Goal: Task Accomplishment & Management: Manage account settings

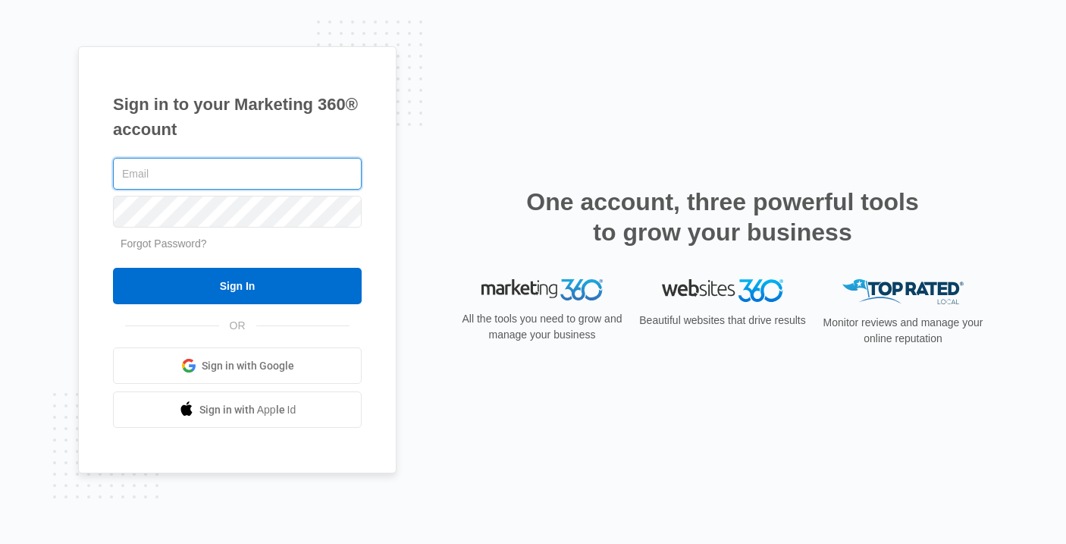
type input "[EMAIL_ADDRESS][DOMAIN_NAME]"
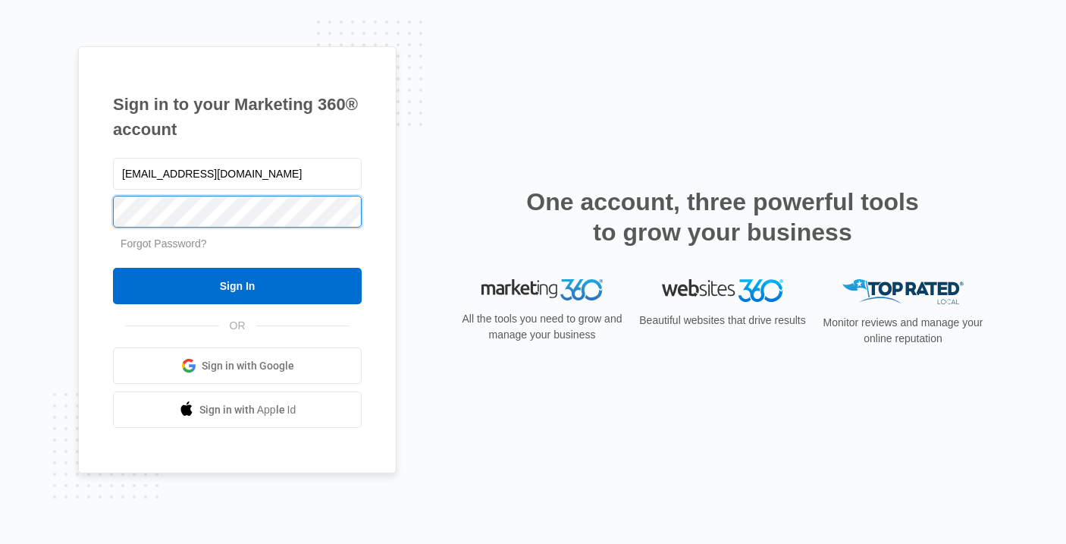
click at [237, 286] on input "Sign In" at bounding box center [237, 286] width 249 height 36
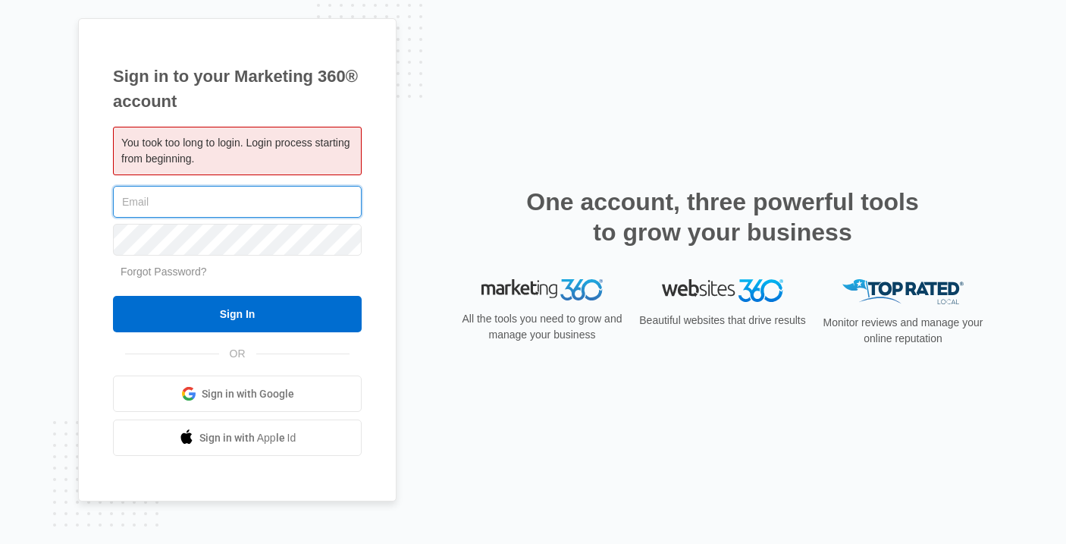
type input "[EMAIL_ADDRESS][DOMAIN_NAME]"
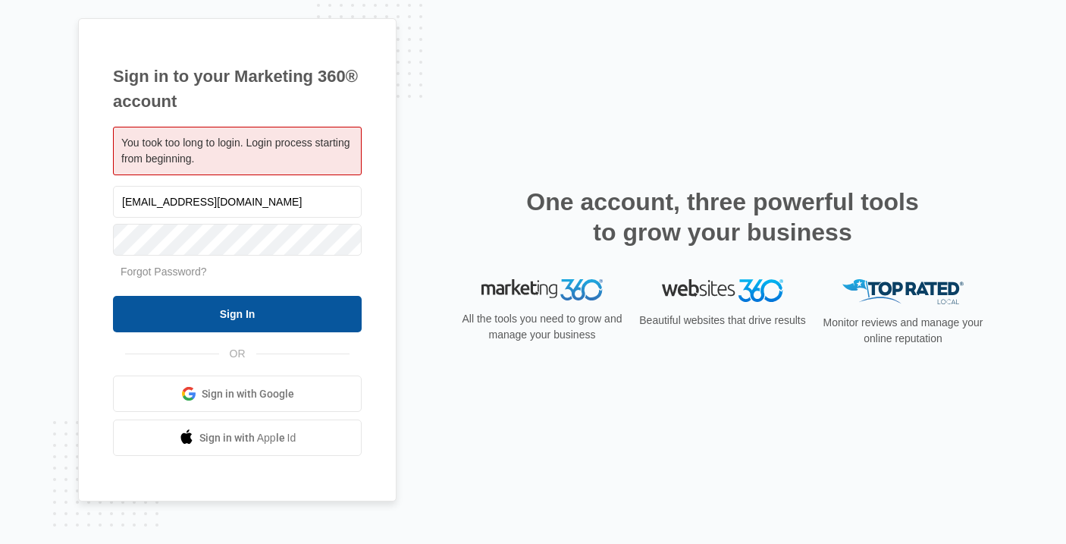
click at [171, 314] on input "Sign In" at bounding box center [237, 314] width 249 height 36
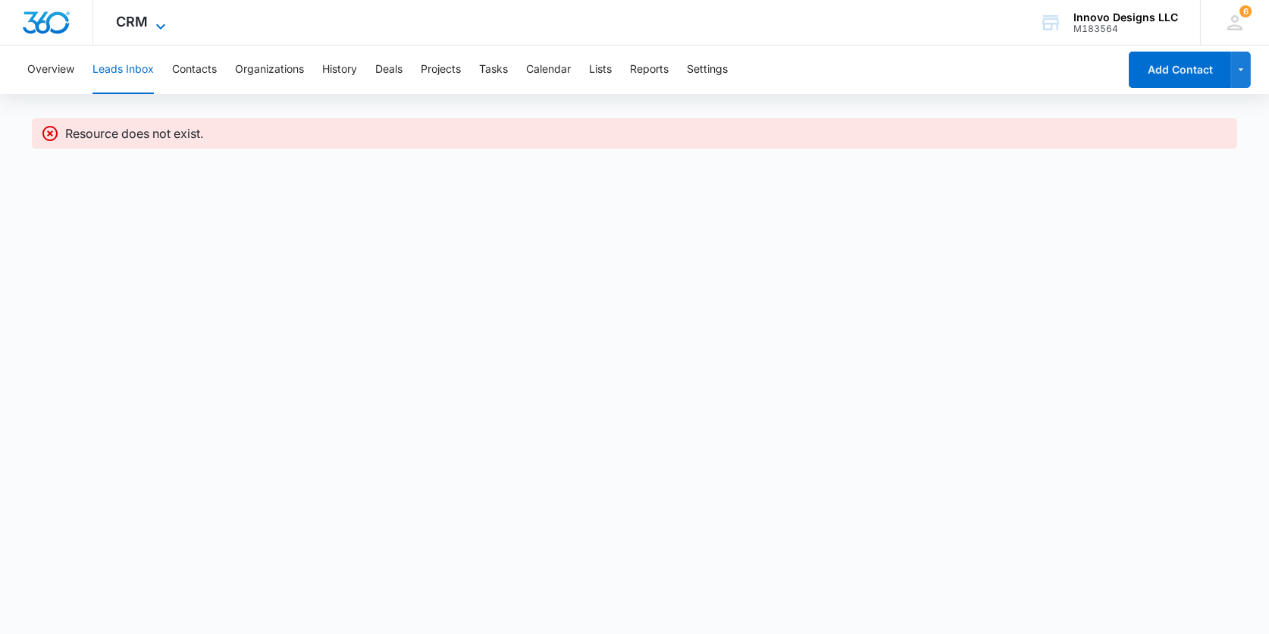
click at [143, 22] on span "CRM" at bounding box center [132, 22] width 32 height 16
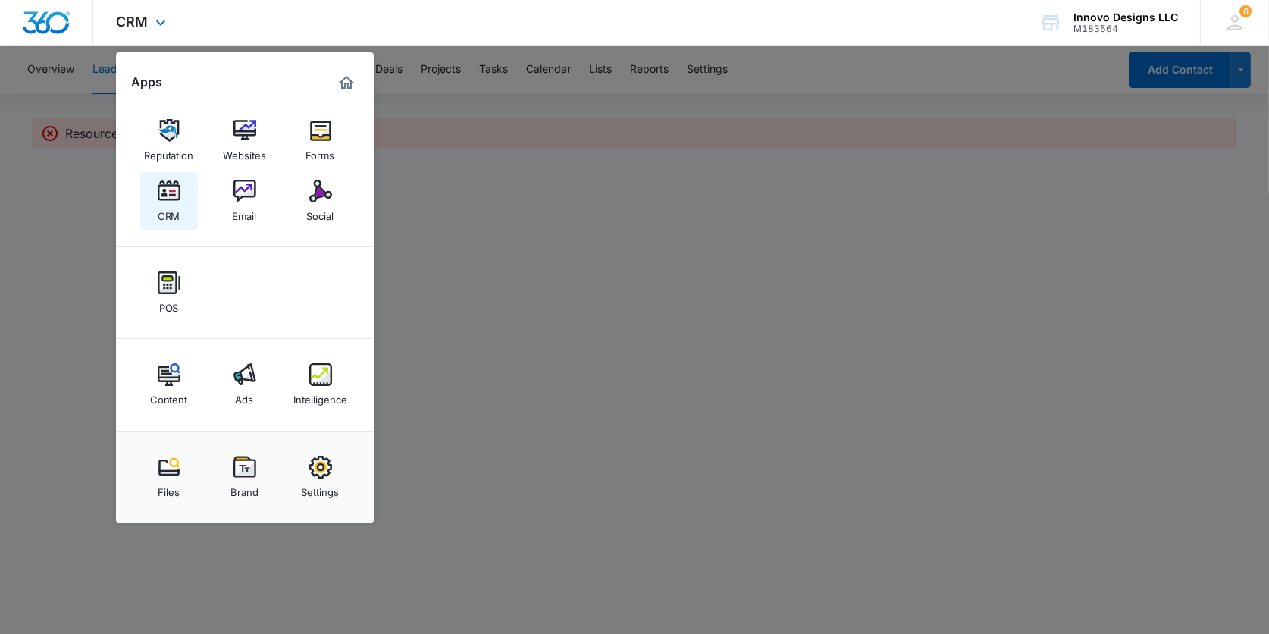
click at [173, 189] on img at bounding box center [169, 191] width 23 height 23
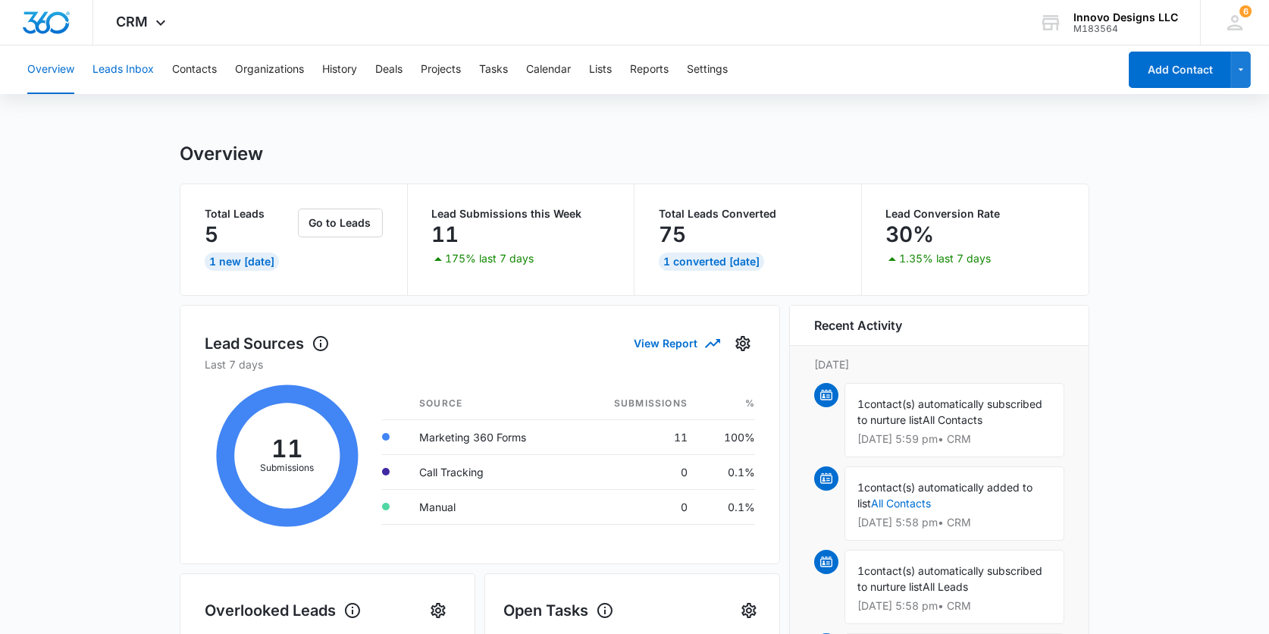
click at [138, 83] on button "Leads Inbox" at bounding box center [122, 69] width 61 height 49
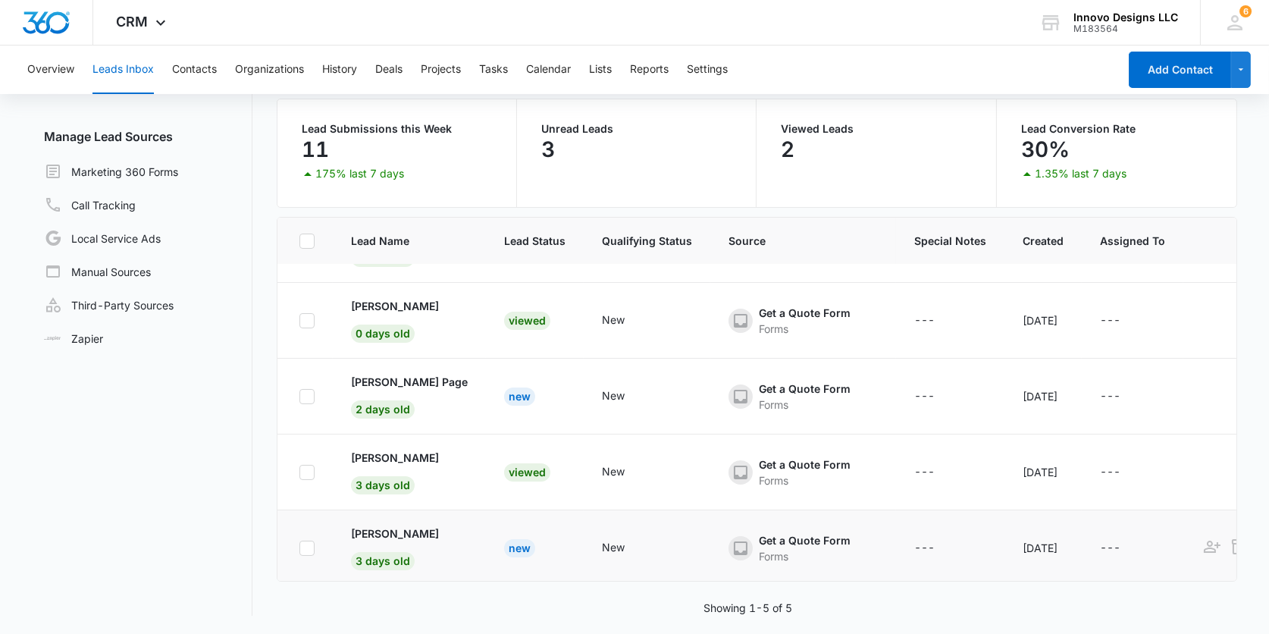
scroll to position [115, 0]
click at [600, 527] on td "New" at bounding box center [647, 550] width 127 height 76
click at [412, 532] on p "[PERSON_NAME]" at bounding box center [395, 535] width 88 height 16
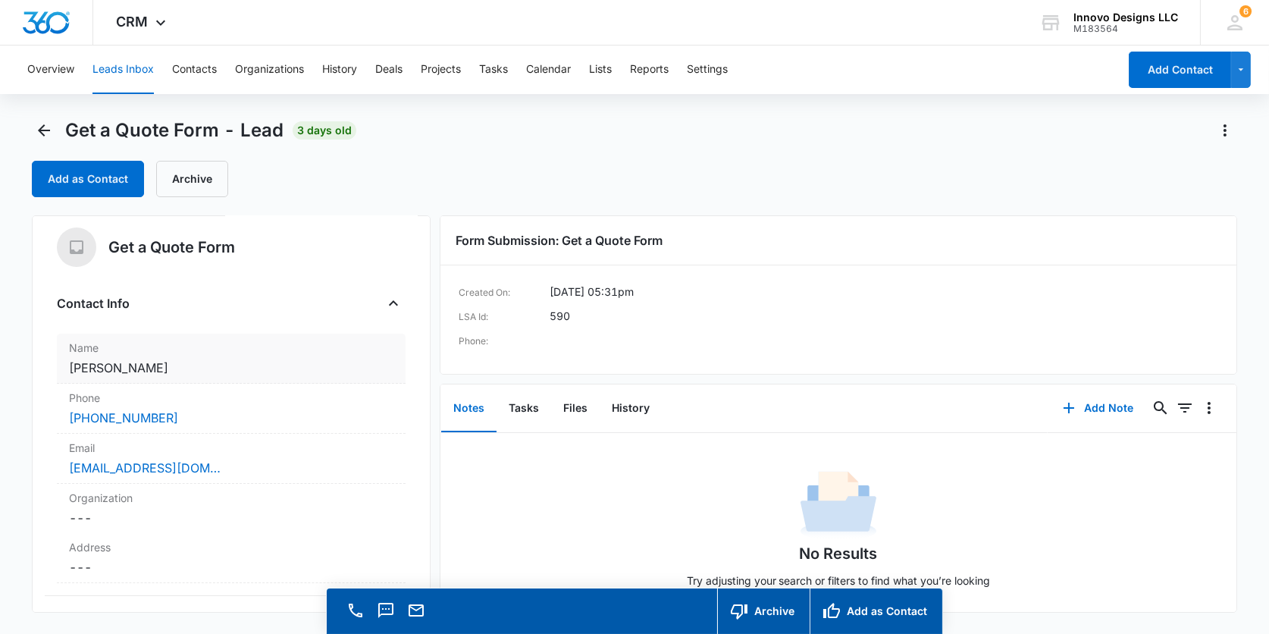
scroll to position [4, 0]
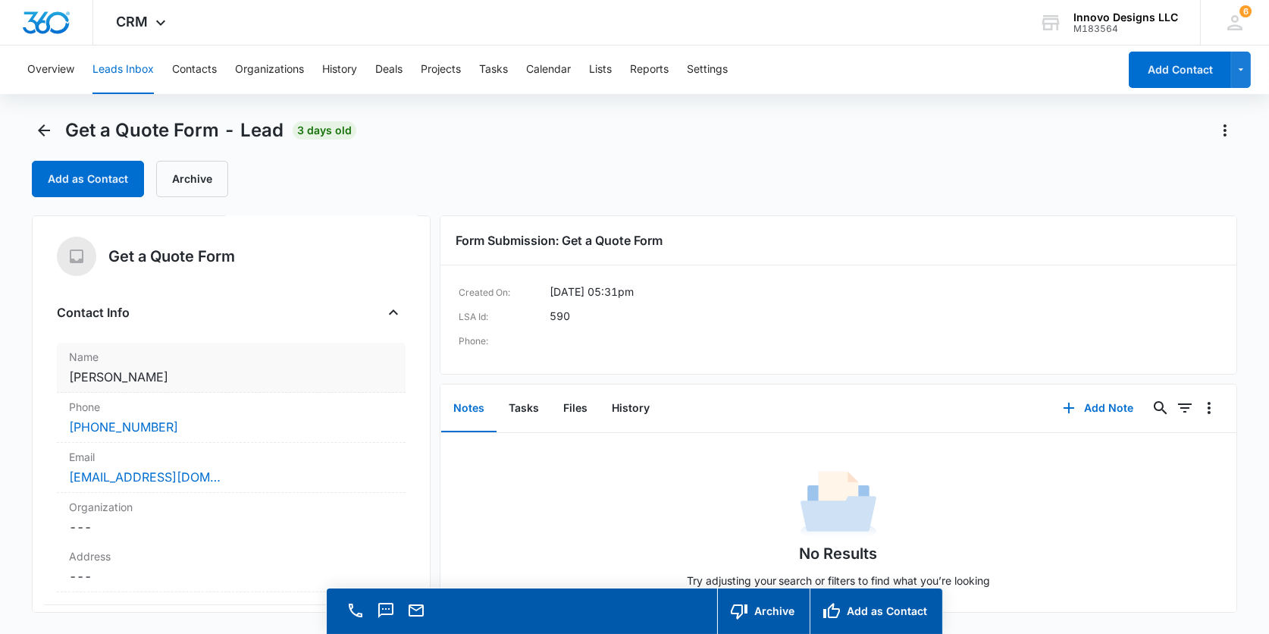
click at [284, 380] on dd "Cancel Save Changes Jose Fernandez" at bounding box center [231, 377] width 324 height 18
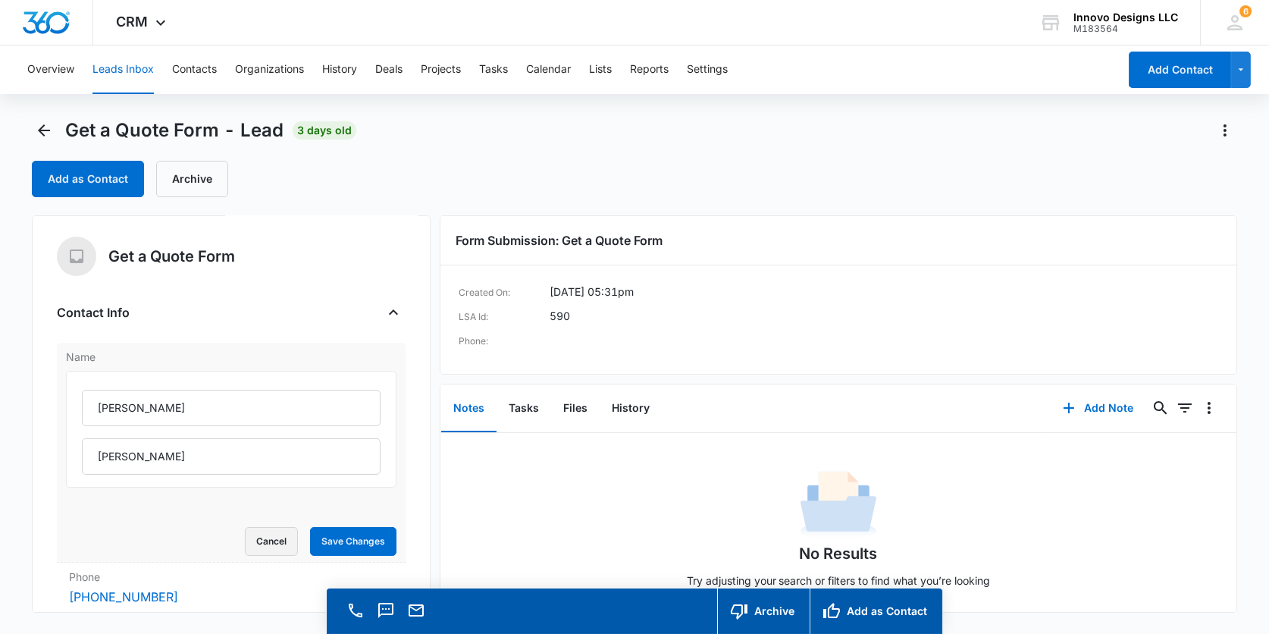
click at [260, 547] on button "Cancel" at bounding box center [271, 541] width 53 height 29
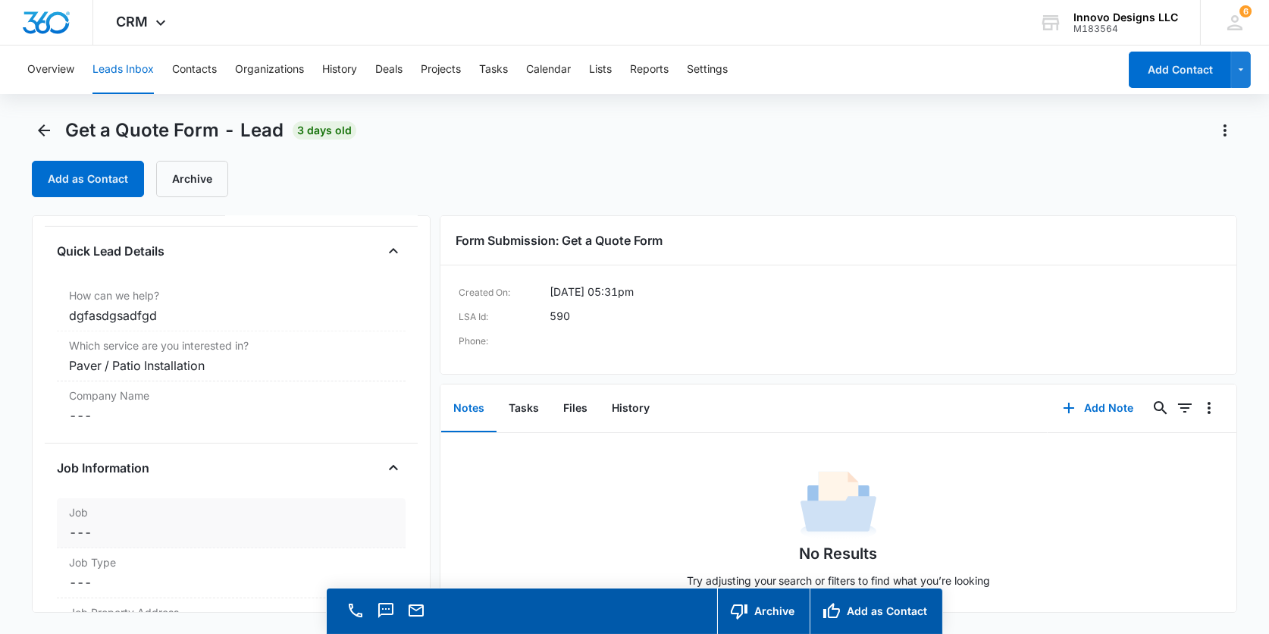
scroll to position [1226, 0]
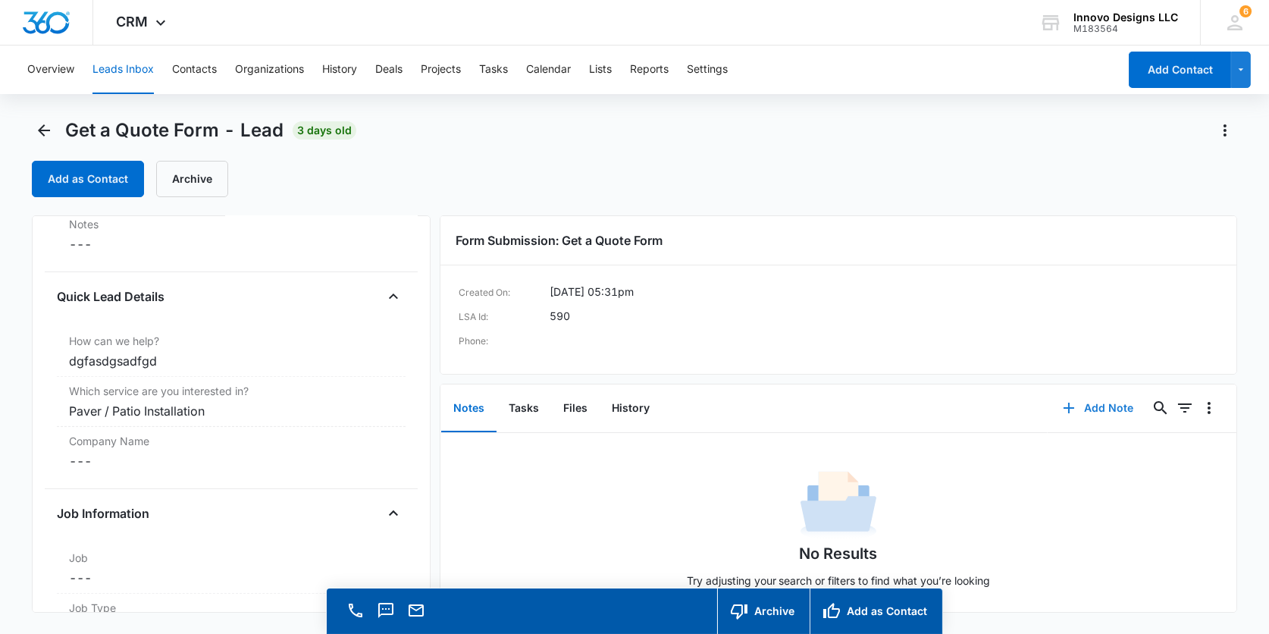
click at [1098, 405] on button "Add Note" at bounding box center [1098, 408] width 101 height 36
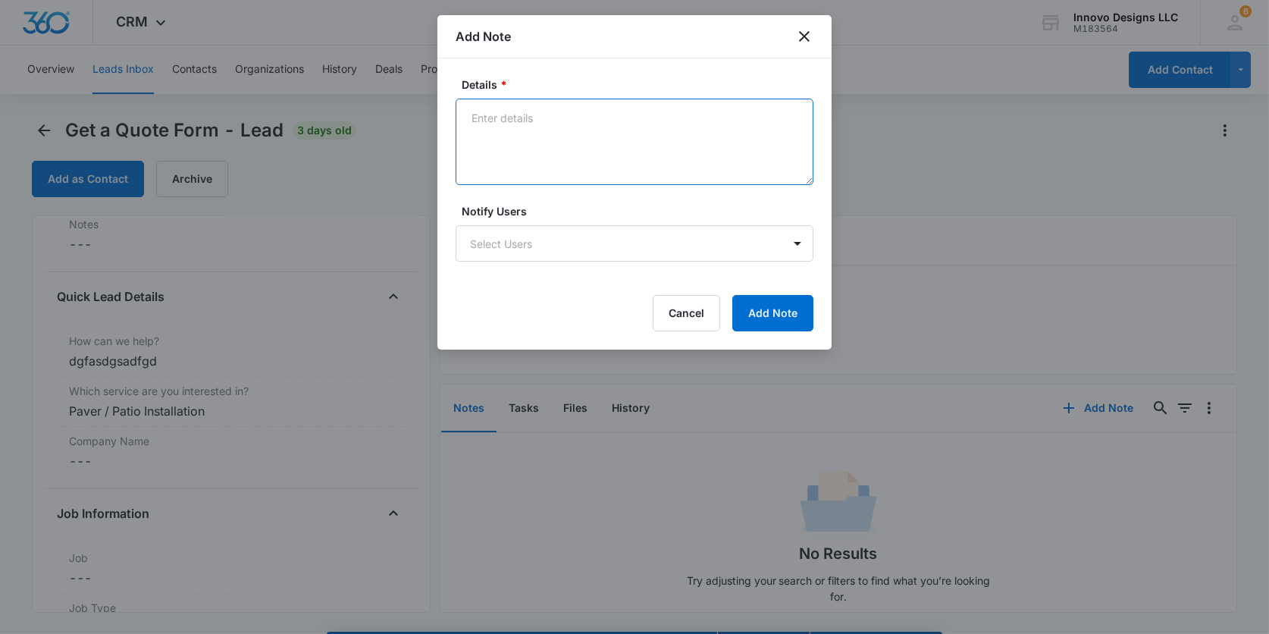
click at [628, 149] on textarea "Details *" at bounding box center [635, 142] width 358 height 86
type textarea "[PERSON_NAME] called and left a message."
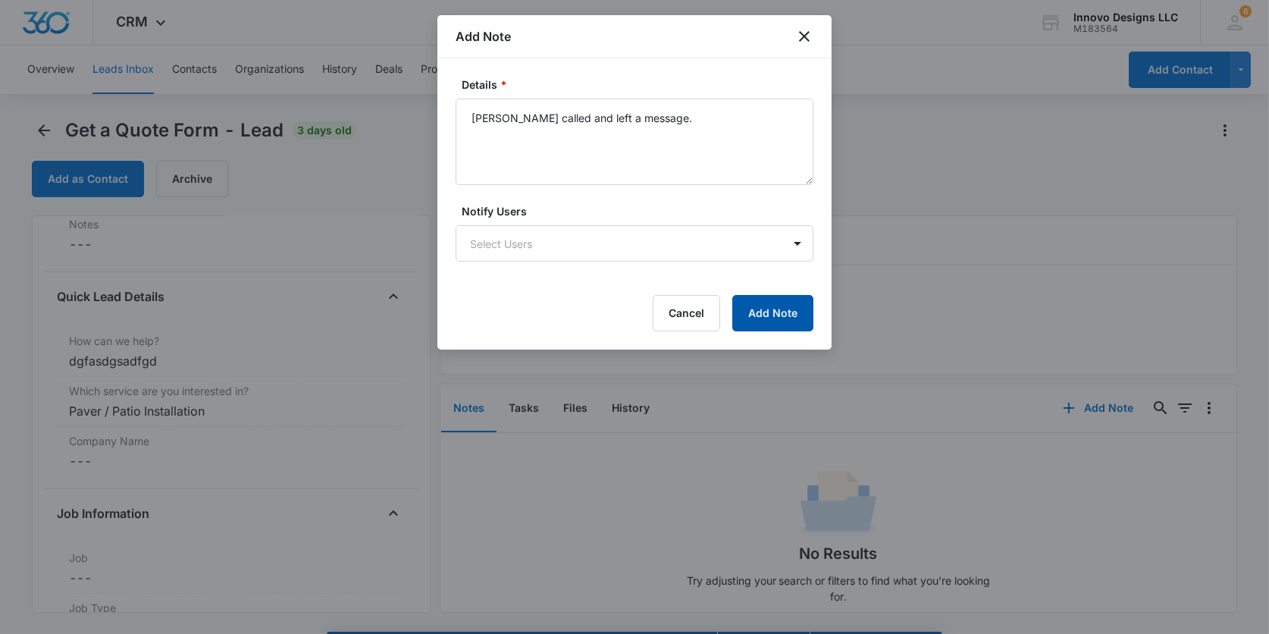
click at [792, 299] on button "Add Note" at bounding box center [772, 313] width 81 height 36
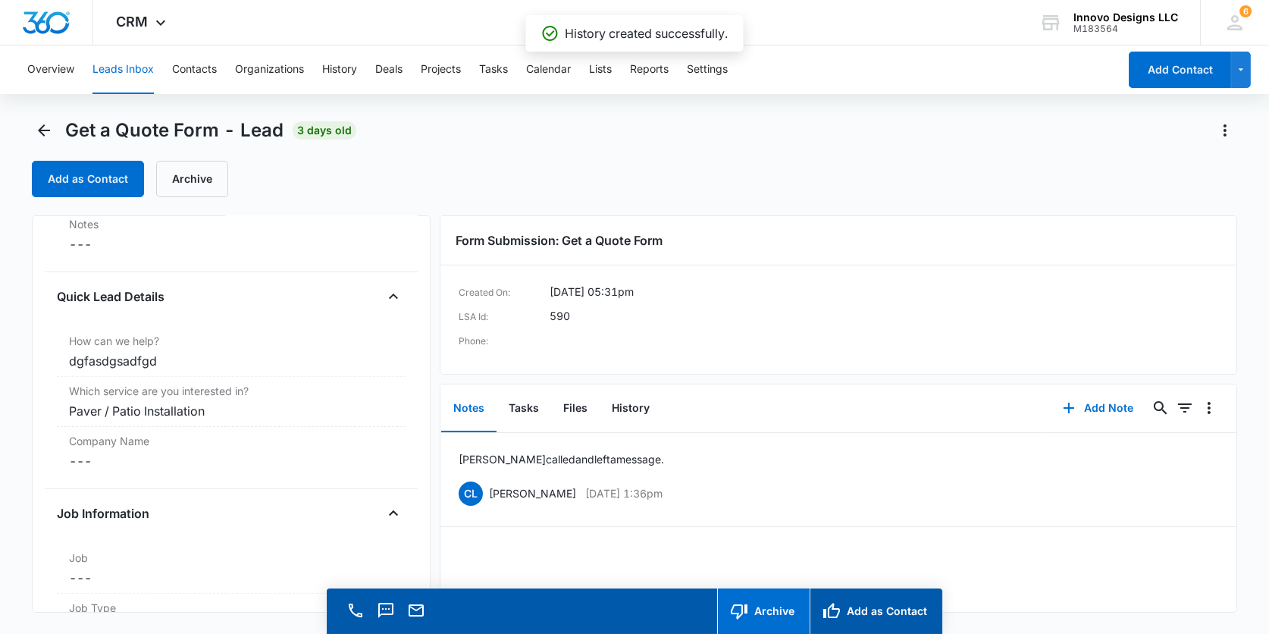
click at [788, 613] on button "Archive" at bounding box center [763, 610] width 92 height 45
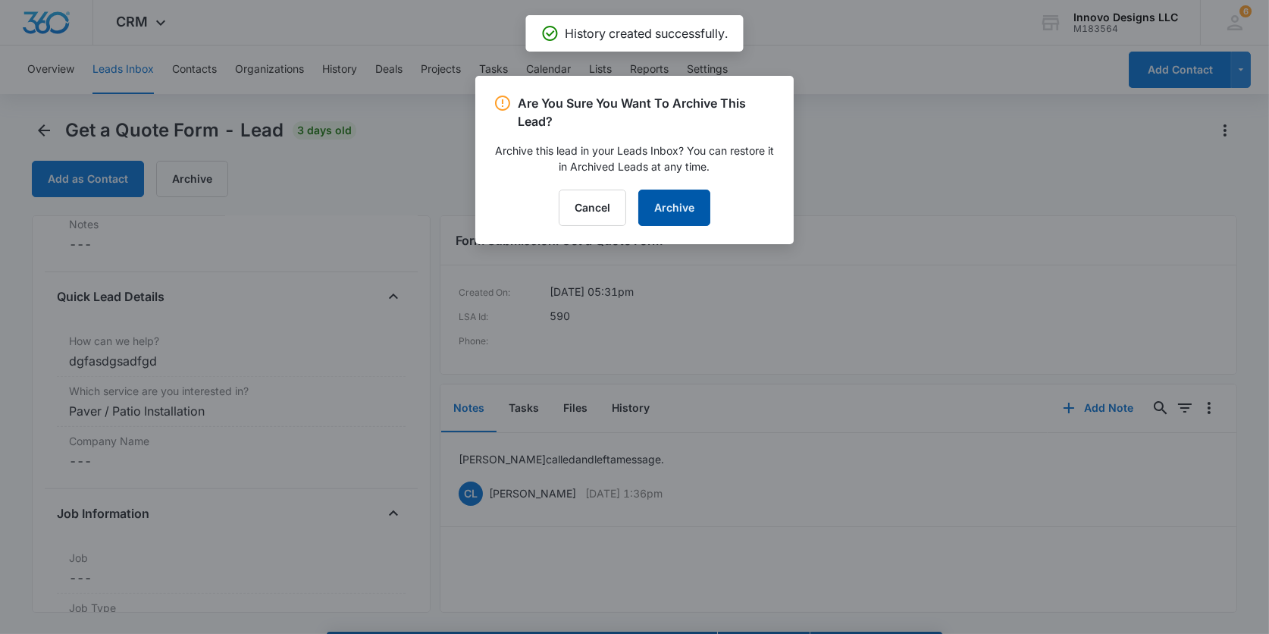
click at [656, 208] on button "Archive" at bounding box center [674, 208] width 72 height 36
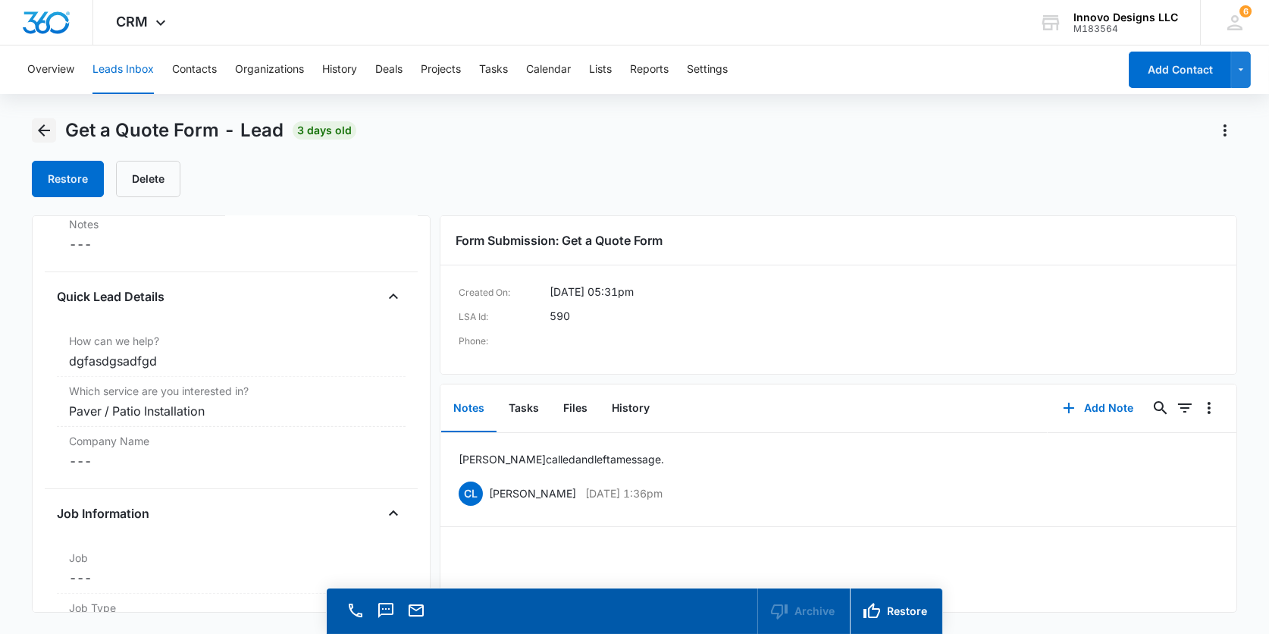
click at [46, 129] on icon "Back" at bounding box center [44, 130] width 18 height 18
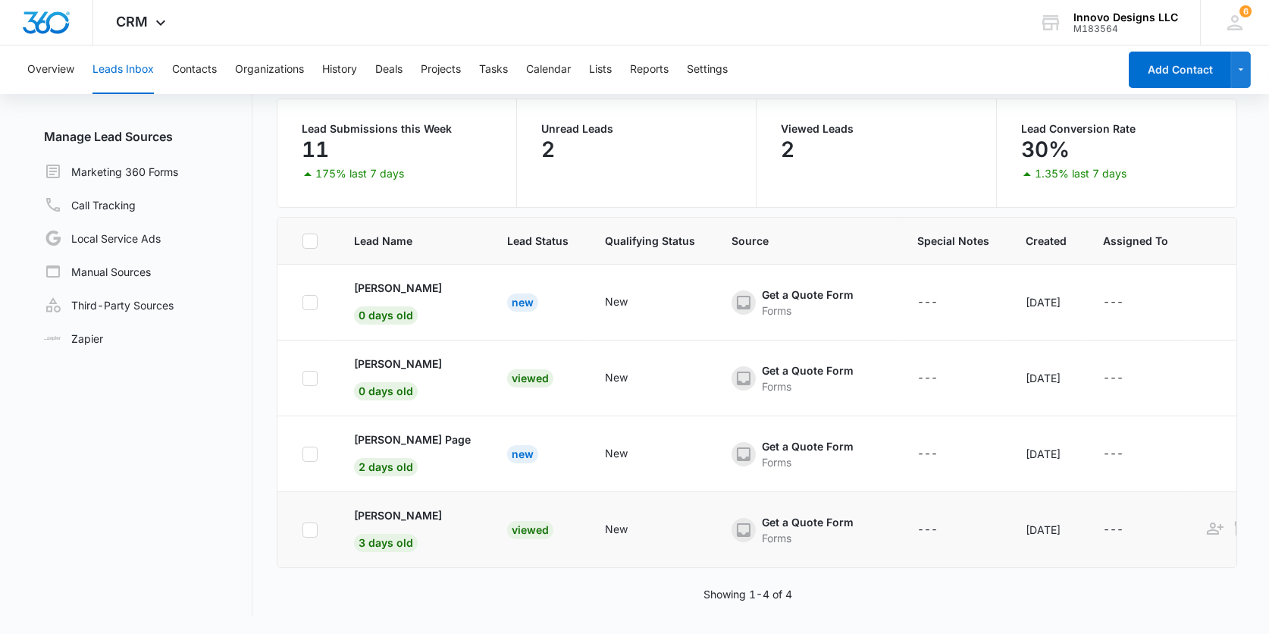
scroll to position [115, 0]
click at [397, 514] on p "Kindra Holloway" at bounding box center [398, 517] width 88 height 16
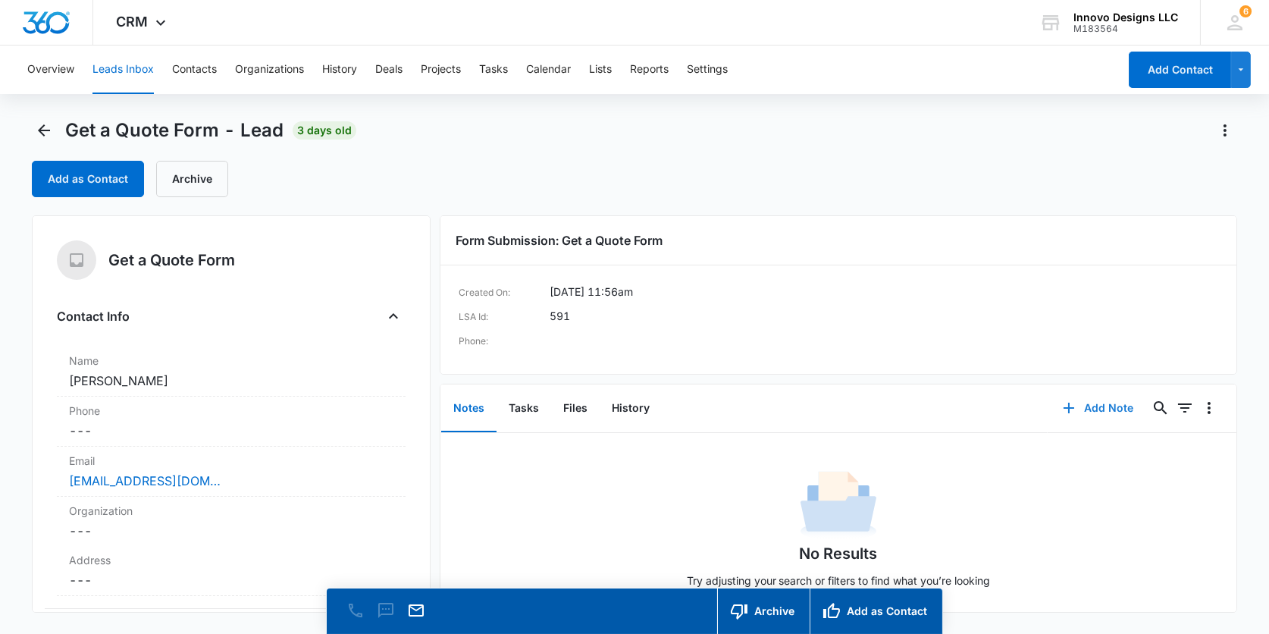
click at [1095, 402] on button "Add Note" at bounding box center [1098, 408] width 101 height 36
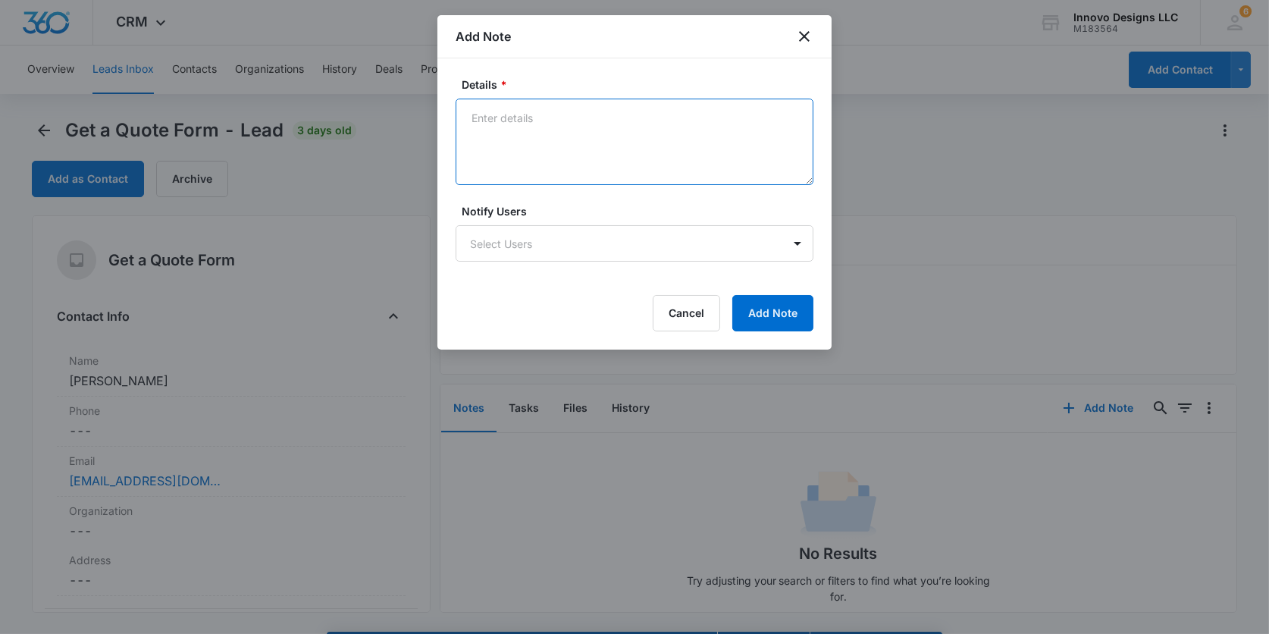
click at [691, 123] on textarea "Details *" at bounding box center [635, 142] width 358 height 86
type textarea "Courtney sent 2 emails with no answer."
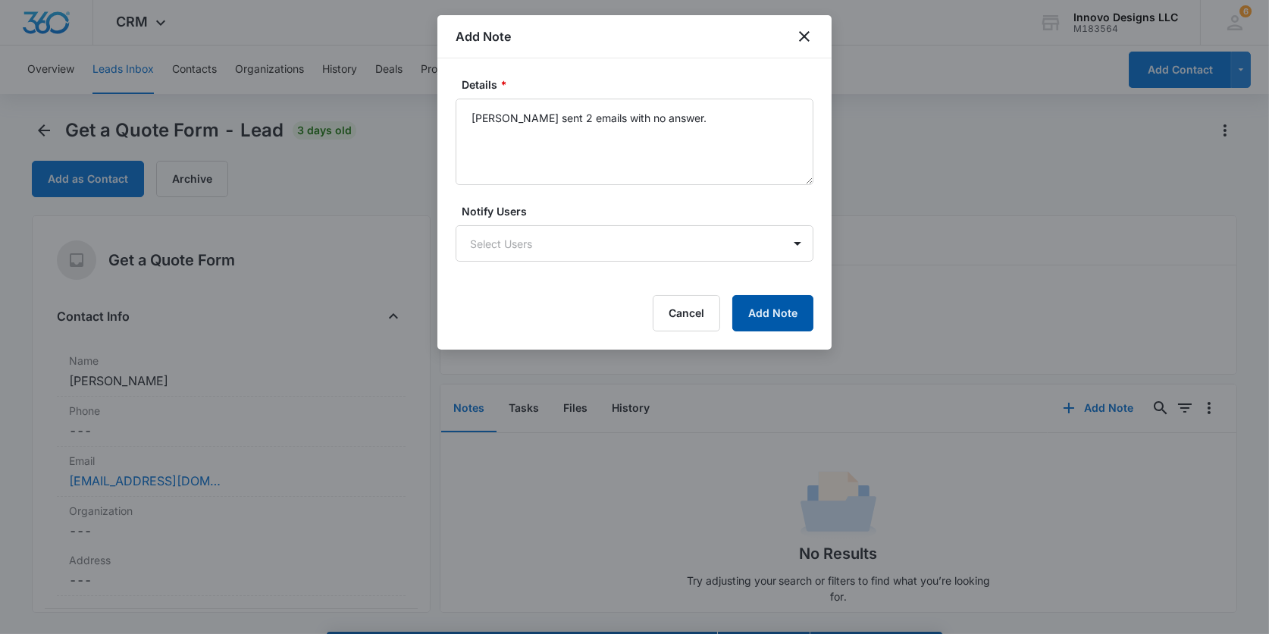
click at [786, 320] on button "Add Note" at bounding box center [772, 313] width 81 height 36
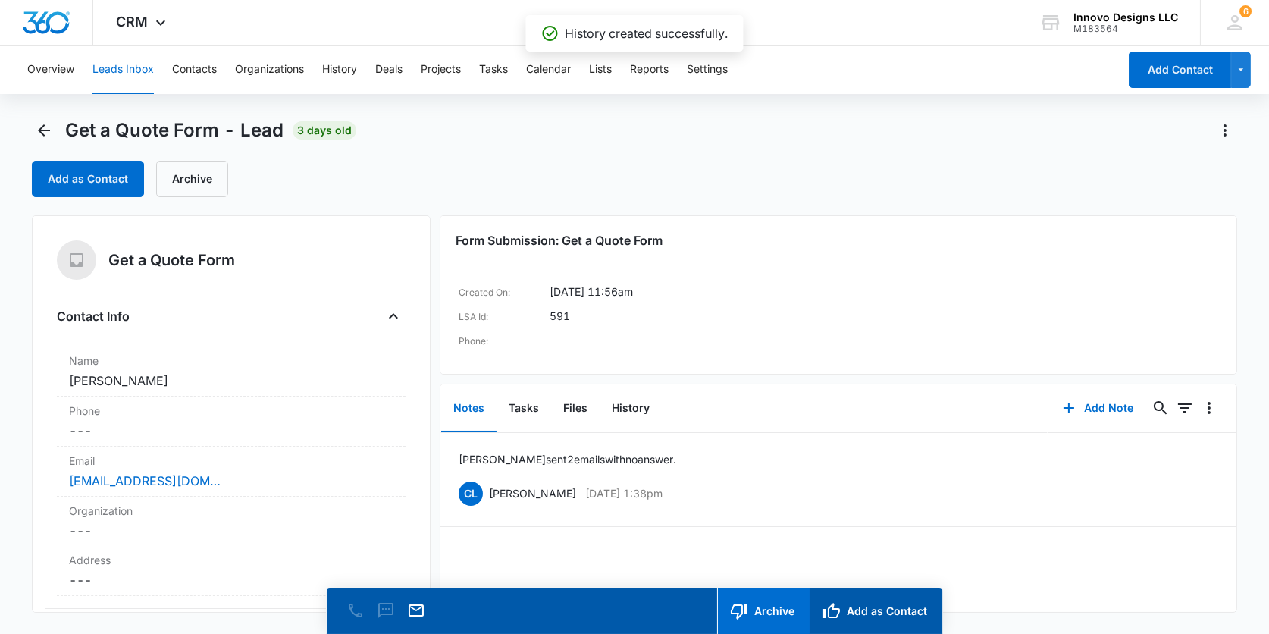
click at [745, 609] on icon "button" at bounding box center [739, 611] width 17 height 15
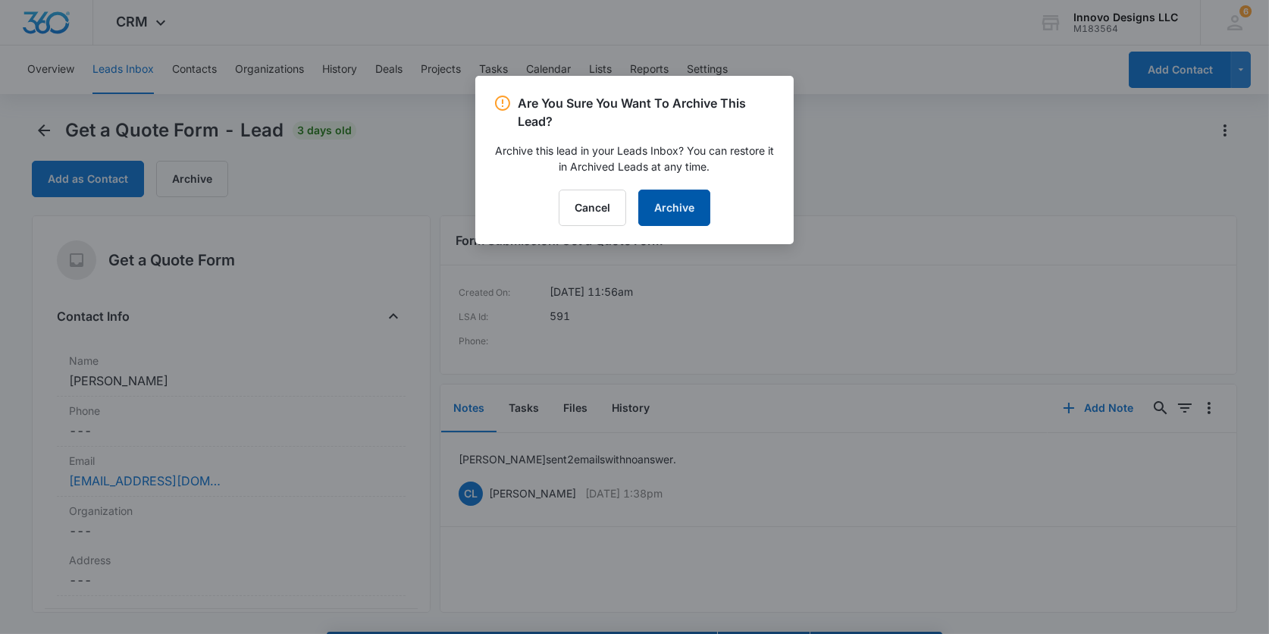
click at [688, 202] on button "Archive" at bounding box center [674, 208] width 72 height 36
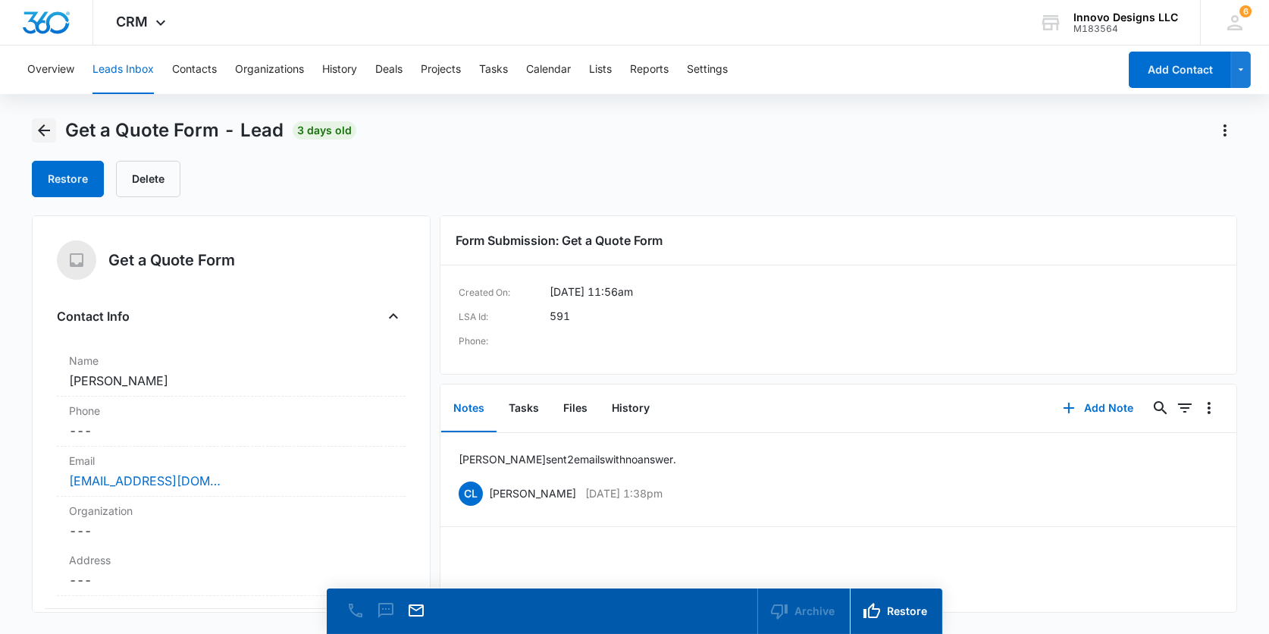
click at [45, 137] on icon "Back" at bounding box center [44, 130] width 18 height 18
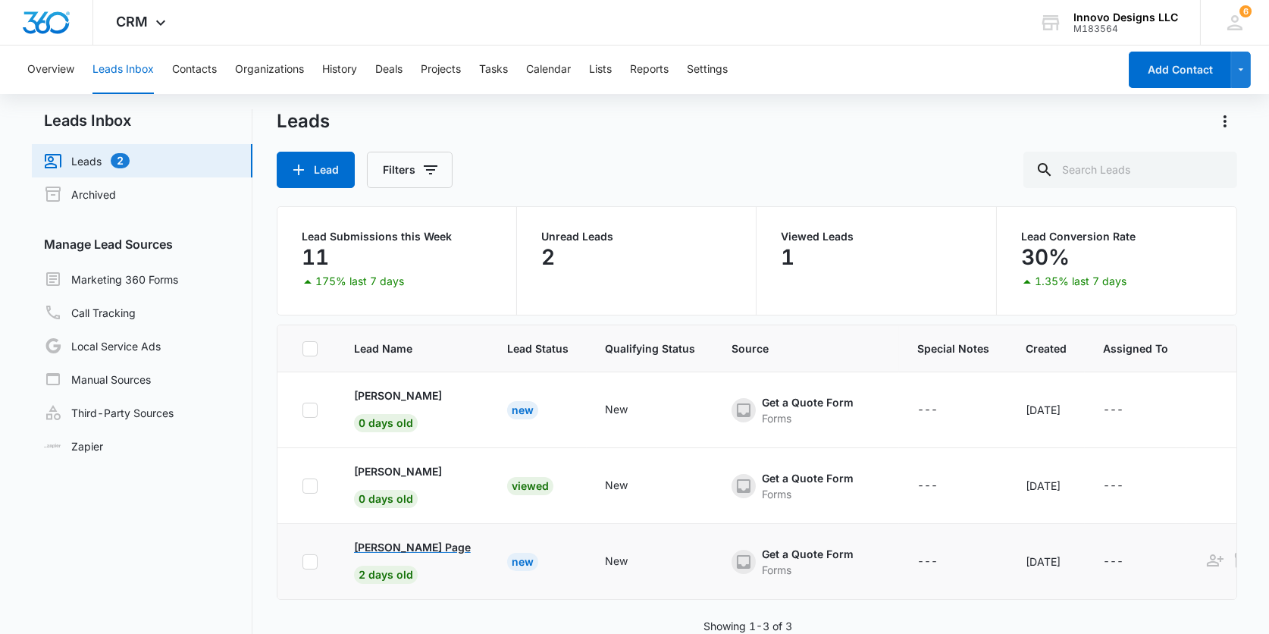
scroll to position [8, 0]
click at [407, 472] on p "Alfonso Valencia" at bounding box center [398, 472] width 88 height 16
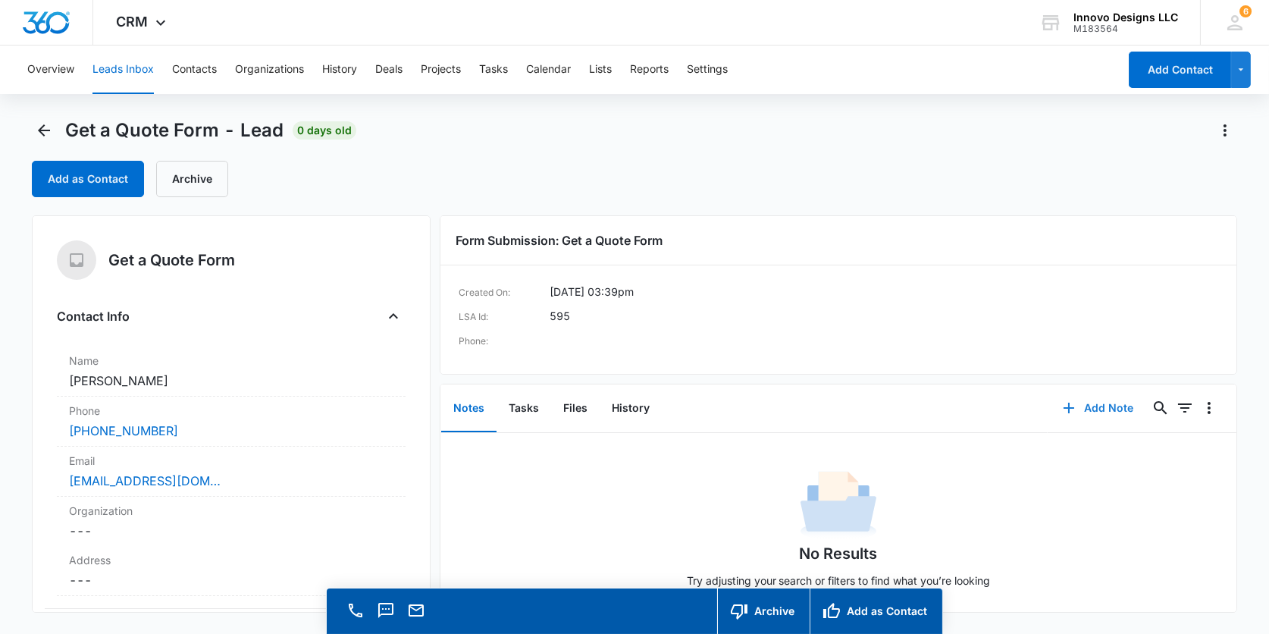
click at [1091, 410] on button "Add Note" at bounding box center [1098, 408] width 101 height 36
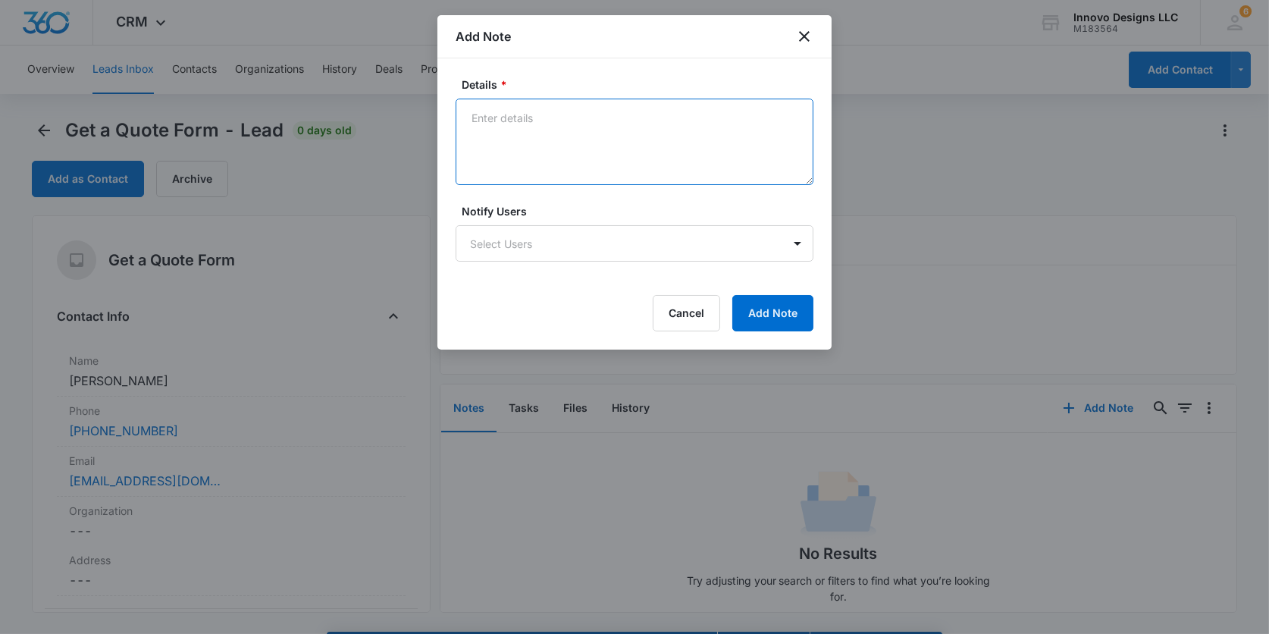
click at [587, 168] on textarea "Details *" at bounding box center [635, 142] width 358 height 86
type textarea "Courtney talked to client and he did not submit this form."
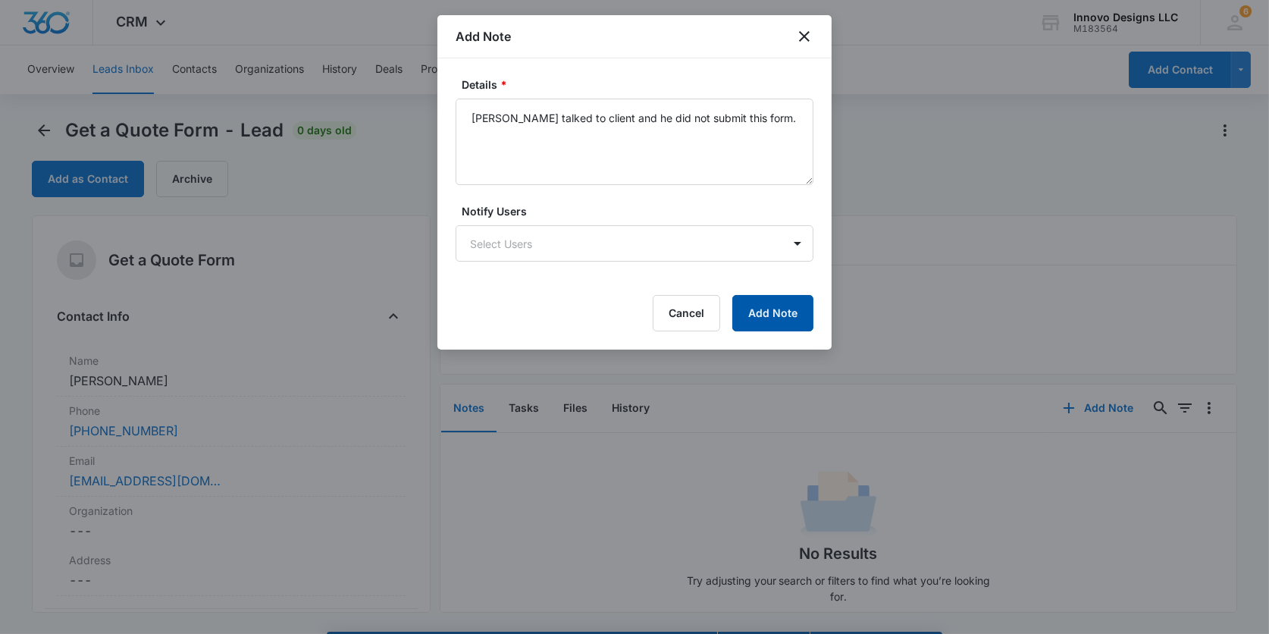
click at [789, 312] on button "Add Note" at bounding box center [772, 313] width 81 height 36
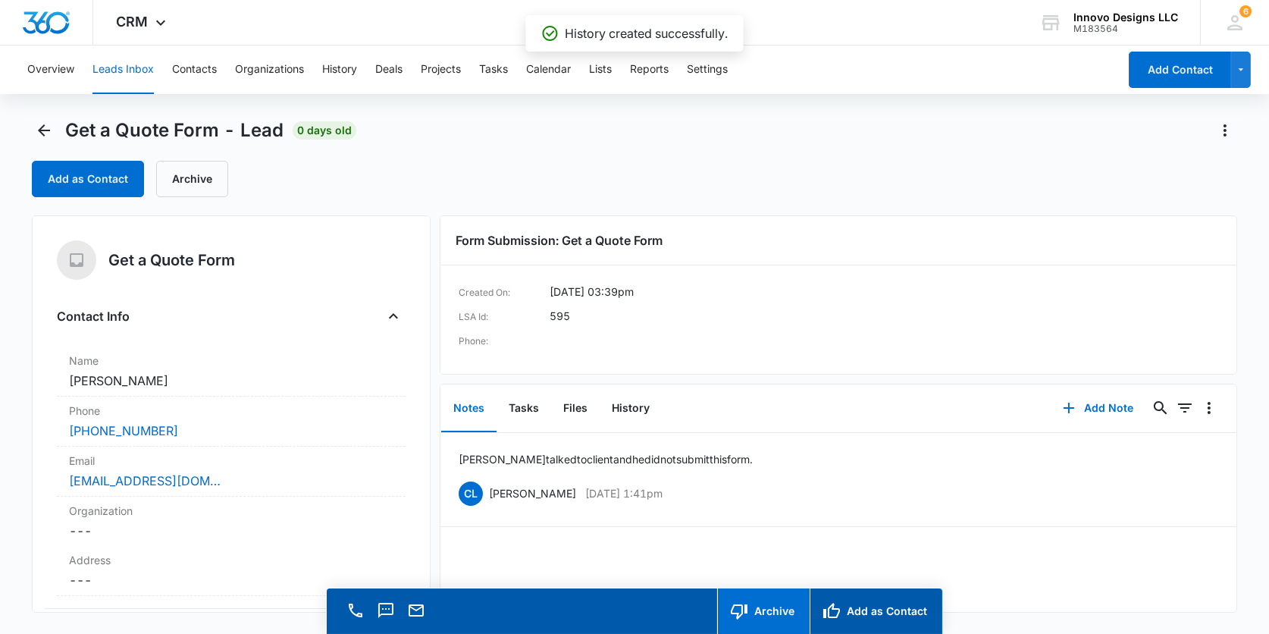
click at [767, 612] on button "Archive" at bounding box center [763, 610] width 92 height 45
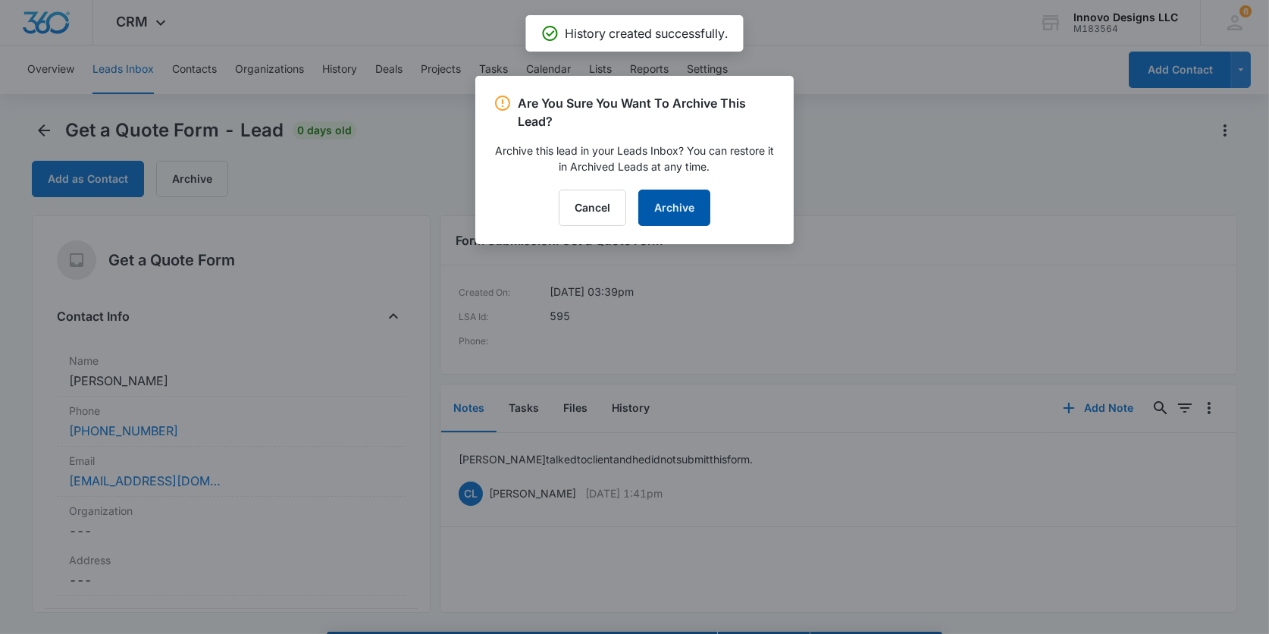
click at [678, 206] on button "Archive" at bounding box center [674, 208] width 72 height 36
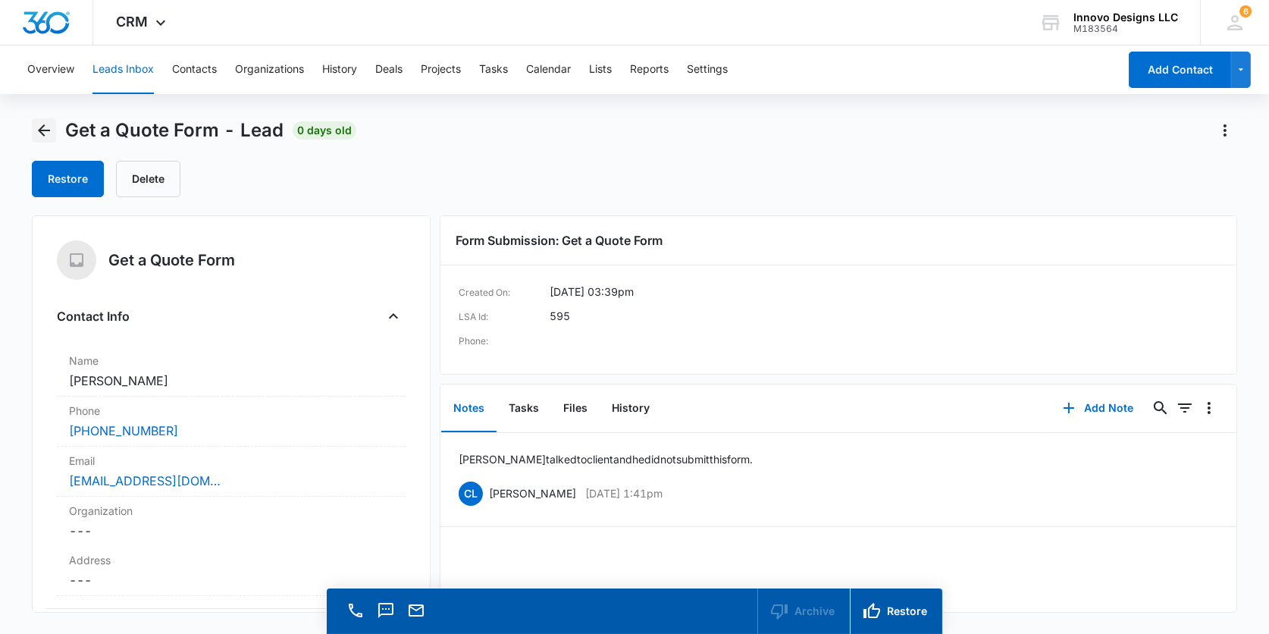
click at [47, 130] on icon "Back" at bounding box center [44, 130] width 12 height 12
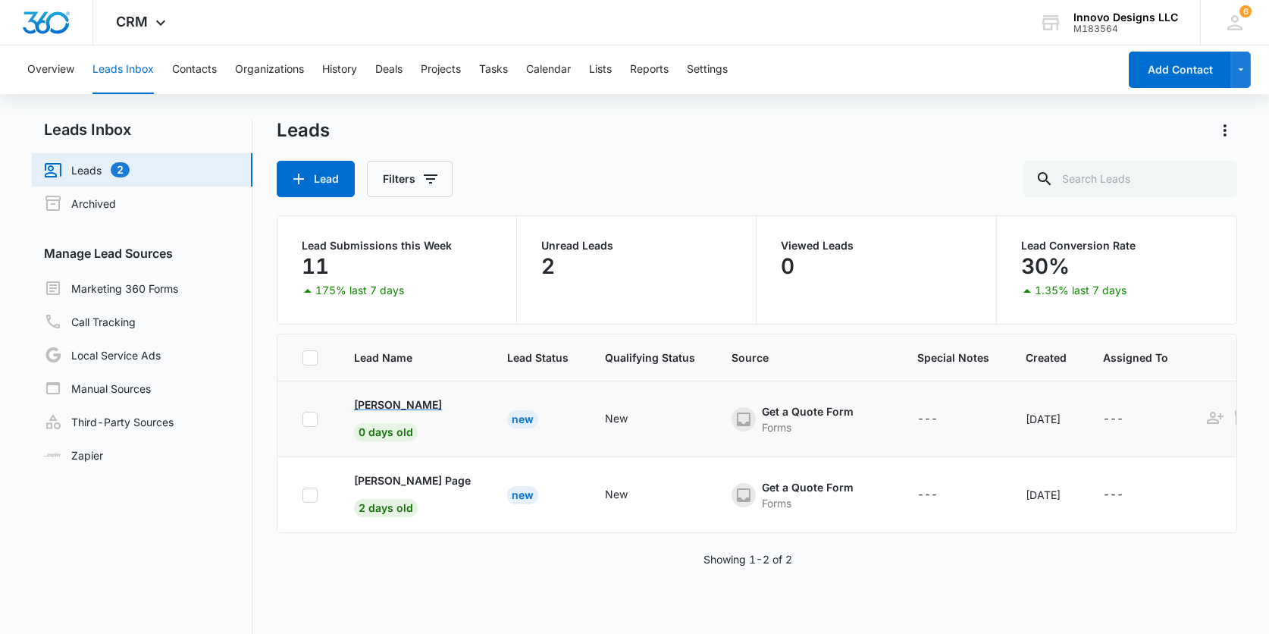
click at [407, 407] on p "[PERSON_NAME]" at bounding box center [398, 404] width 88 height 16
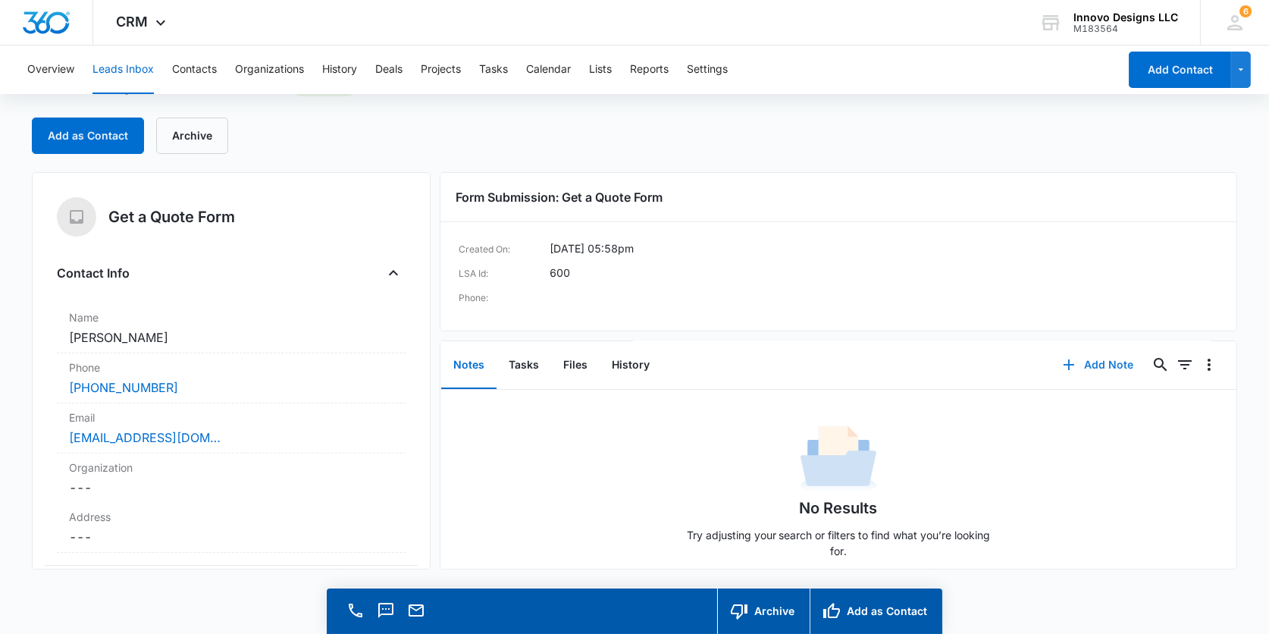
click at [1100, 363] on button "Add Note" at bounding box center [1098, 364] width 101 height 36
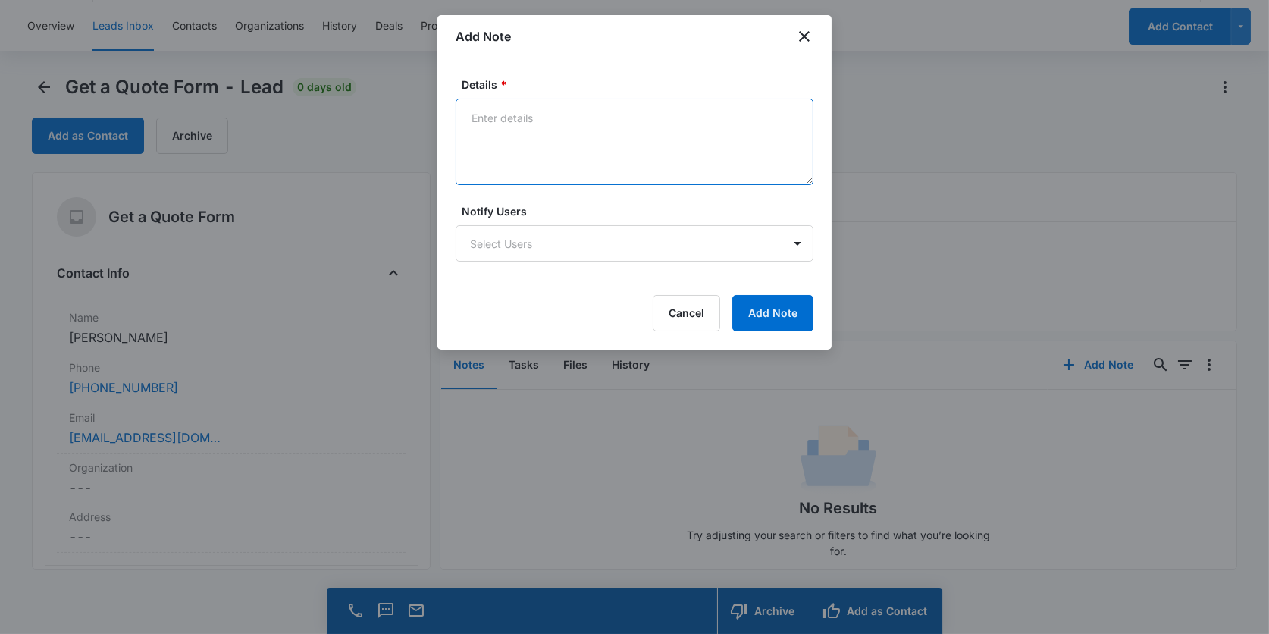
click at [673, 110] on textarea "Details *" at bounding box center [635, 142] width 358 height 86
type textarea "[PERSON_NAME] called and left a message."
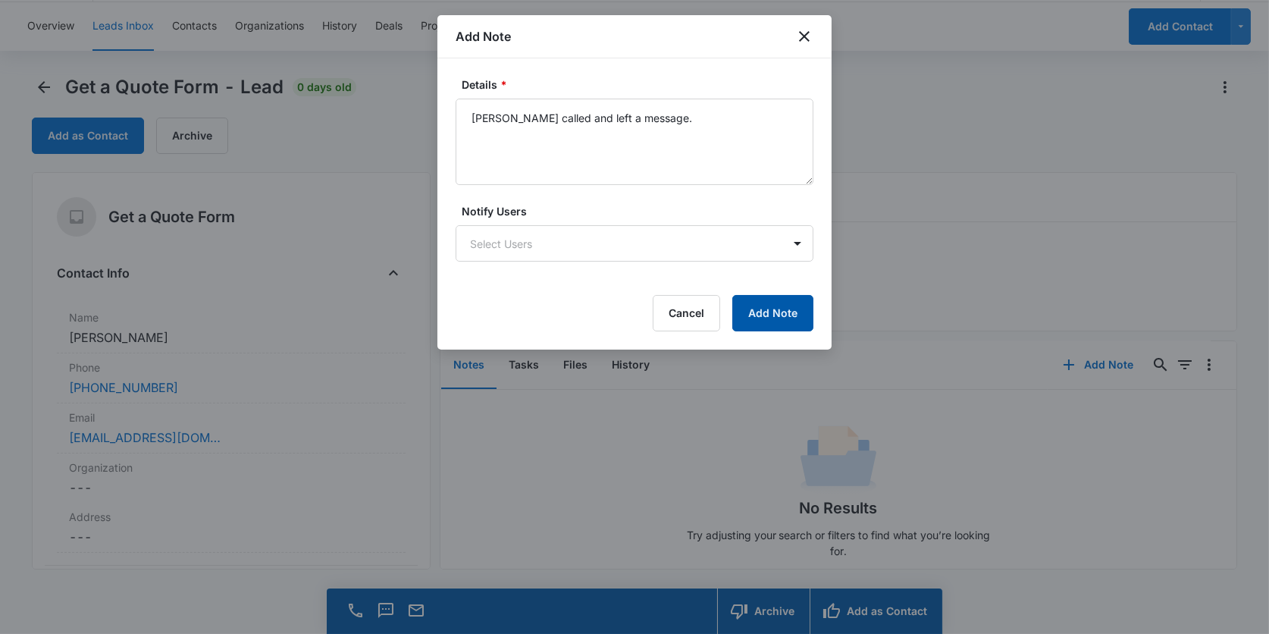
click at [769, 309] on button "Add Note" at bounding box center [772, 313] width 81 height 36
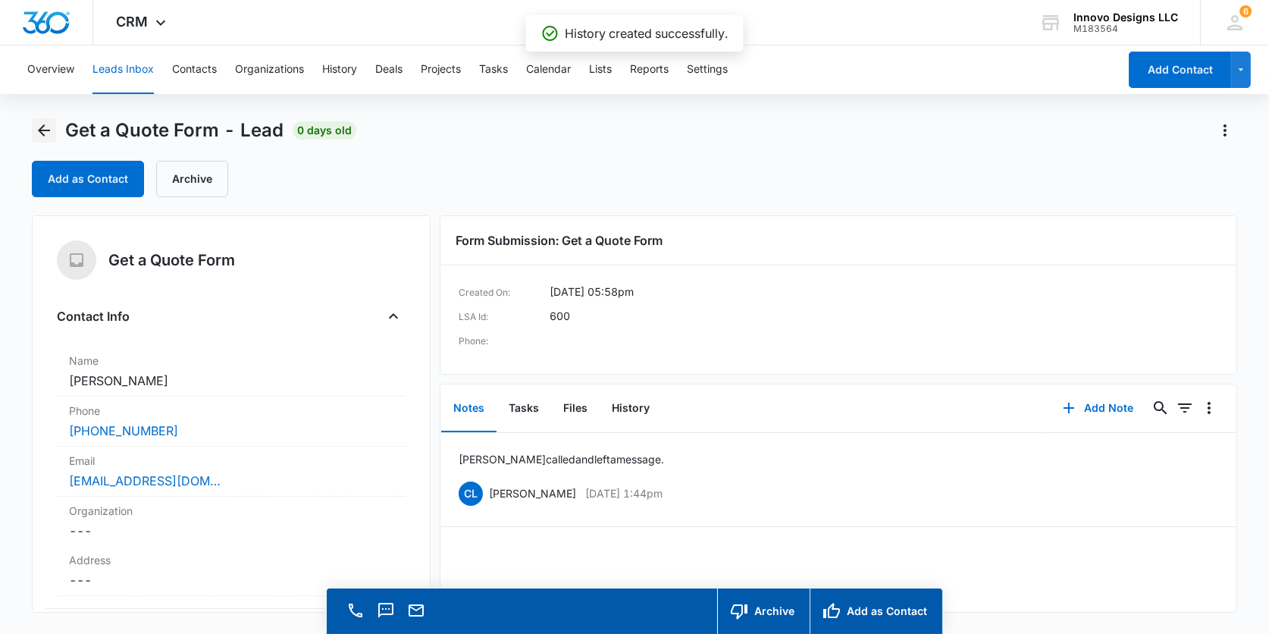
click at [49, 127] on icon "Back" at bounding box center [44, 130] width 18 height 18
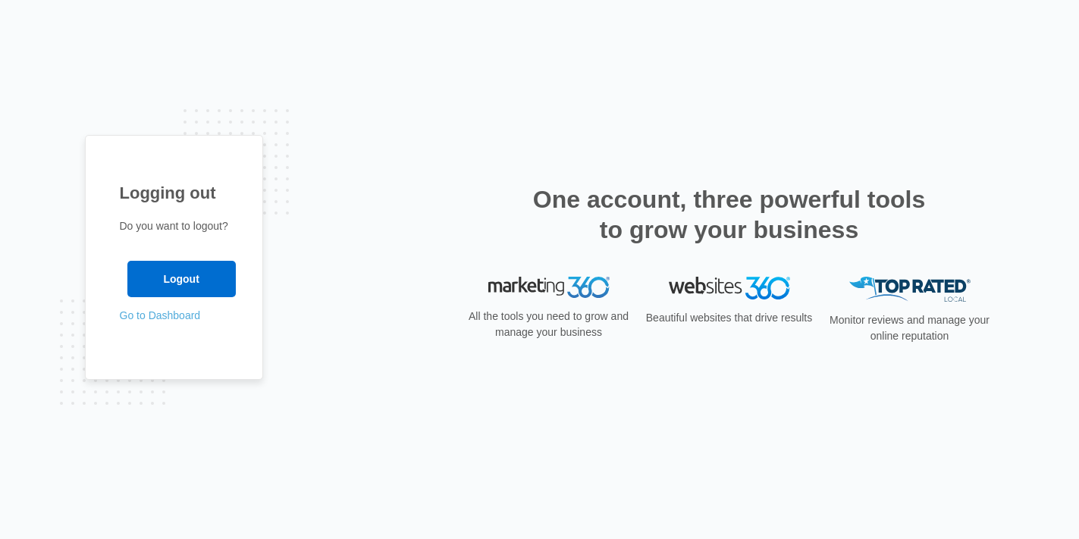
click at [167, 317] on link "Go to Dashboard" at bounding box center [160, 315] width 81 height 12
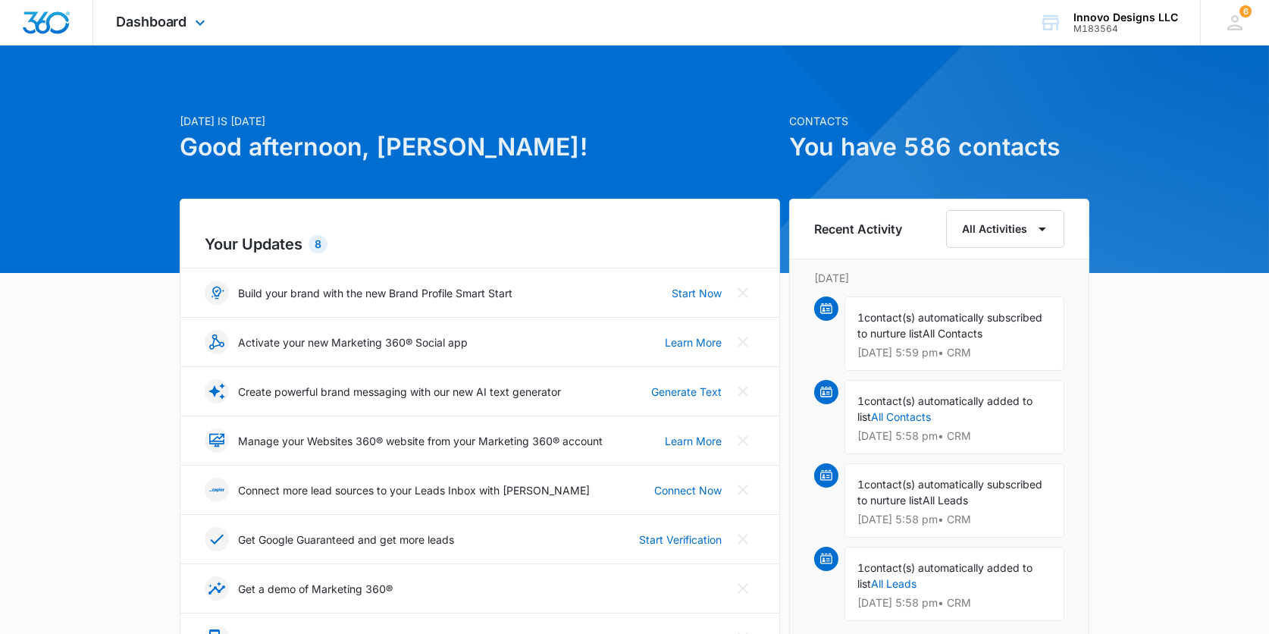
click at [140, 33] on div "Dashboard Apps Reputation Websites Forms CRM Email Social POS Content Ads Intel…" at bounding box center [162, 22] width 139 height 45
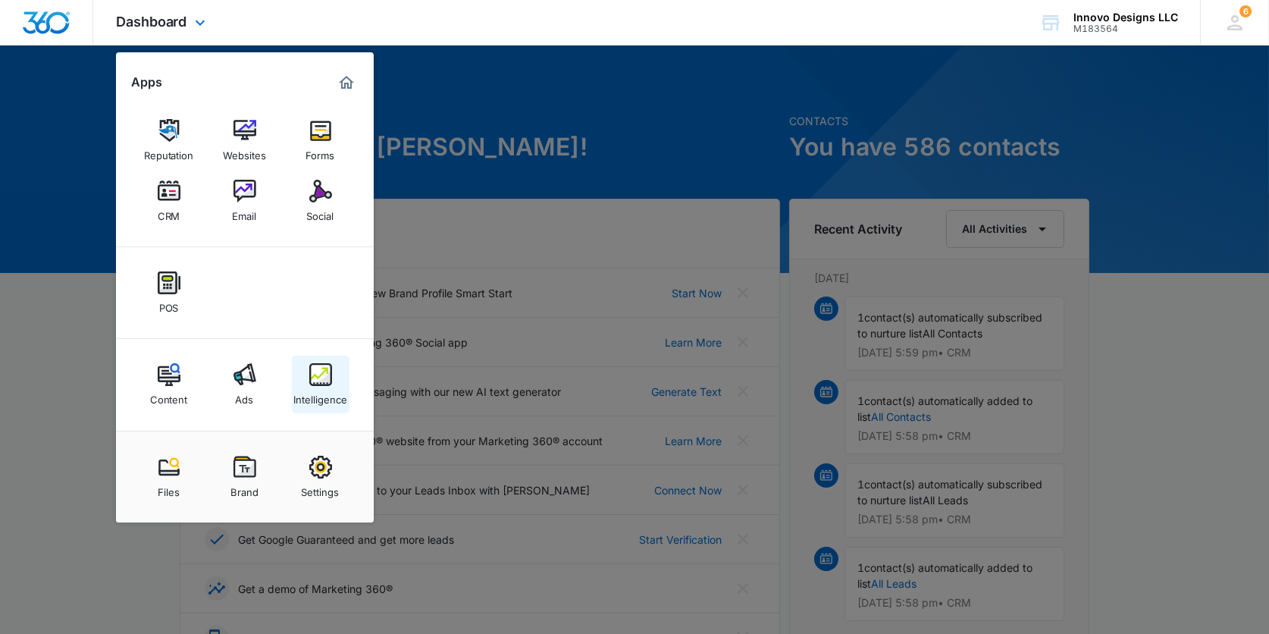
click at [315, 380] on img at bounding box center [320, 374] width 23 height 23
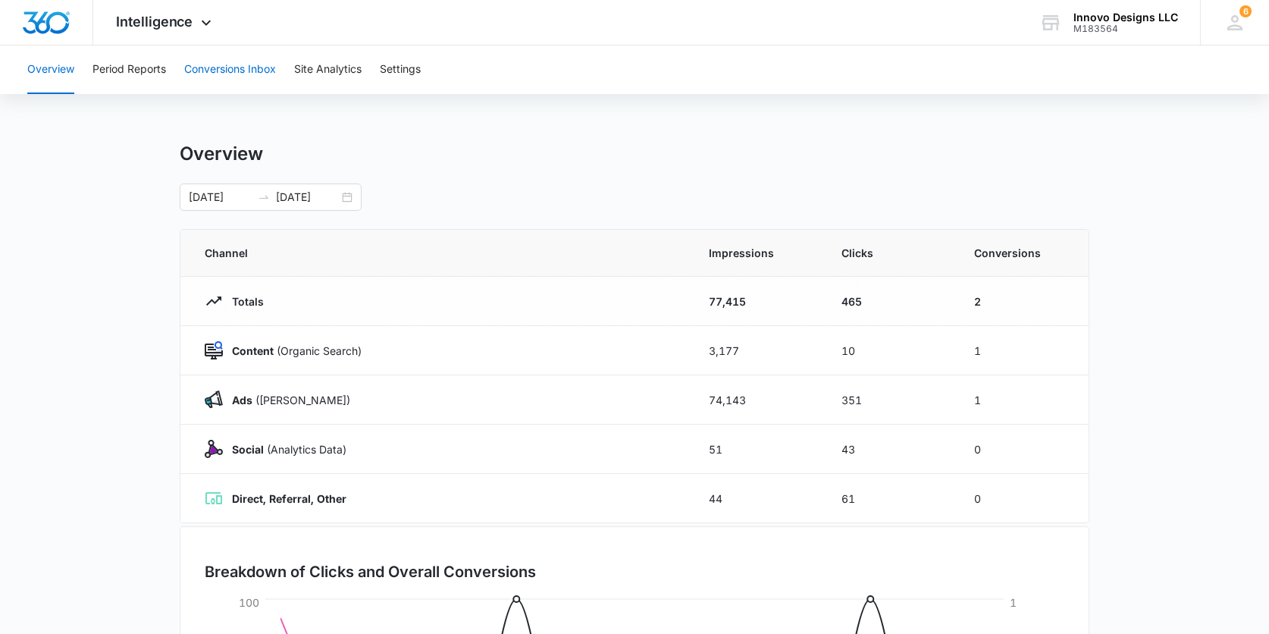
click at [261, 72] on button "Conversions Inbox" at bounding box center [230, 69] width 92 height 49
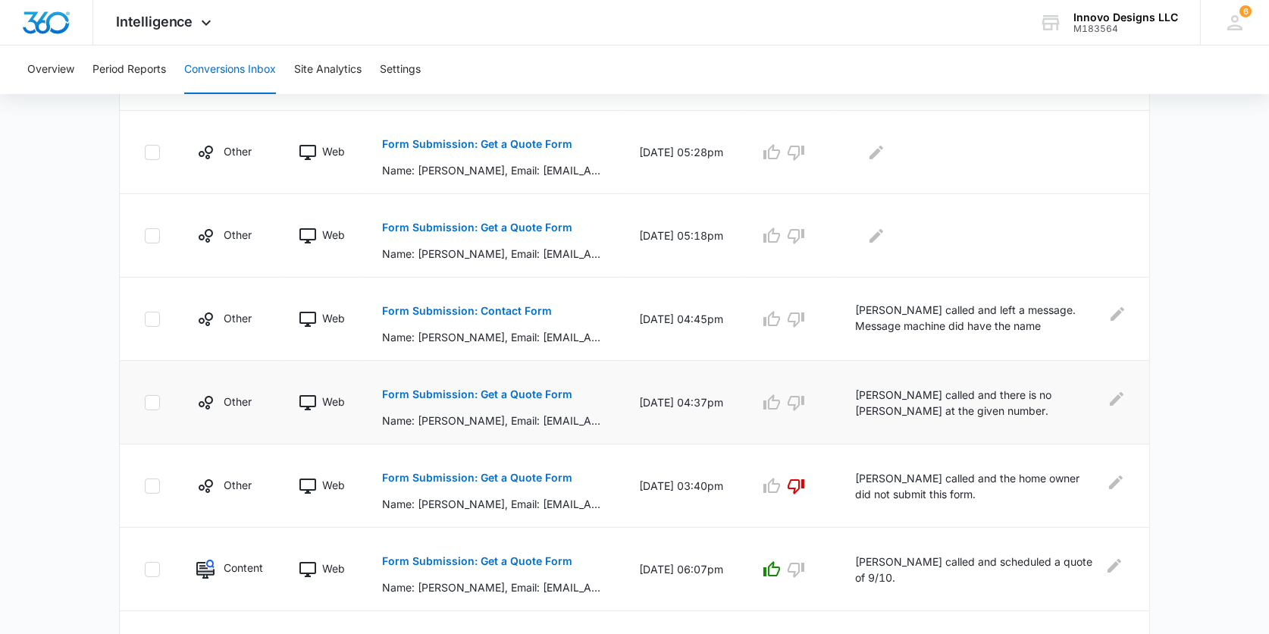
scroll to position [453, 0]
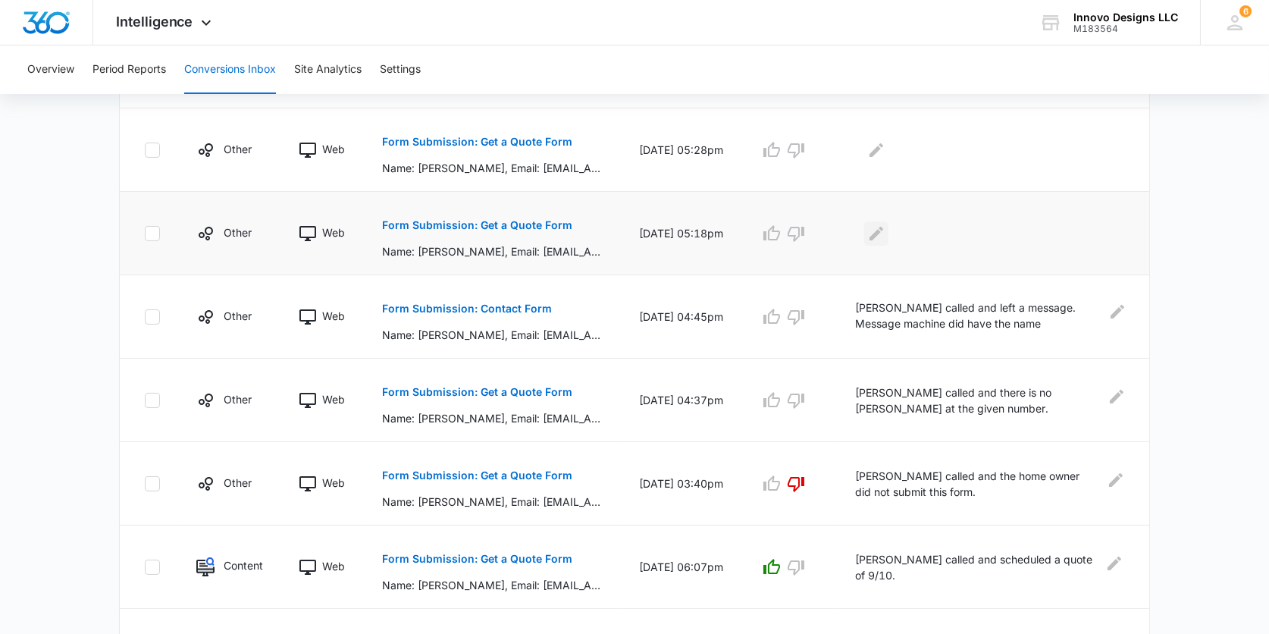
click at [873, 225] on icon "Edit Comments" at bounding box center [876, 233] width 18 height 18
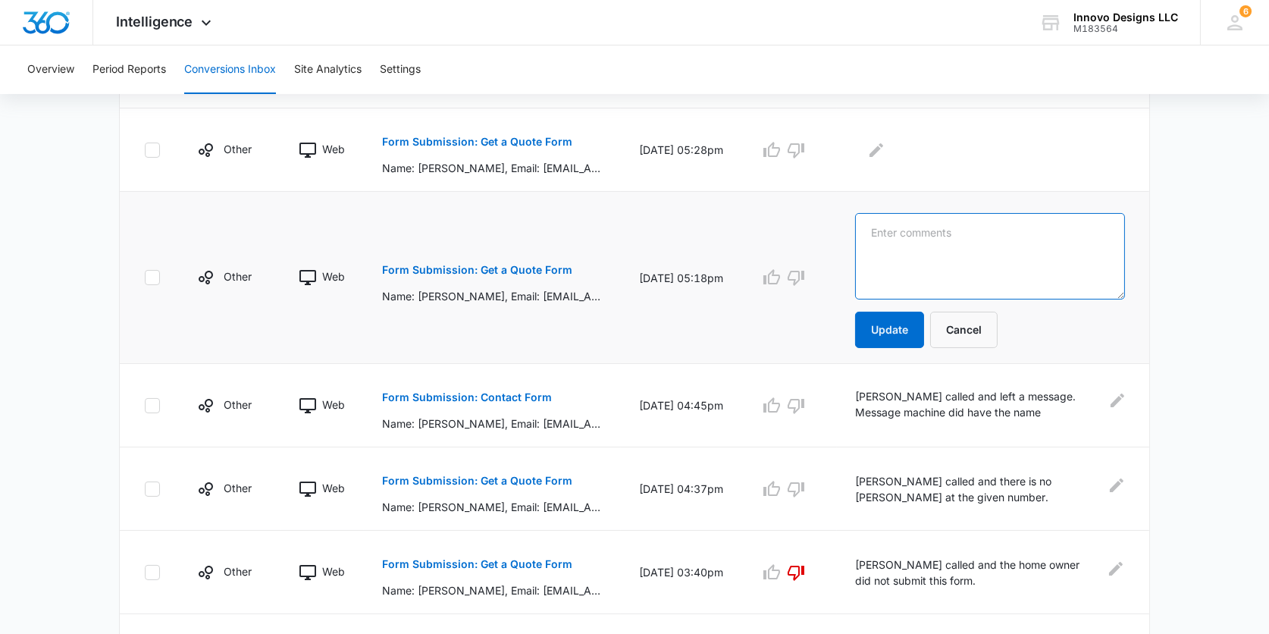
click at [923, 231] on textarea at bounding box center [990, 256] width 270 height 86
type textarea "[PERSON_NAME] spoke with [PERSON_NAME] and she did not submit this form."
click at [805, 280] on icon "button" at bounding box center [796, 277] width 18 height 18
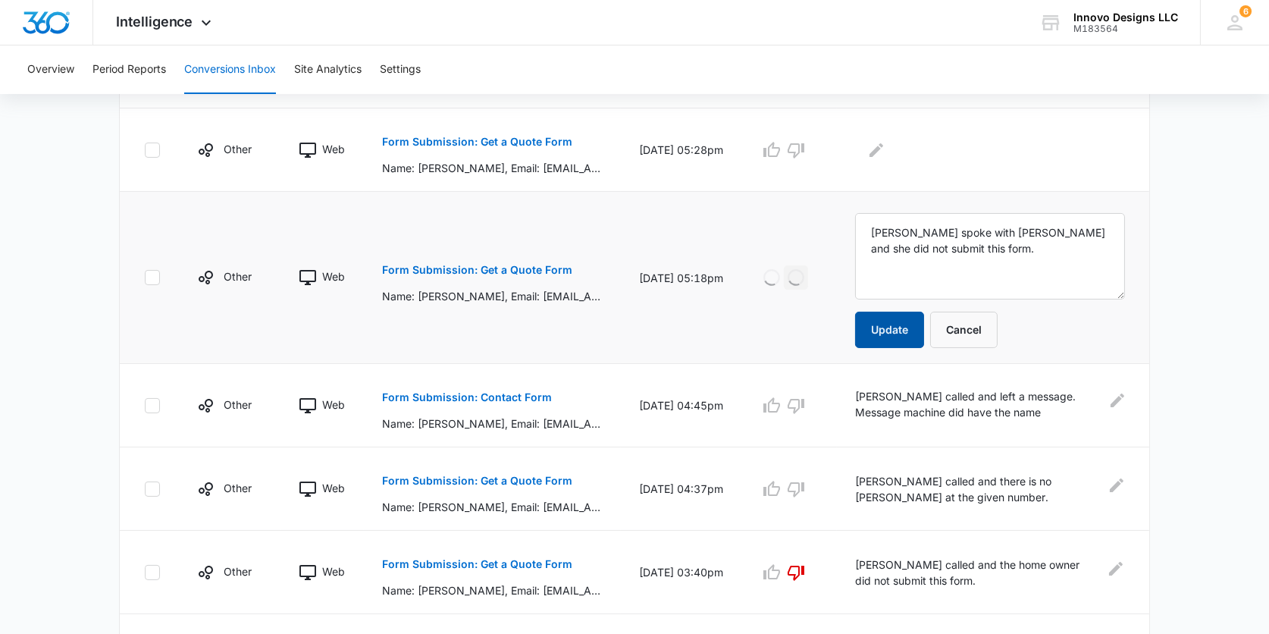
click at [873, 331] on button "Update" at bounding box center [889, 330] width 69 height 36
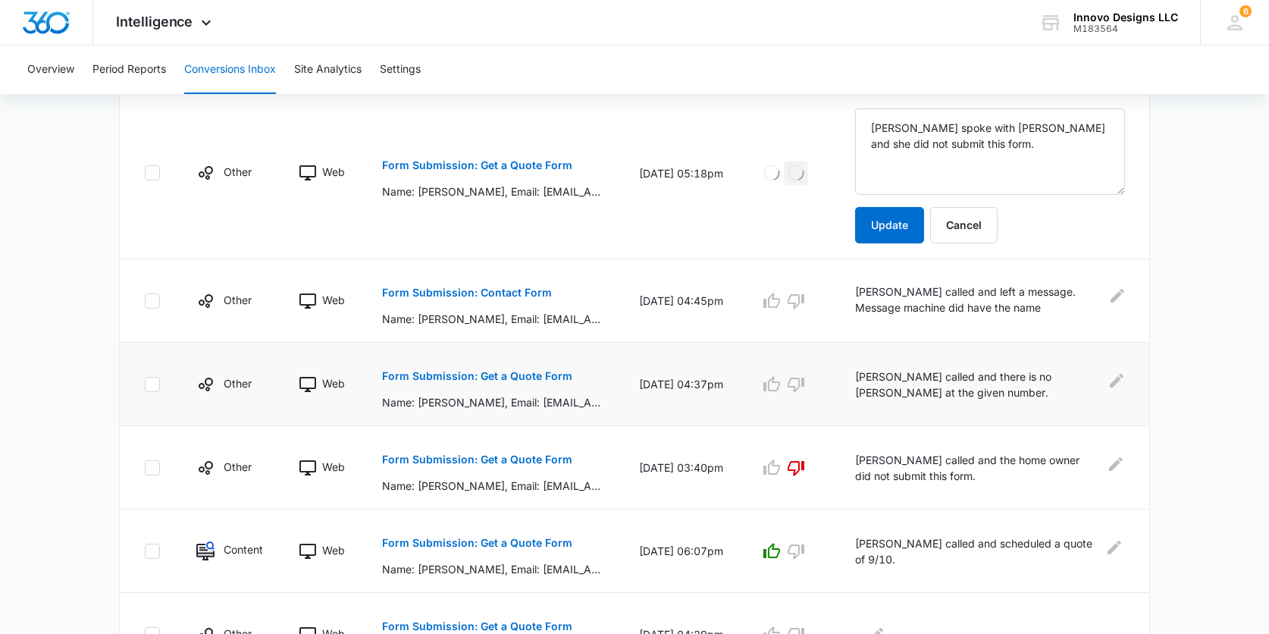
scroll to position [565, 0]
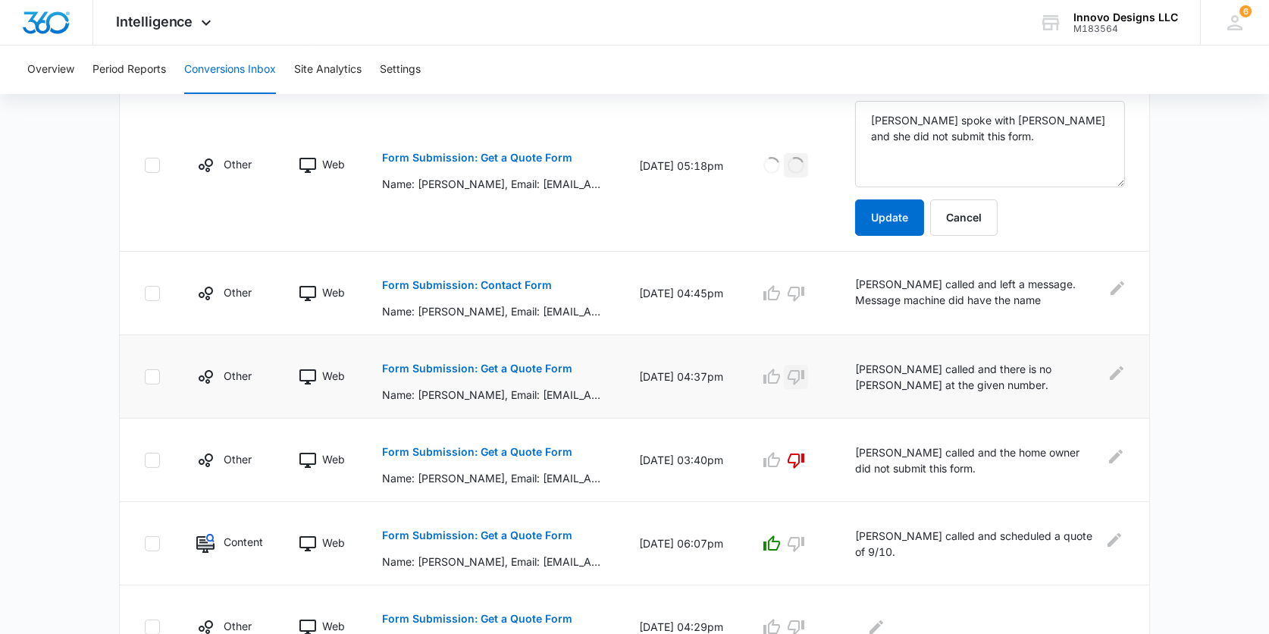
click at [791, 371] on icon "button" at bounding box center [796, 377] width 18 height 18
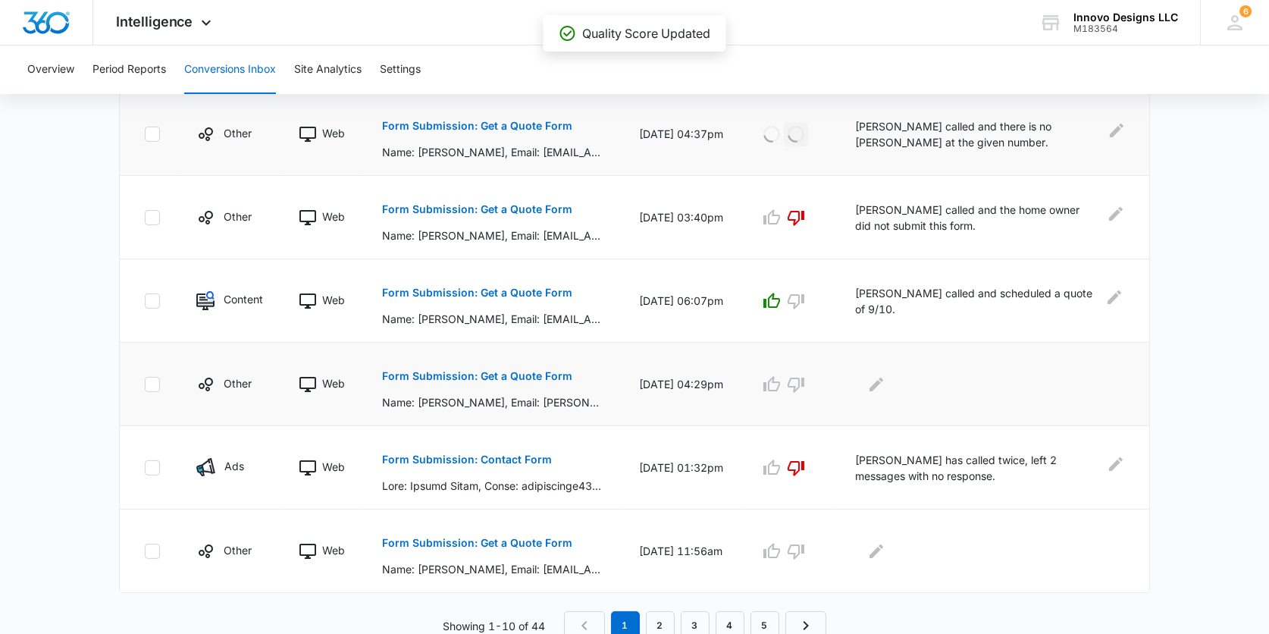
scroll to position [716, 0]
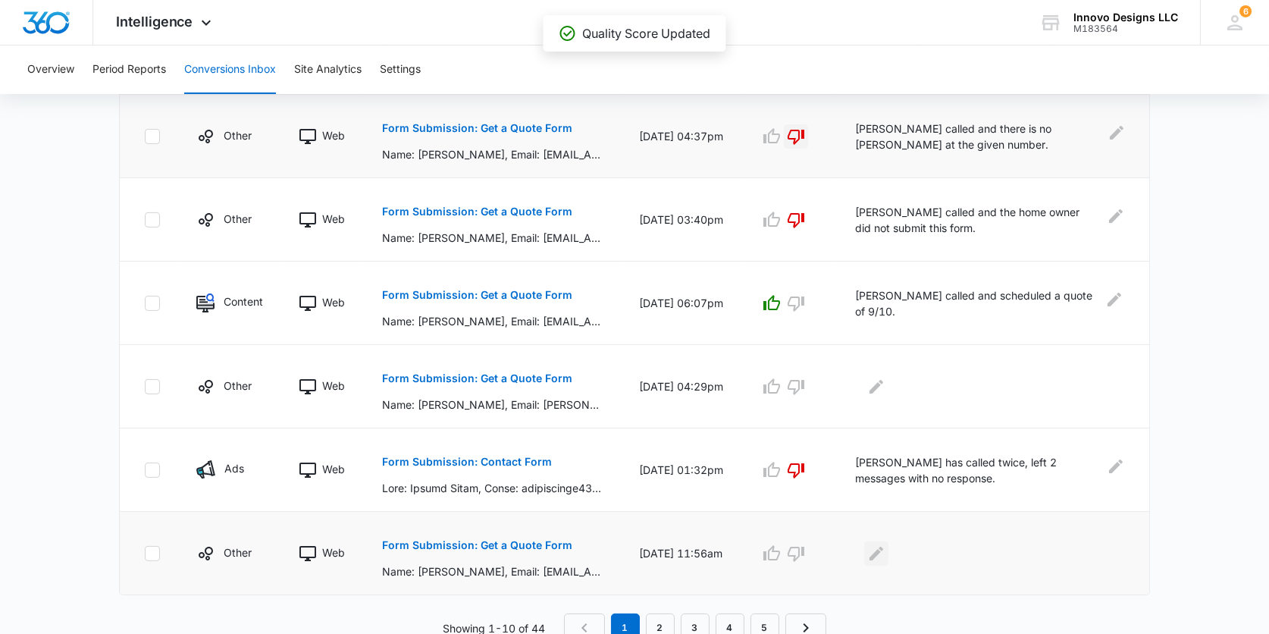
click at [876, 550] on icon "Edit Comments" at bounding box center [876, 553] width 18 height 18
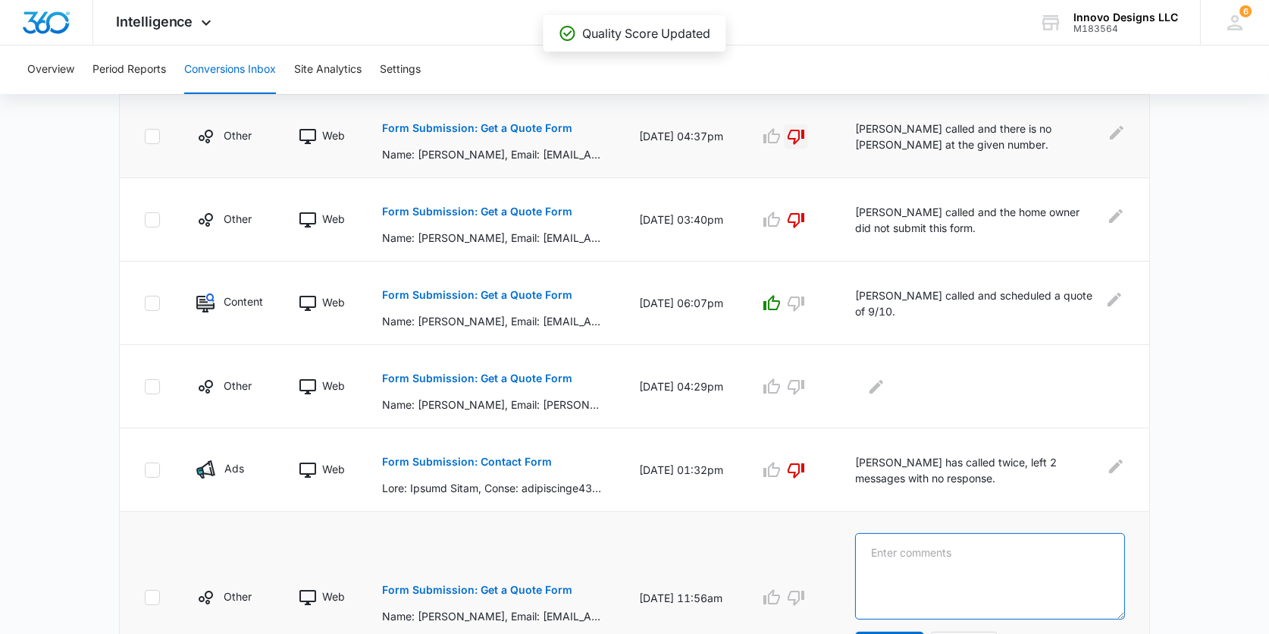
click at [891, 538] on textarea at bounding box center [990, 576] width 270 height 86
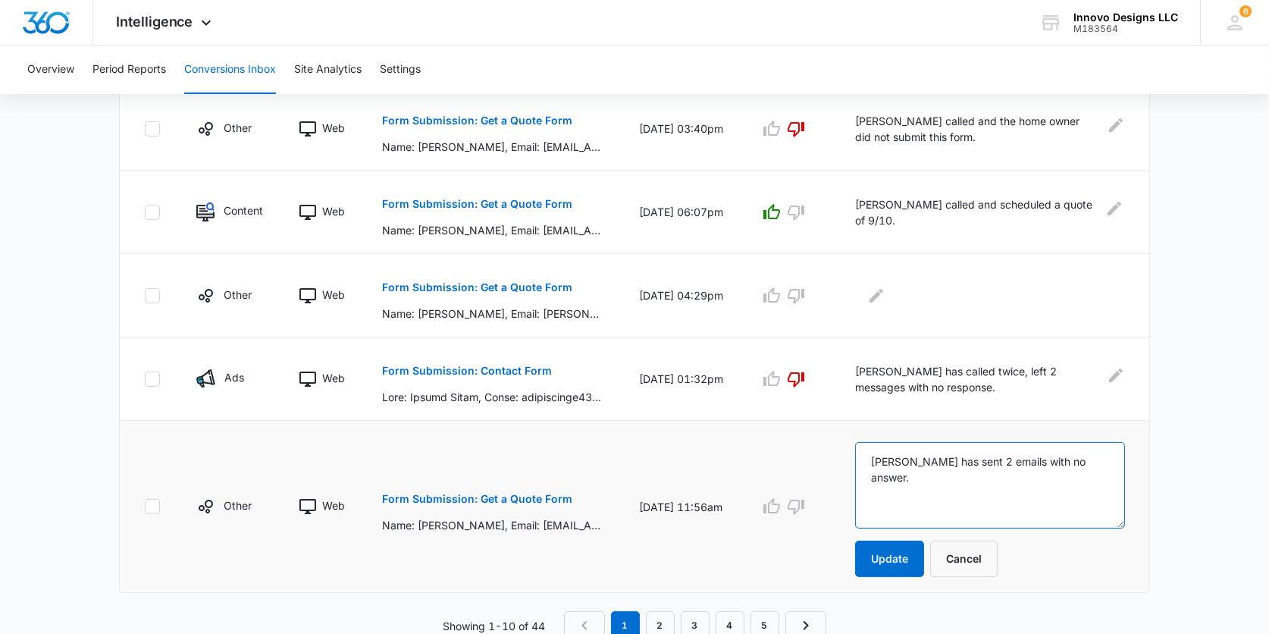
scroll to position [807, 0]
type textarea "[PERSON_NAME] has sent 2 emails with no answer."
click at [790, 501] on icon "button" at bounding box center [796, 507] width 18 height 18
click at [872, 553] on button "Update" at bounding box center [889, 559] width 69 height 36
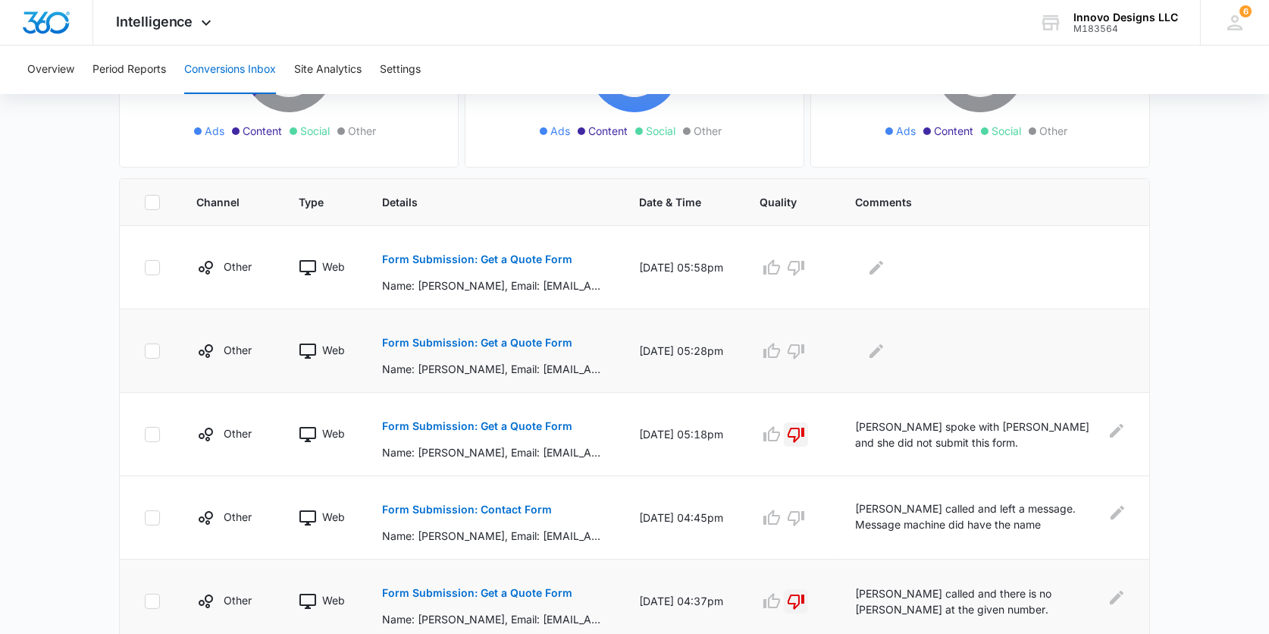
scroll to position [250, 0]
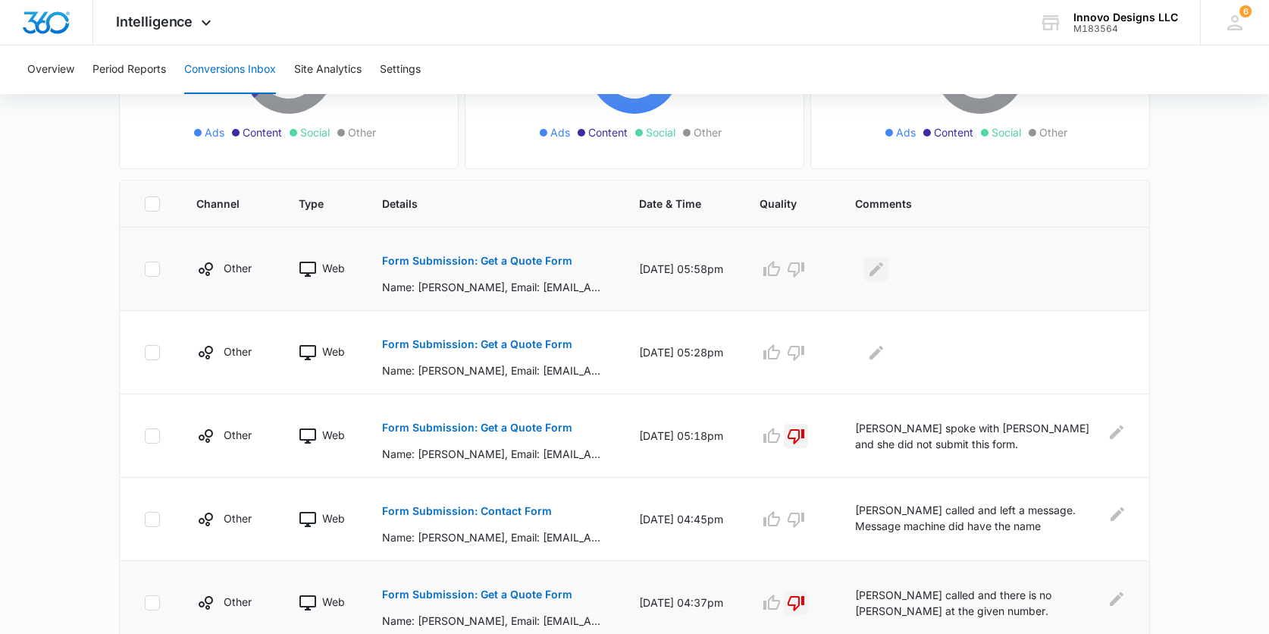
click at [879, 260] on icon "Edit Comments" at bounding box center [876, 269] width 18 height 18
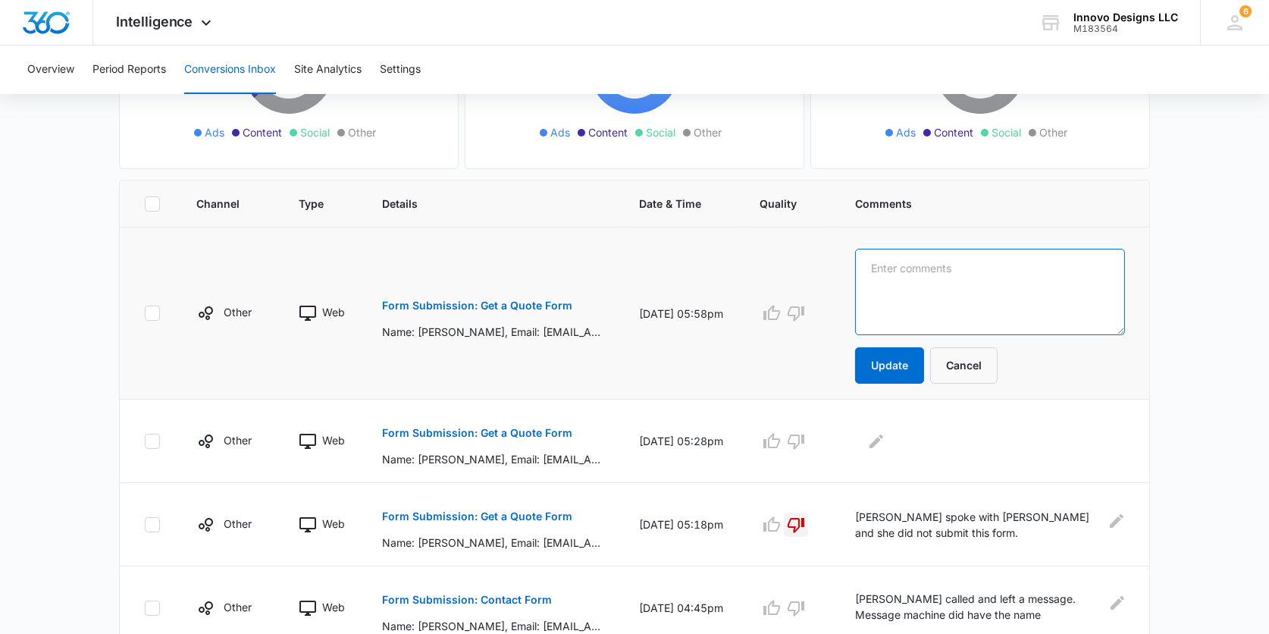
click at [892, 278] on textarea at bounding box center [990, 292] width 270 height 86
type textarea "V"
type textarea "[PERSON_NAME] called and left a message."
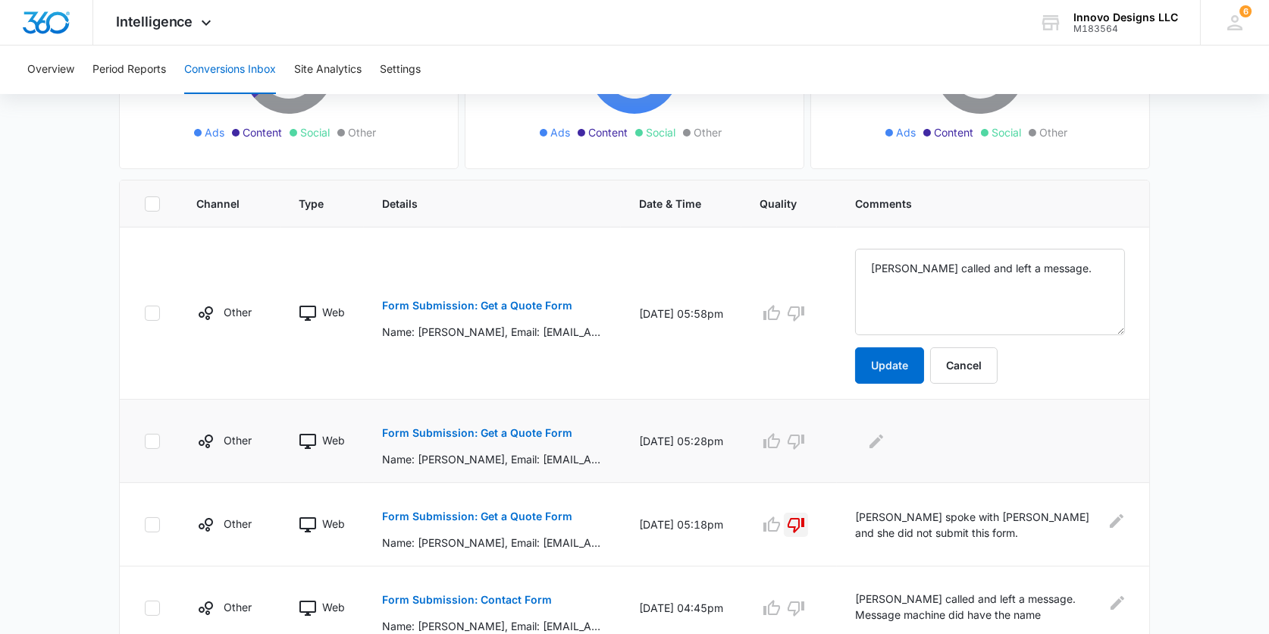
click at [459, 428] on p "Form Submission: Get a Quote Form" at bounding box center [477, 433] width 190 height 11
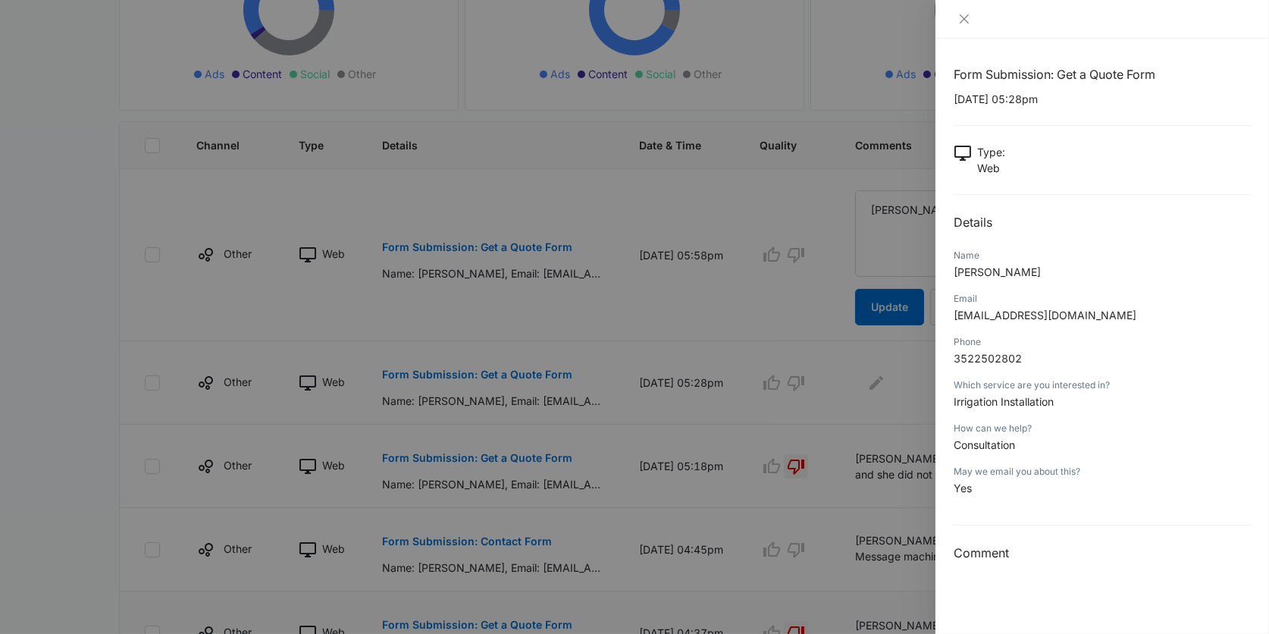
scroll to position [312, 0]
click at [960, 19] on icon "close" at bounding box center [964, 19] width 12 height 12
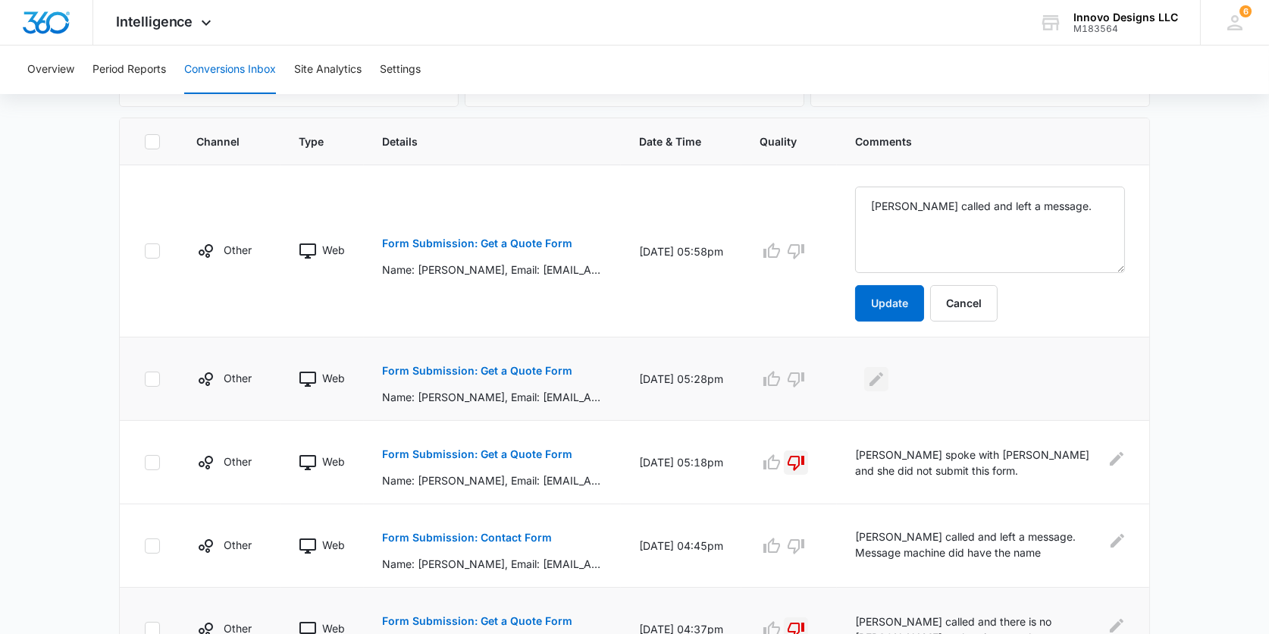
click at [876, 381] on icon "Edit Comments" at bounding box center [876, 378] width 14 height 14
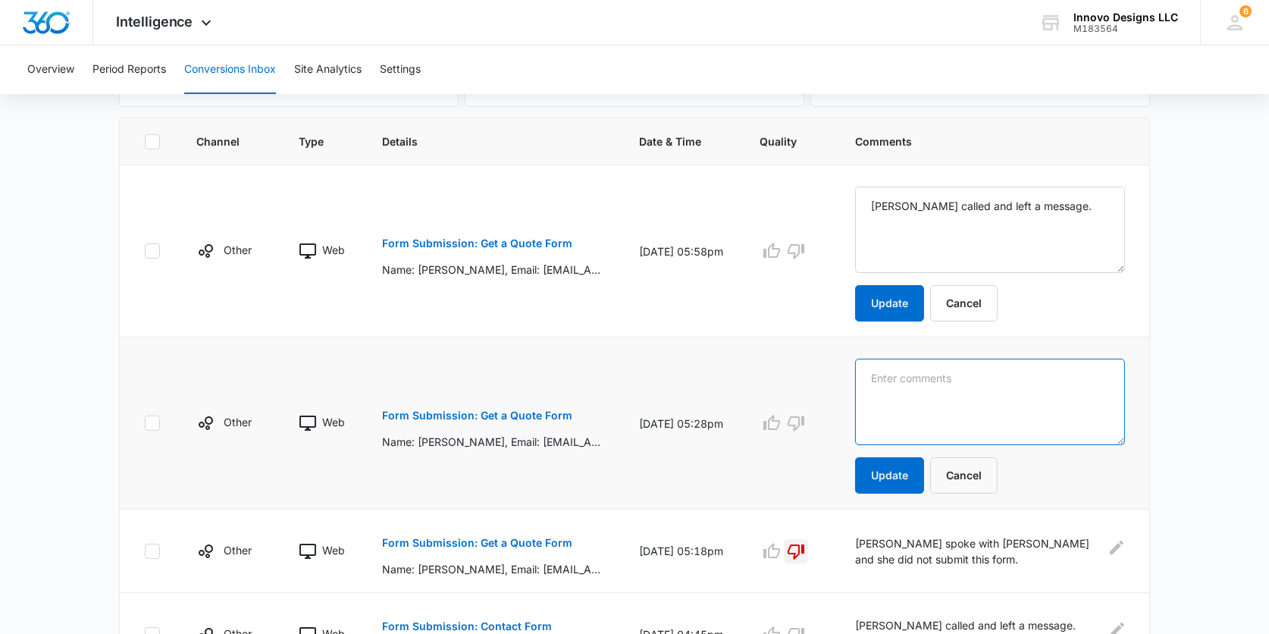
click at [876, 381] on textarea at bounding box center [990, 402] width 270 height 86
type textarea "SPAM- email and phone are correct but client did not submit email."
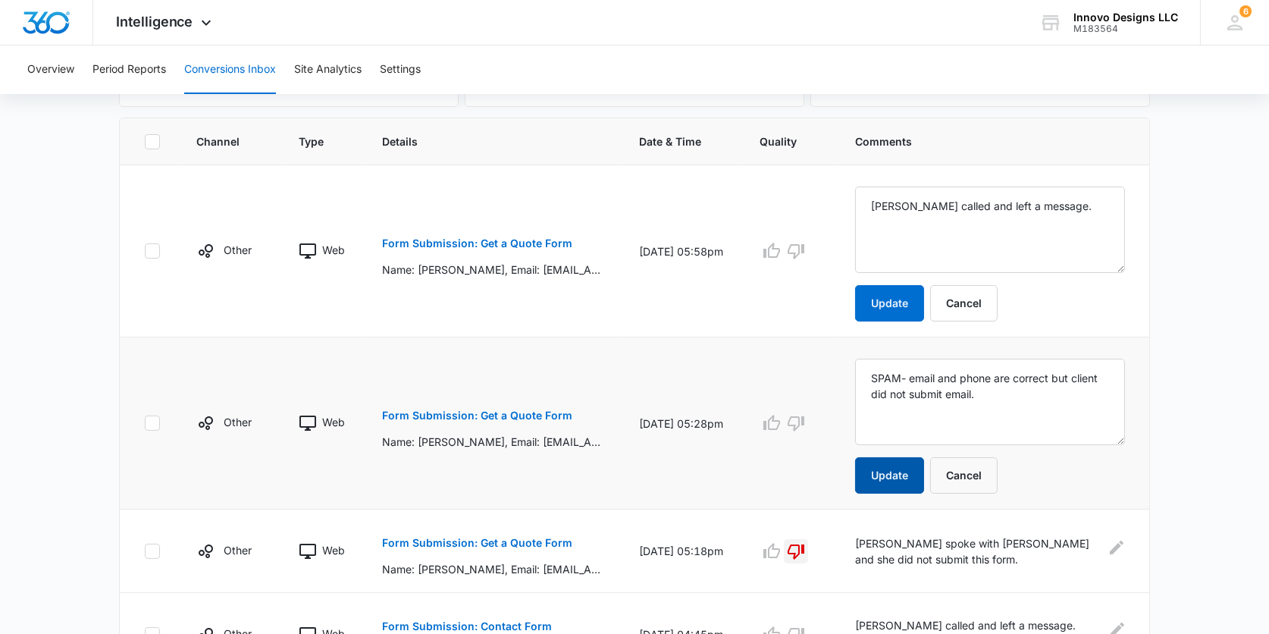
click at [872, 466] on button "Update" at bounding box center [889, 475] width 69 height 36
click at [867, 547] on p "[PERSON_NAME] spoke with [PERSON_NAME] and she did not submit this form." at bounding box center [976, 551] width 243 height 32
click at [857, 541] on p "[PERSON_NAME] spoke with [PERSON_NAME] and she did not submit this form." at bounding box center [976, 551] width 243 height 32
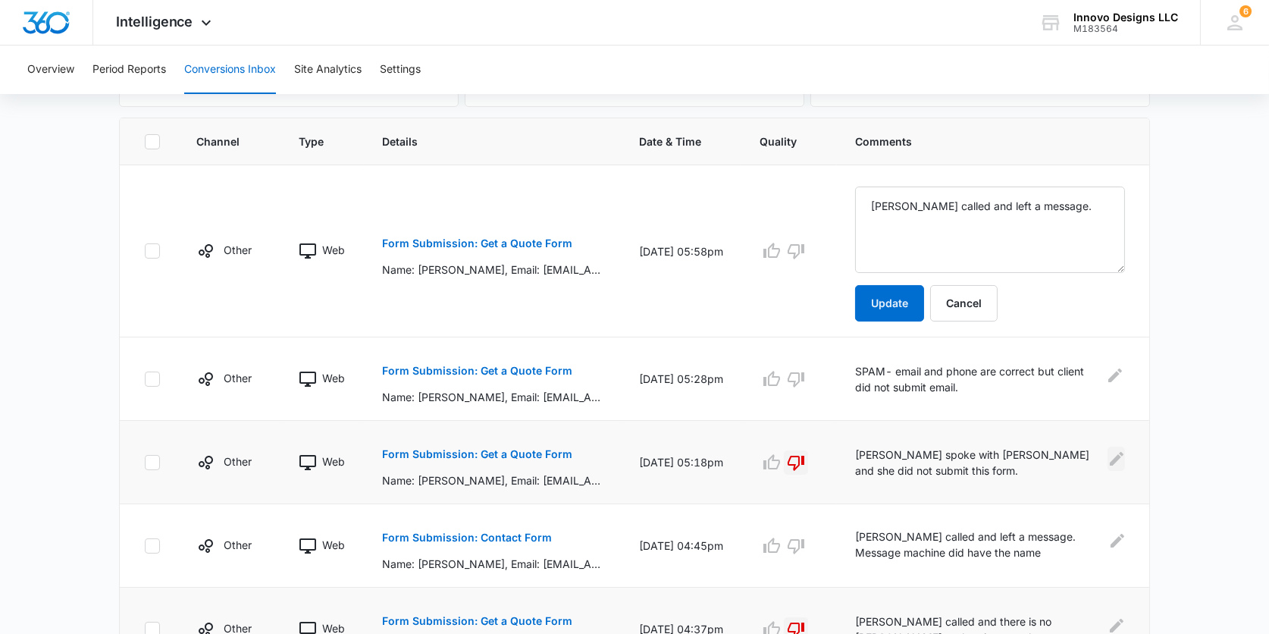
click at [1113, 463] on icon "Edit Comments" at bounding box center [1116, 459] width 18 height 18
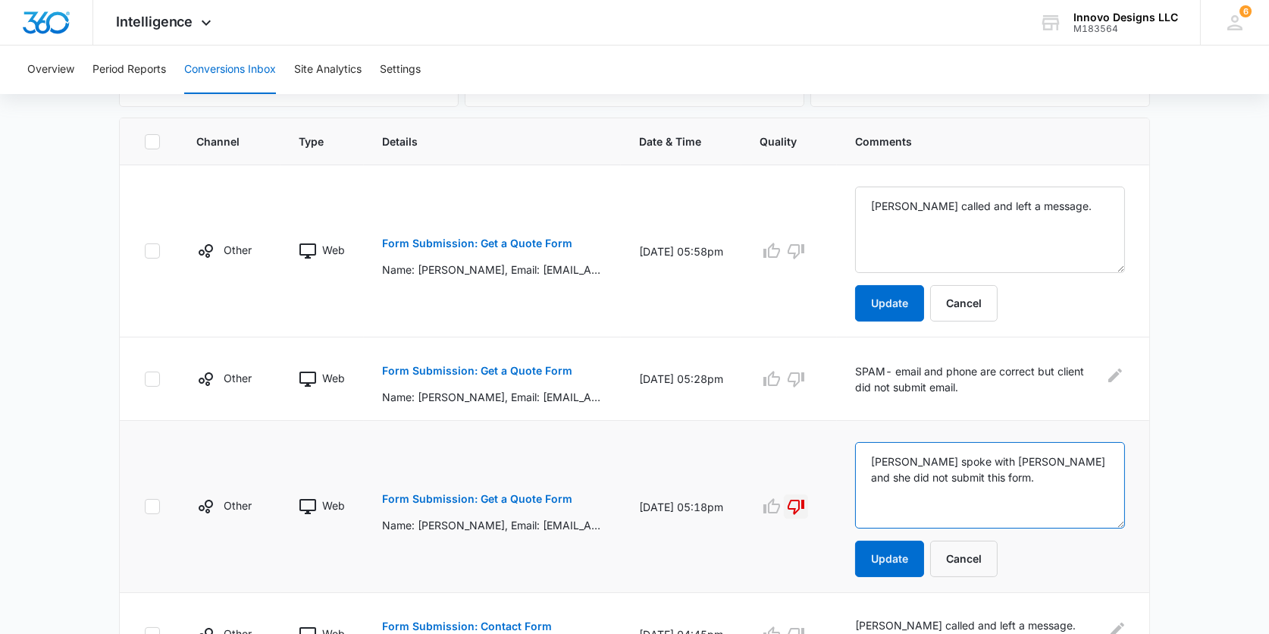
click at [869, 456] on textarea "[PERSON_NAME] spoke with [PERSON_NAME] and she did not submit this form." at bounding box center [990, 485] width 270 height 86
type textarea "SPAM- [PERSON_NAME] spoke with [PERSON_NAME] and she did not submit this form."
click at [877, 569] on button "Update" at bounding box center [889, 558] width 69 height 36
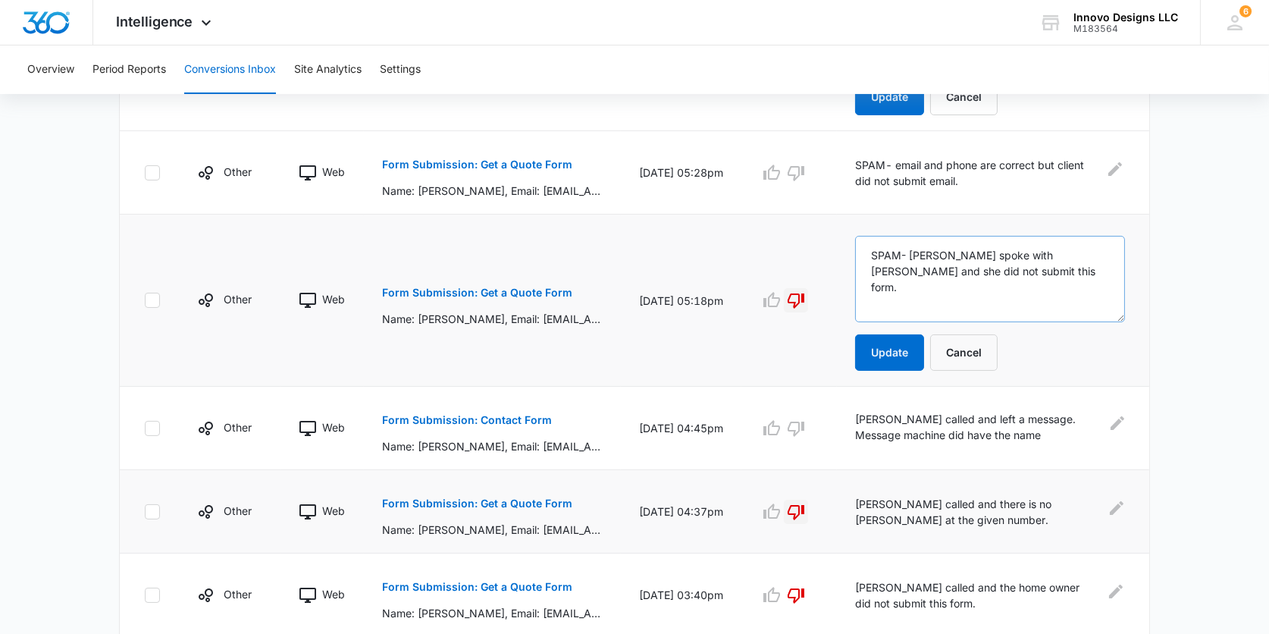
scroll to position [537, 0]
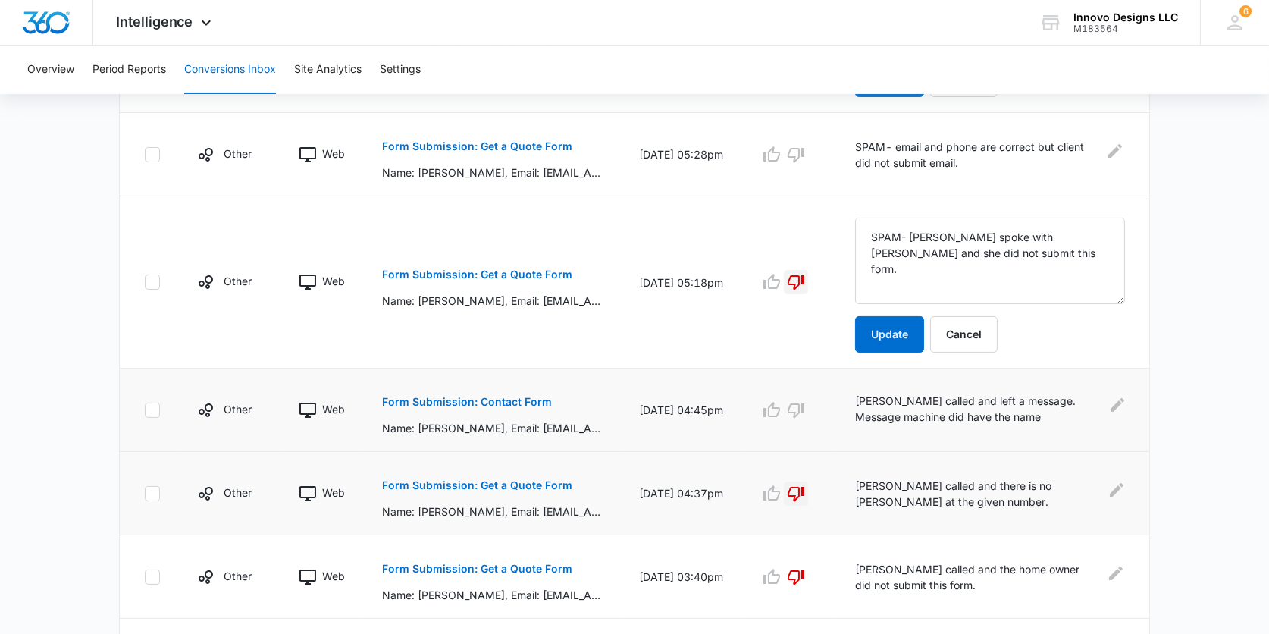
click at [854, 410] on td "[PERSON_NAME] called and left a message. Message machine did have the name [PER…" at bounding box center [993, 409] width 312 height 83
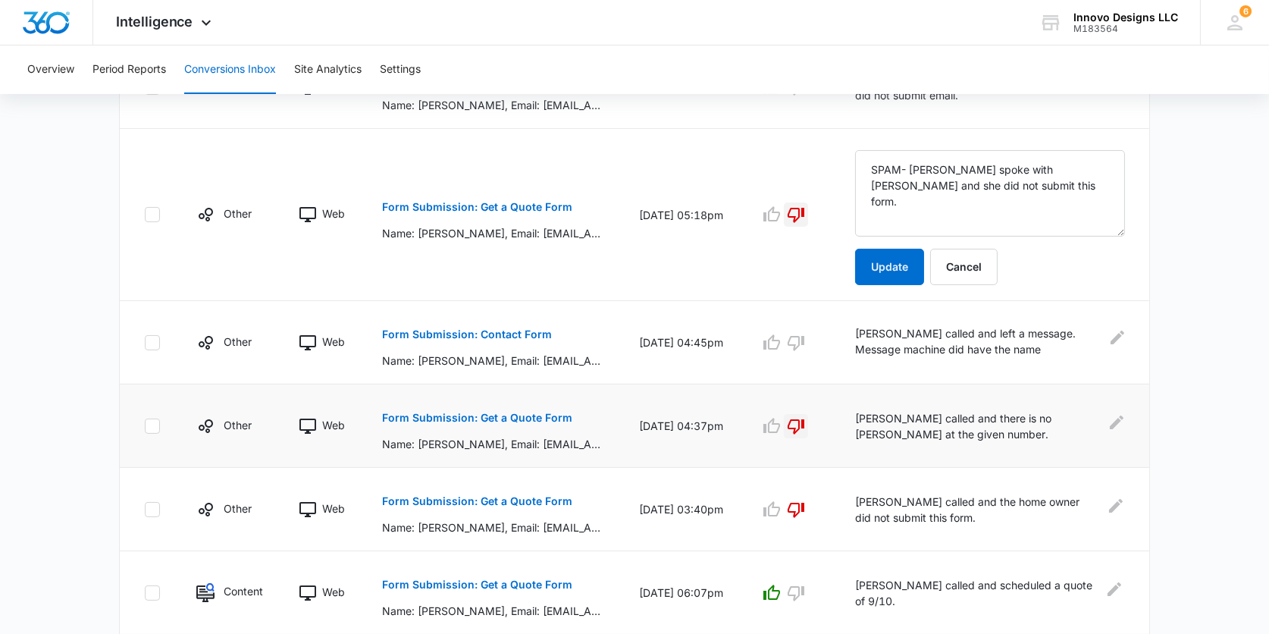
scroll to position [613, 0]
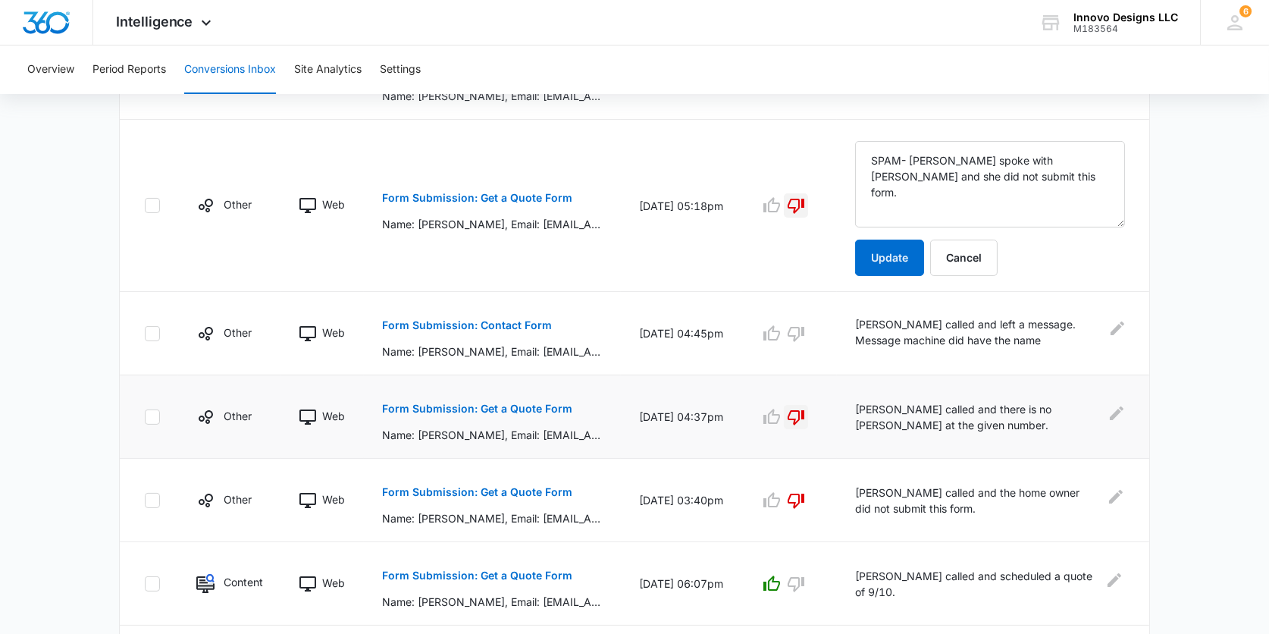
click at [880, 431] on td "[PERSON_NAME] called and there is no [PERSON_NAME] at the given number." at bounding box center [993, 416] width 312 height 83
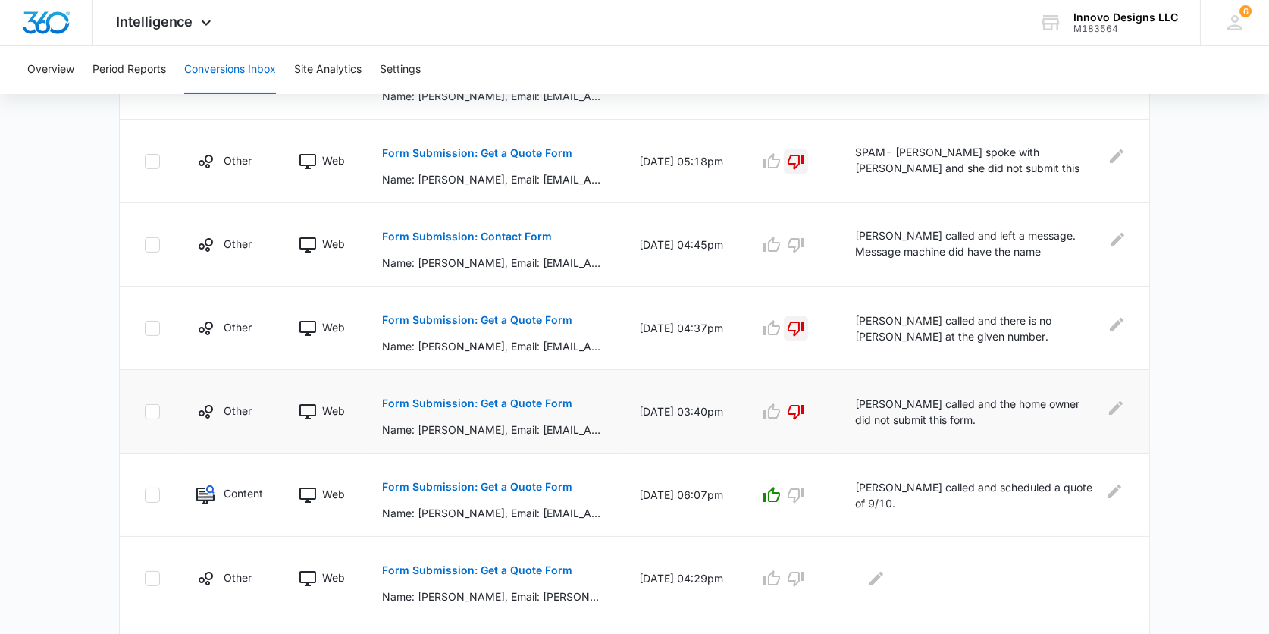
click at [865, 412] on p "[PERSON_NAME] called and the home owner did not submit this form." at bounding box center [976, 412] width 242 height 32
click at [1115, 324] on icon "Edit Comments" at bounding box center [1116, 324] width 18 height 18
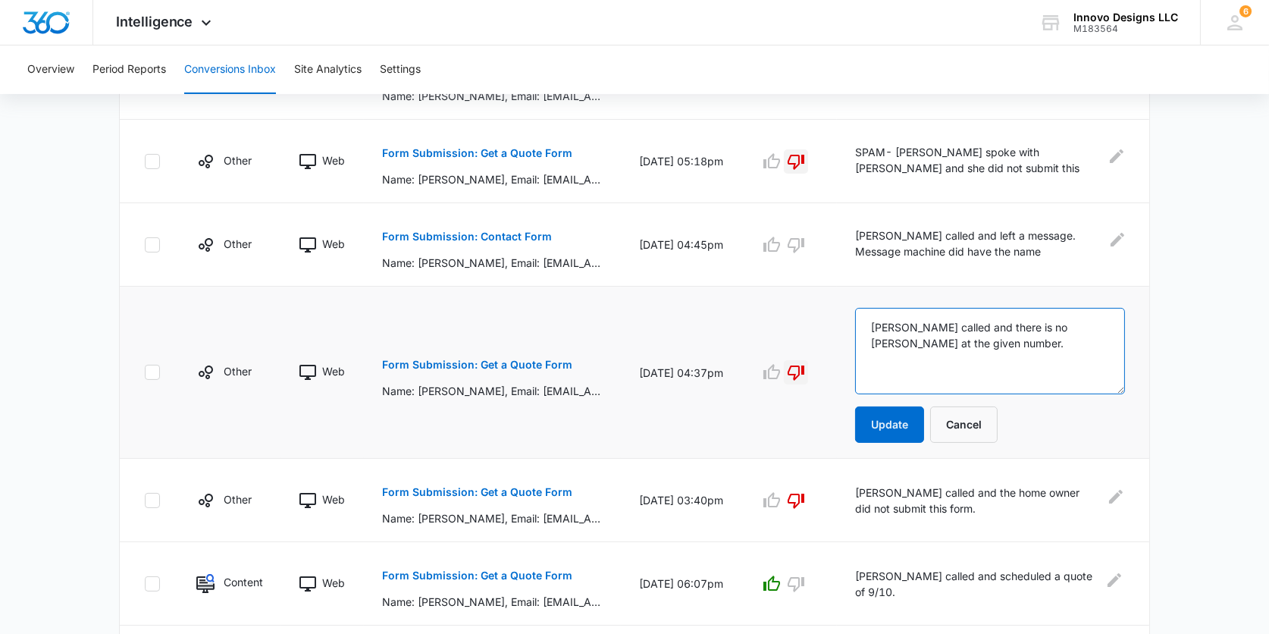
click at [879, 321] on textarea "[PERSON_NAME] called and there is no [PERSON_NAME] at the given number." at bounding box center [990, 351] width 270 height 86
click at [872, 322] on textarea "[PERSON_NAME] called and there is no [PERSON_NAME] at the given number." at bounding box center [990, 351] width 270 height 86
type textarea "SPAM- [PERSON_NAME] called and there is no [PERSON_NAME] at the given number."
click at [883, 415] on button "Update" at bounding box center [889, 424] width 69 height 36
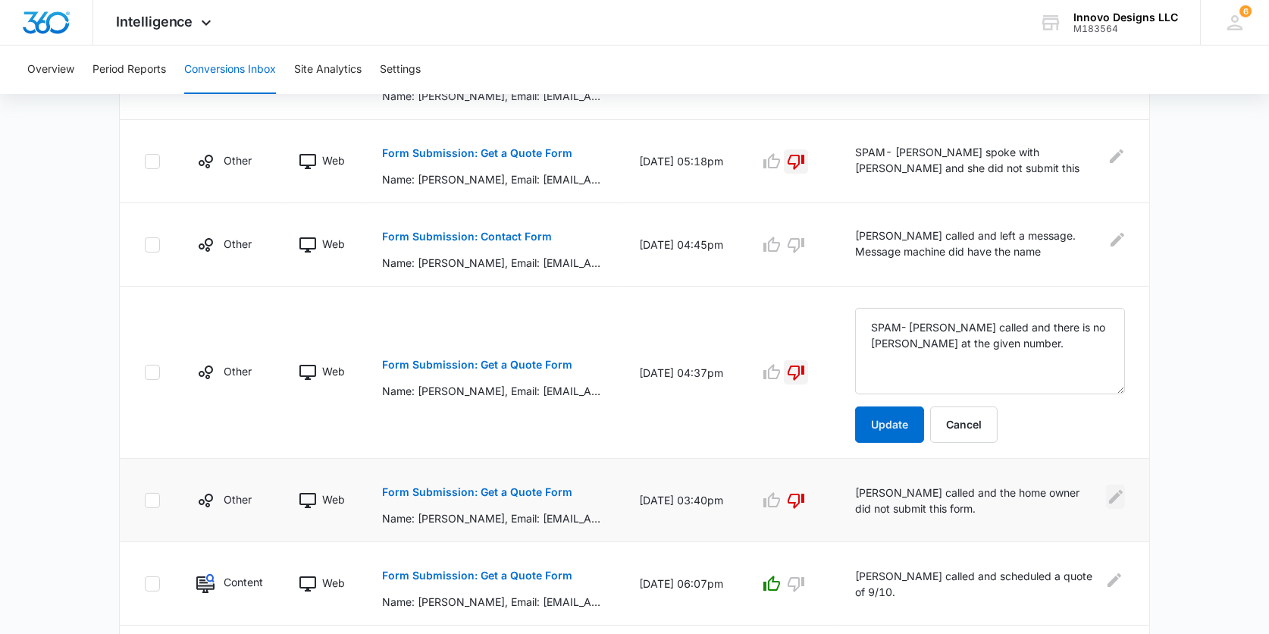
click at [1123, 493] on icon "Edit Comments" at bounding box center [1116, 496] width 18 height 18
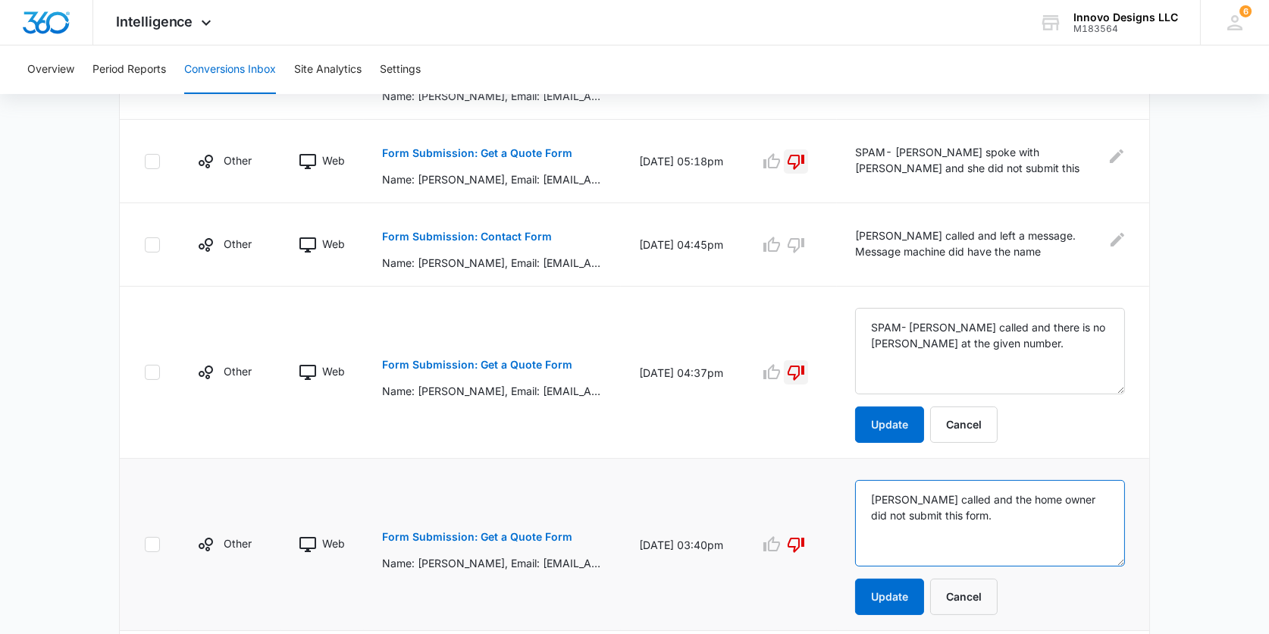
click at [872, 496] on textarea "[PERSON_NAME] called and the home owner did not submit this form." at bounding box center [990, 523] width 270 height 86
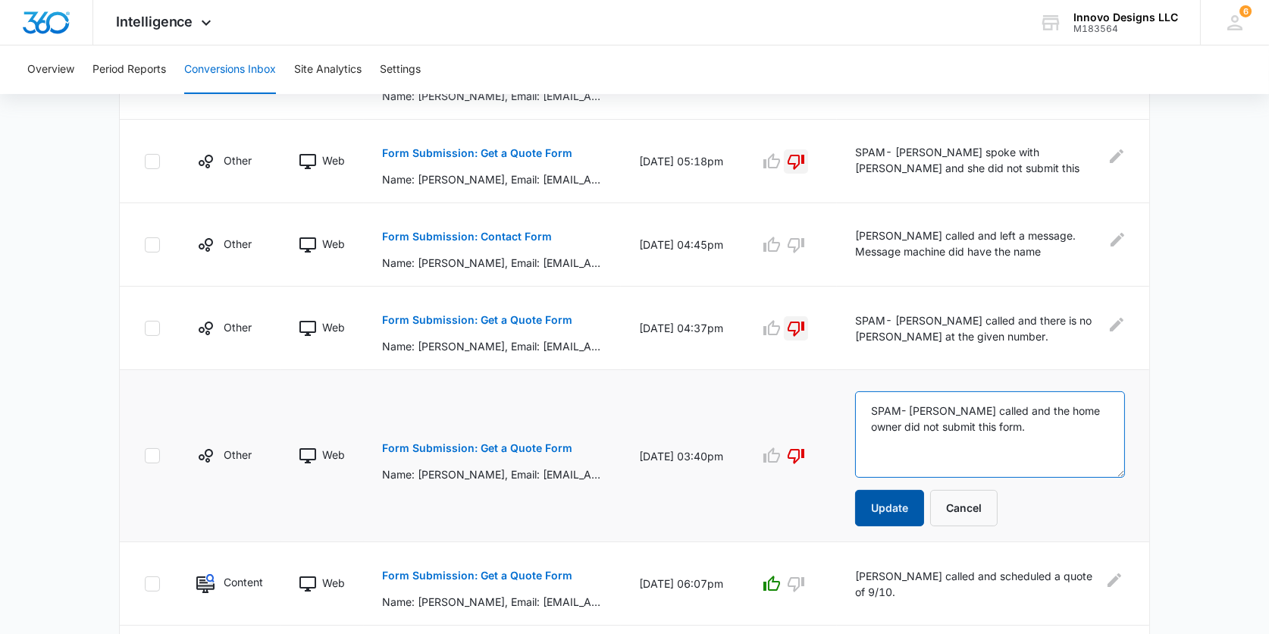
type textarea "SPAM- [PERSON_NAME] called and the home owner did not submit this form."
click at [907, 509] on button "Update" at bounding box center [889, 508] width 69 height 36
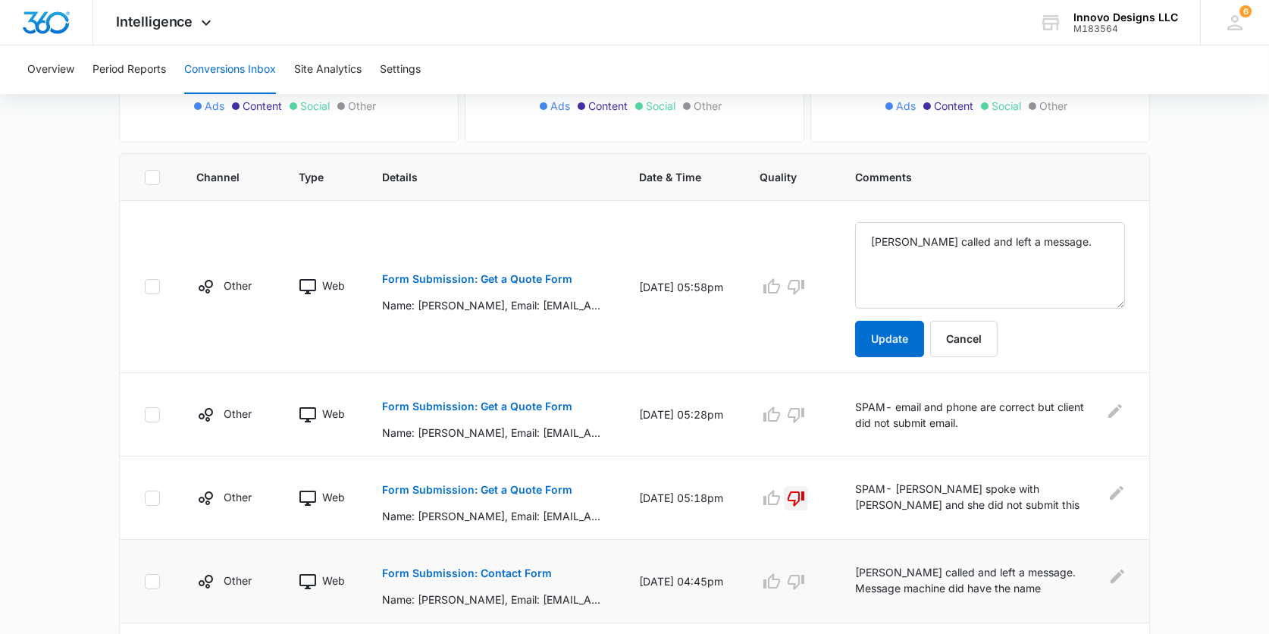
scroll to position [274, 0]
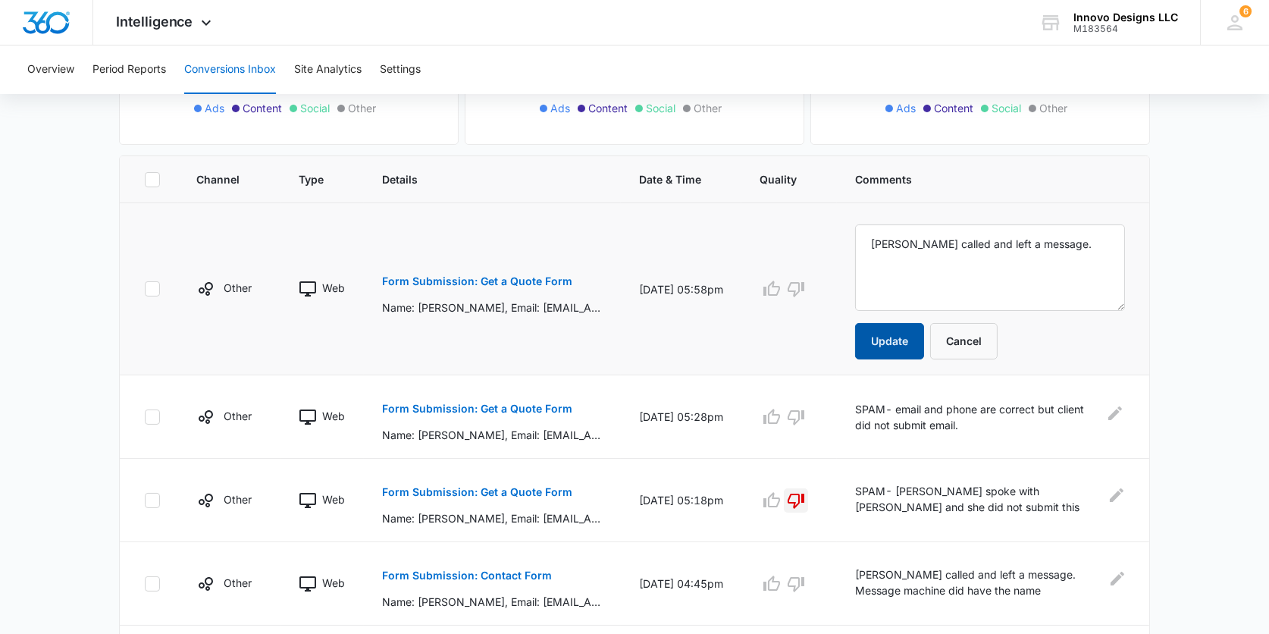
click at [868, 346] on button "Update" at bounding box center [889, 341] width 69 height 36
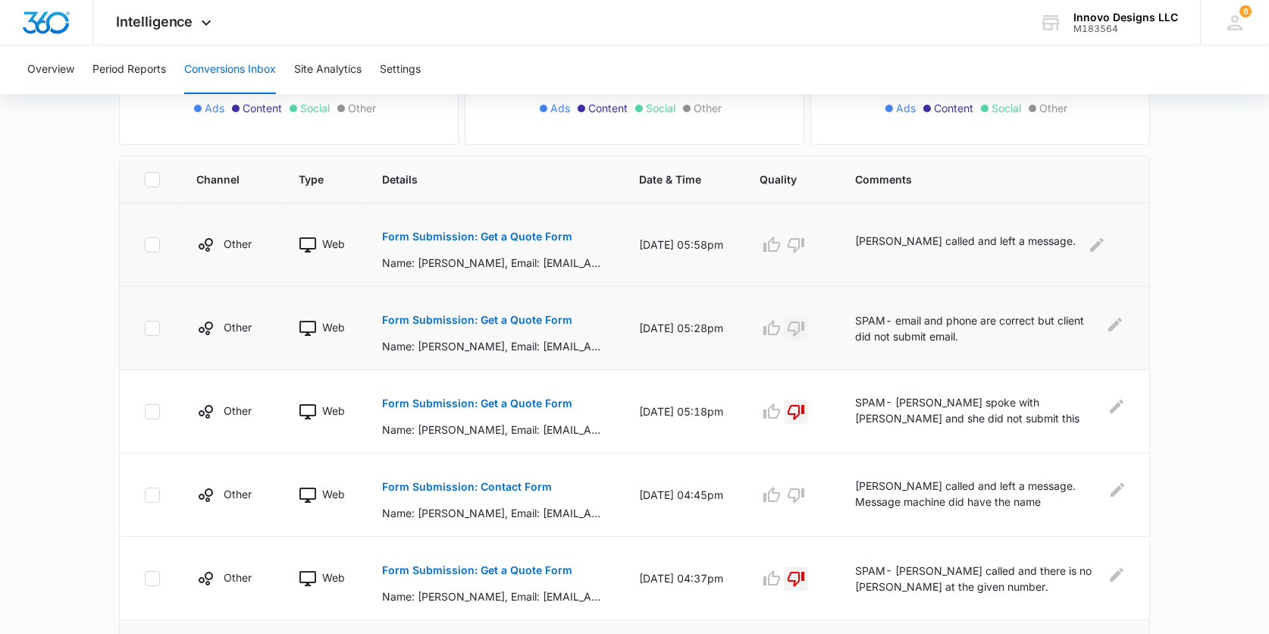
click at [794, 324] on icon "button" at bounding box center [796, 328] width 18 height 18
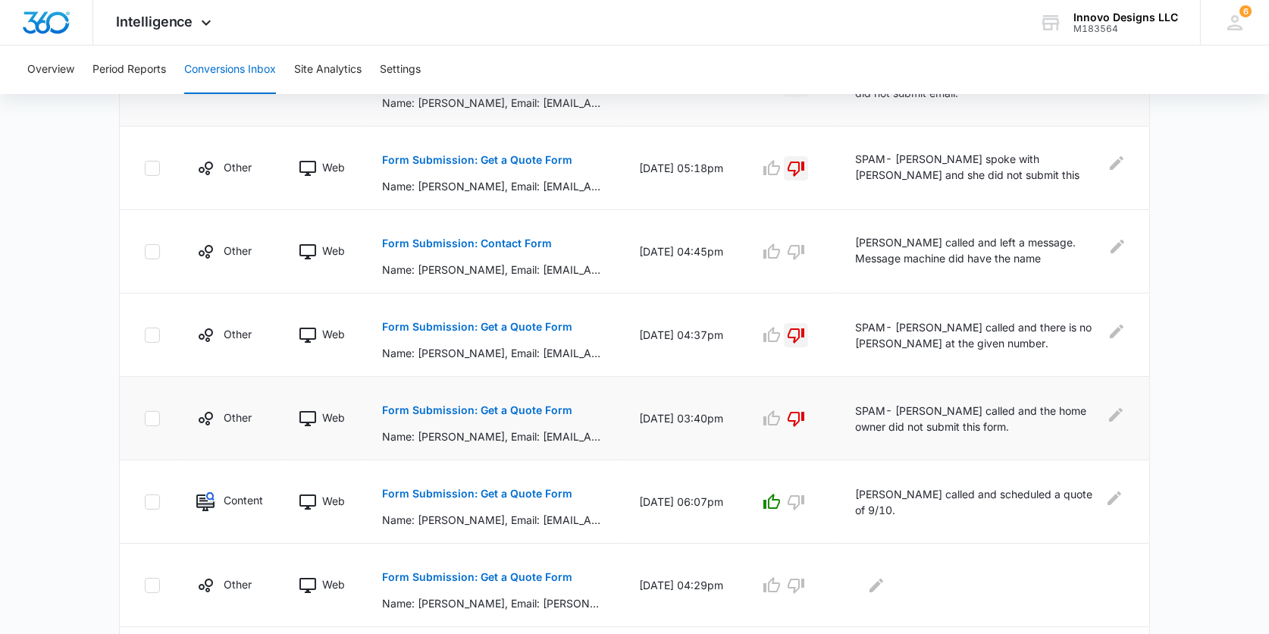
scroll to position [517, 0]
click at [500, 233] on button "Form Submission: Contact Form" at bounding box center [467, 244] width 170 height 36
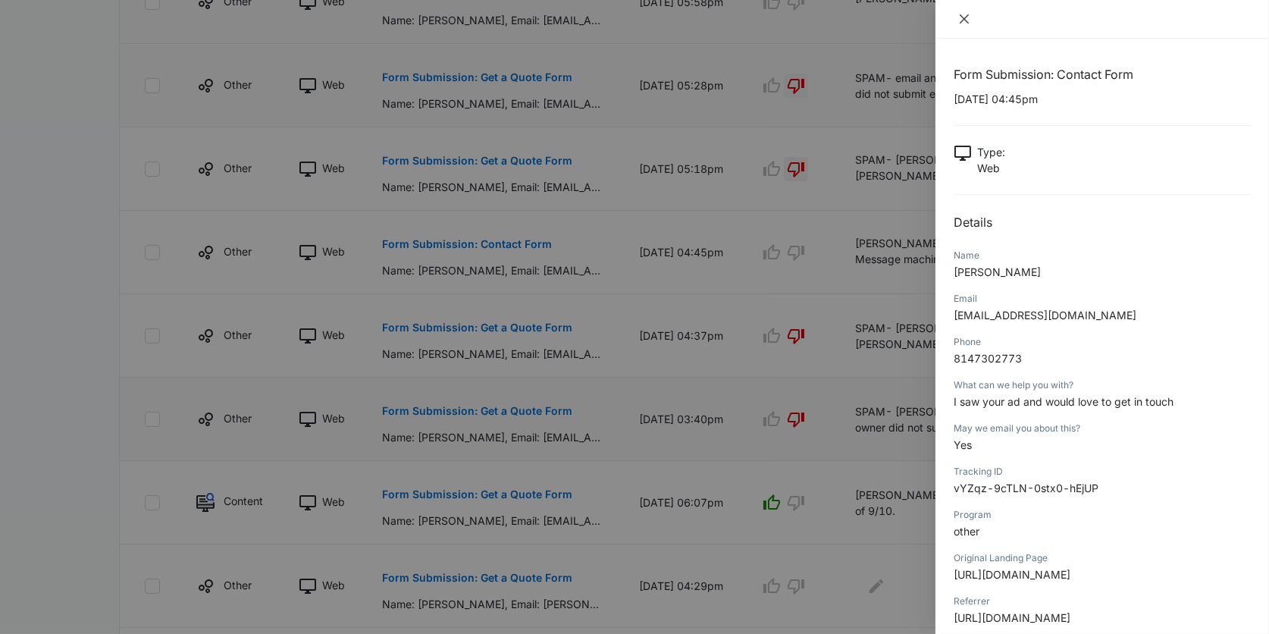
click at [968, 14] on icon "close" at bounding box center [964, 19] width 12 height 12
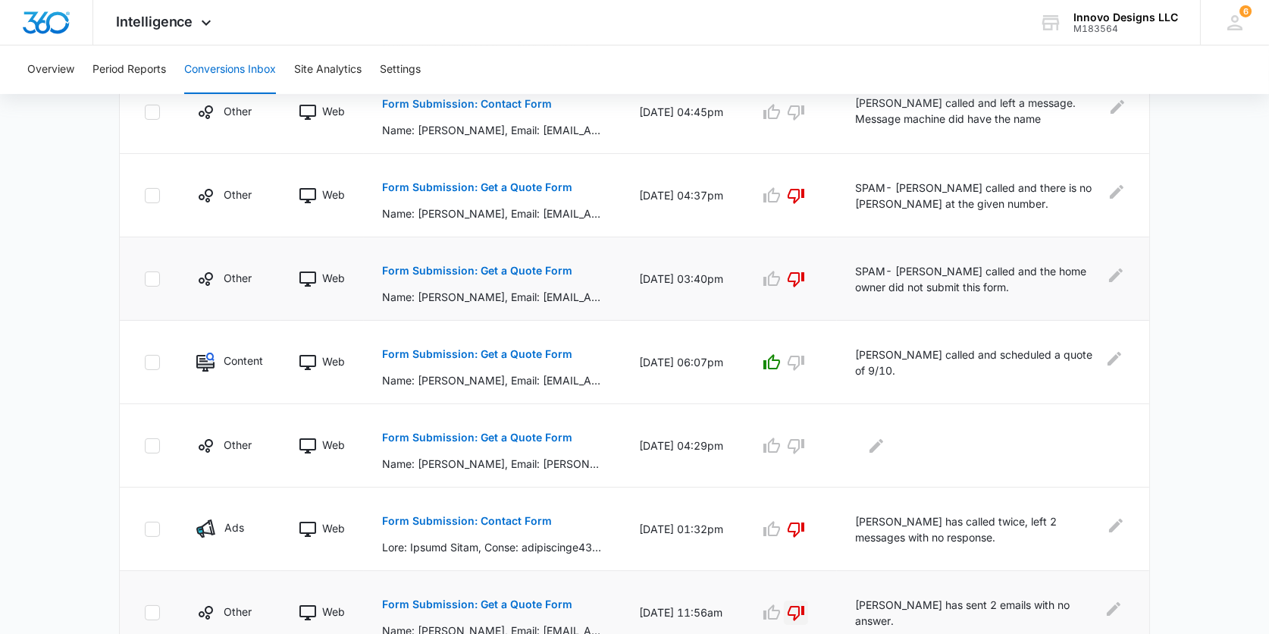
scroll to position [663, 0]
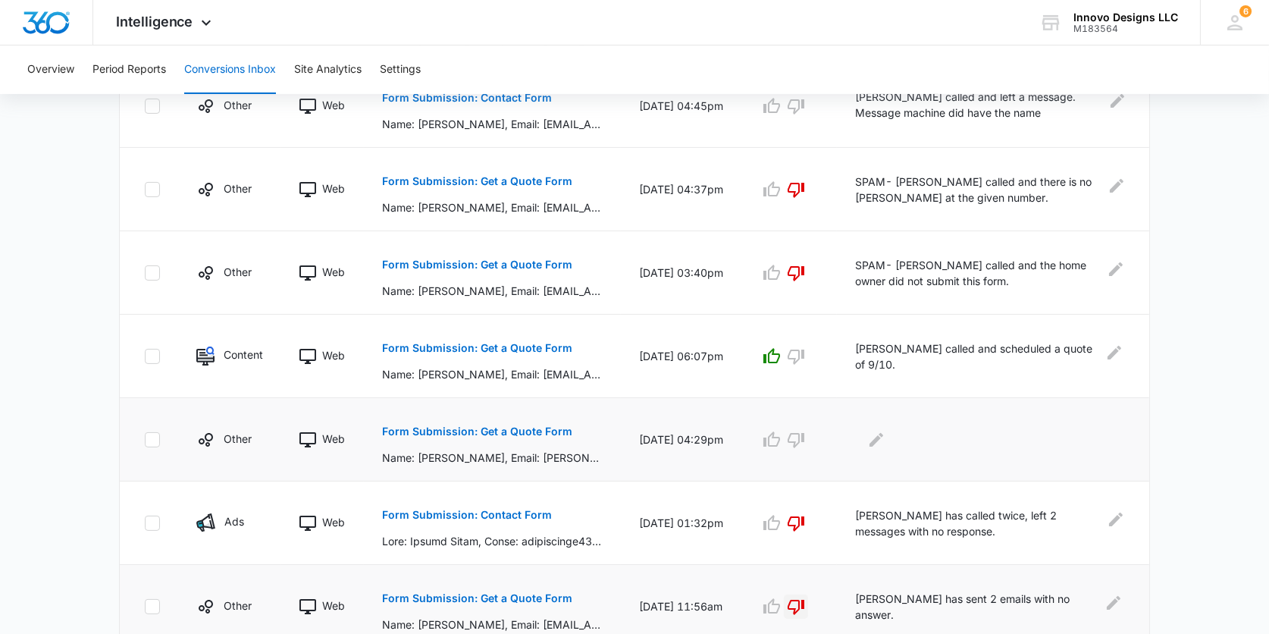
click at [537, 426] on p "Form Submission: Get a Quote Form" at bounding box center [477, 431] width 190 height 11
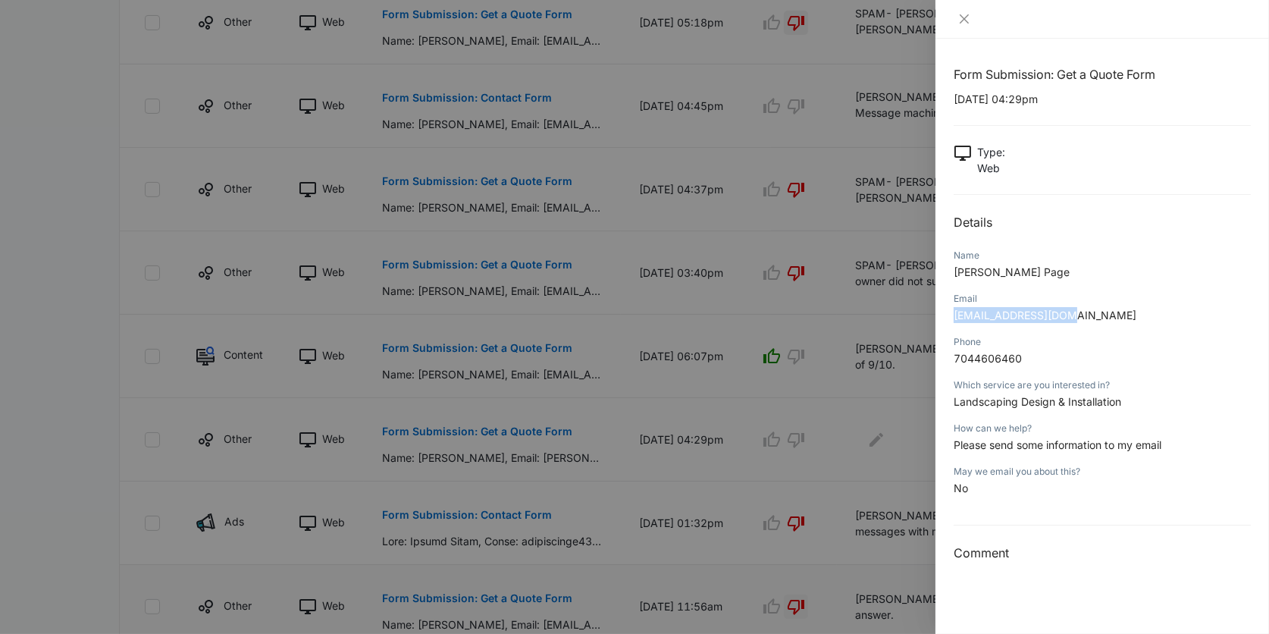
drag, startPoint x: 1062, startPoint y: 319, endPoint x: 949, endPoint y: 315, distance: 113.0
click at [949, 315] on div "Form Submission: Get a Quote Form [DATE] 04:29pm Type : Web Details Name [PERSO…" at bounding box center [1102, 336] width 334 height 595
click at [866, 421] on div at bounding box center [634, 317] width 1269 height 634
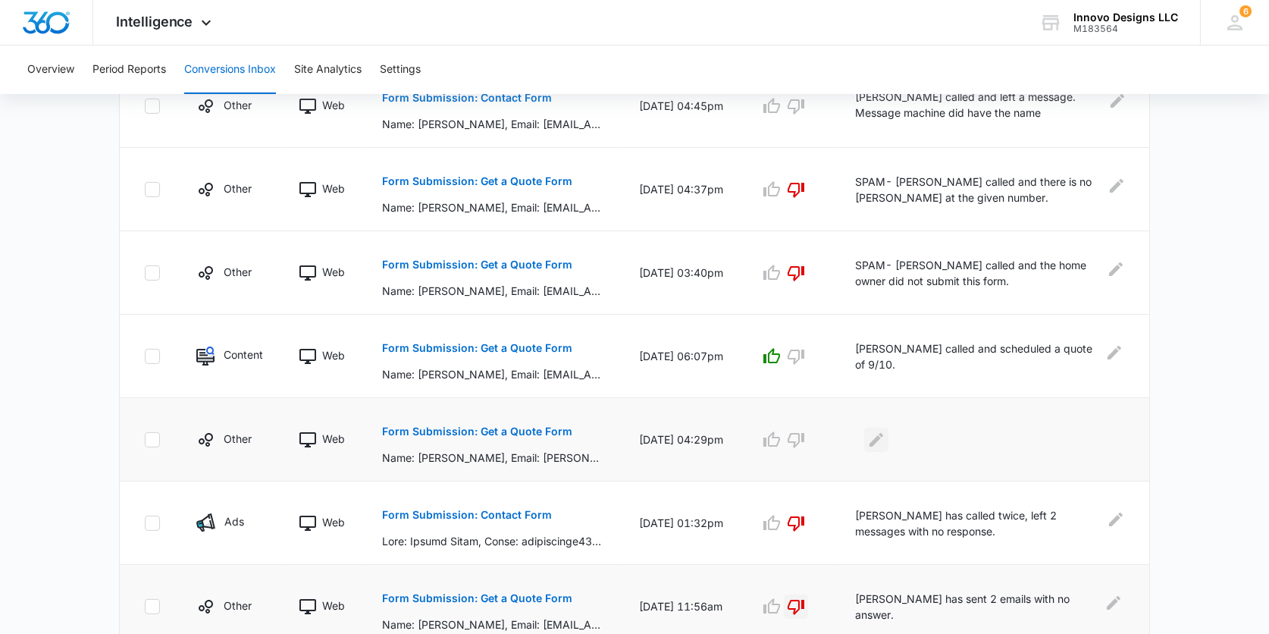
click at [875, 437] on icon "Edit Comments" at bounding box center [876, 439] width 14 height 14
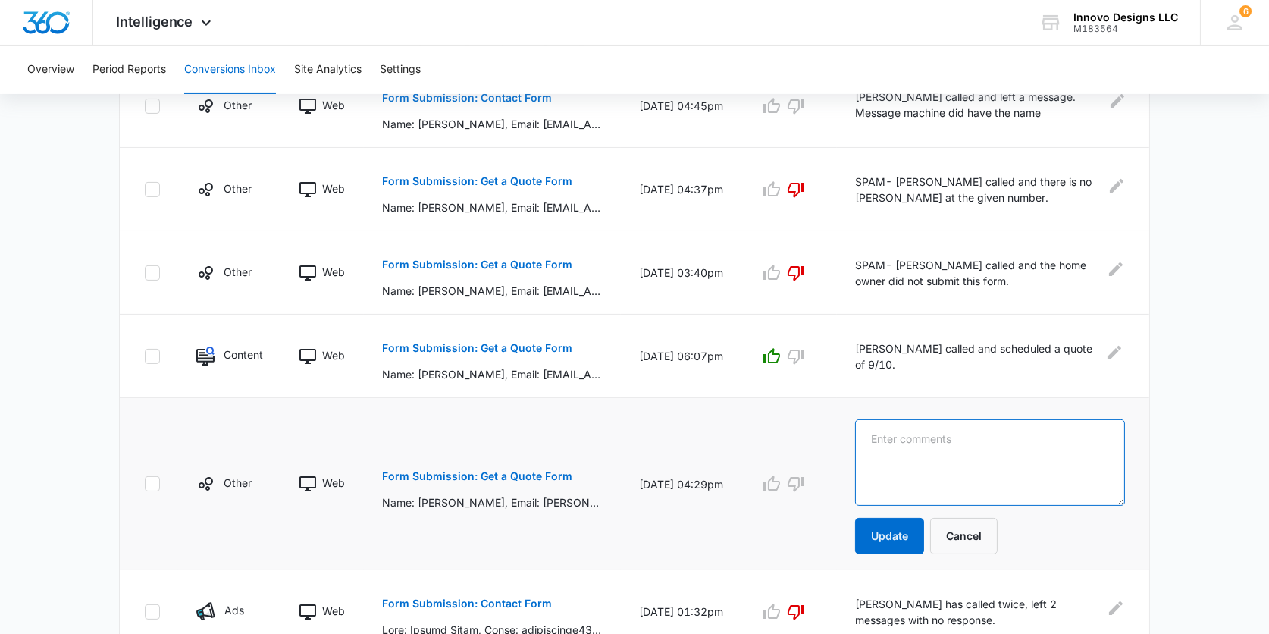
click at [875, 437] on textarea at bounding box center [990, 462] width 270 height 86
type textarea "SPAM- Phone not even connected."
click at [796, 475] on icon "button" at bounding box center [796, 484] width 18 height 18
click at [883, 526] on button "Update" at bounding box center [889, 536] width 69 height 36
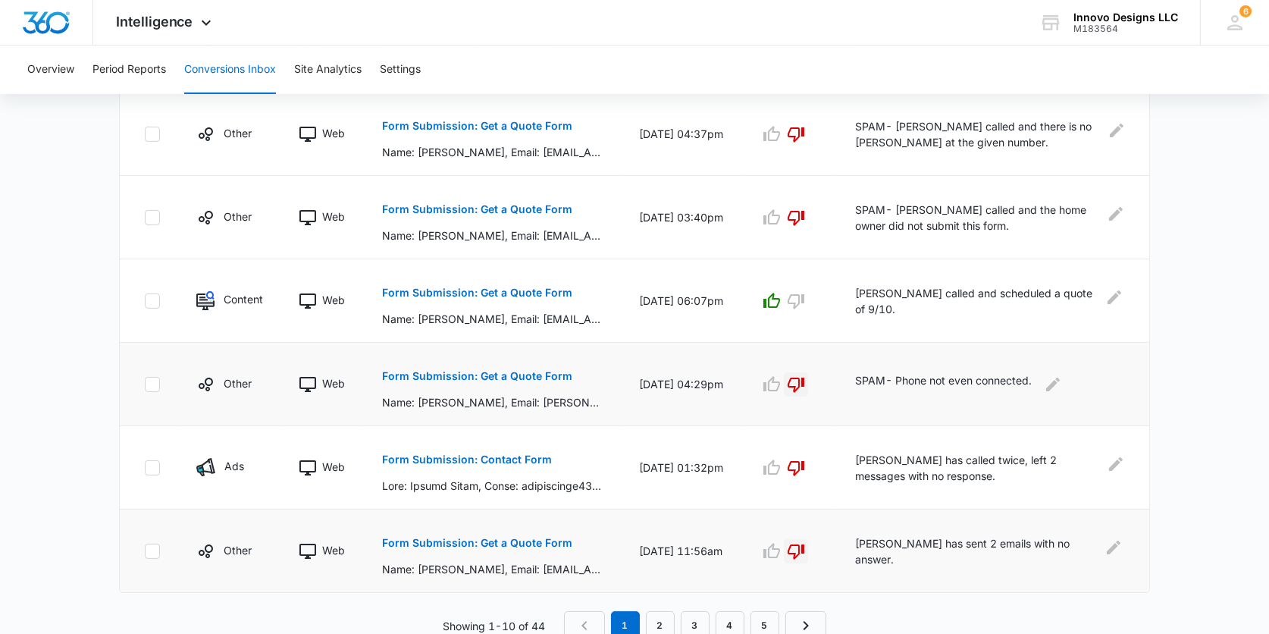
scroll to position [716, 0]
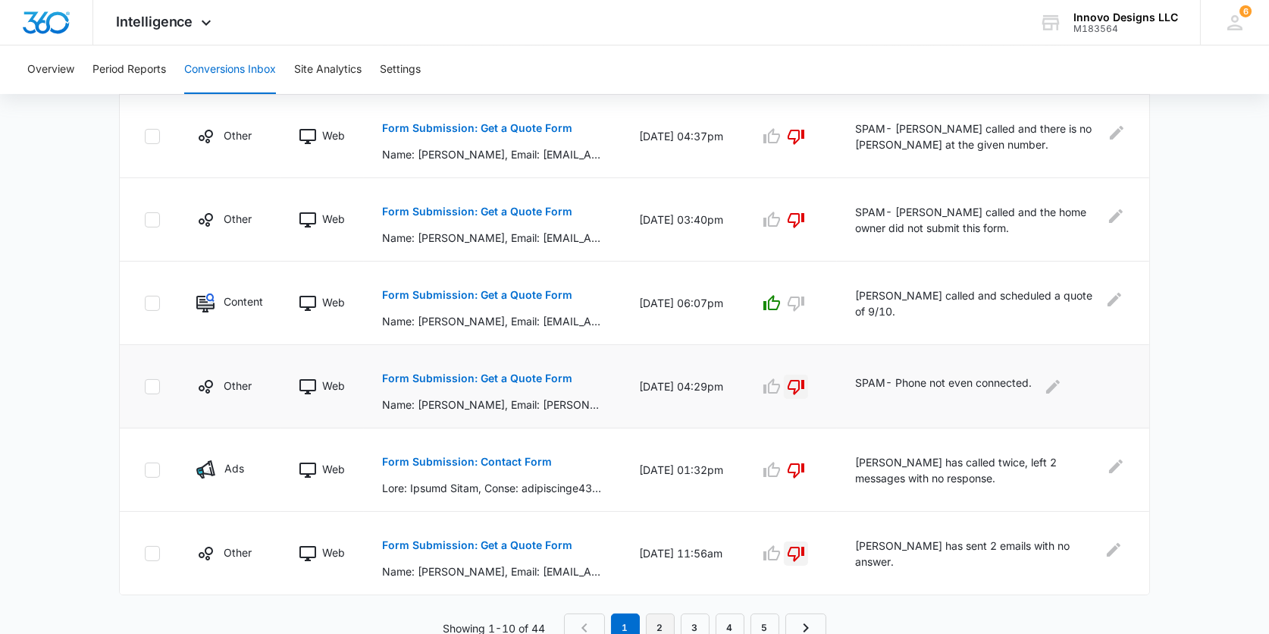
click at [661, 615] on link "2" at bounding box center [660, 627] width 29 height 29
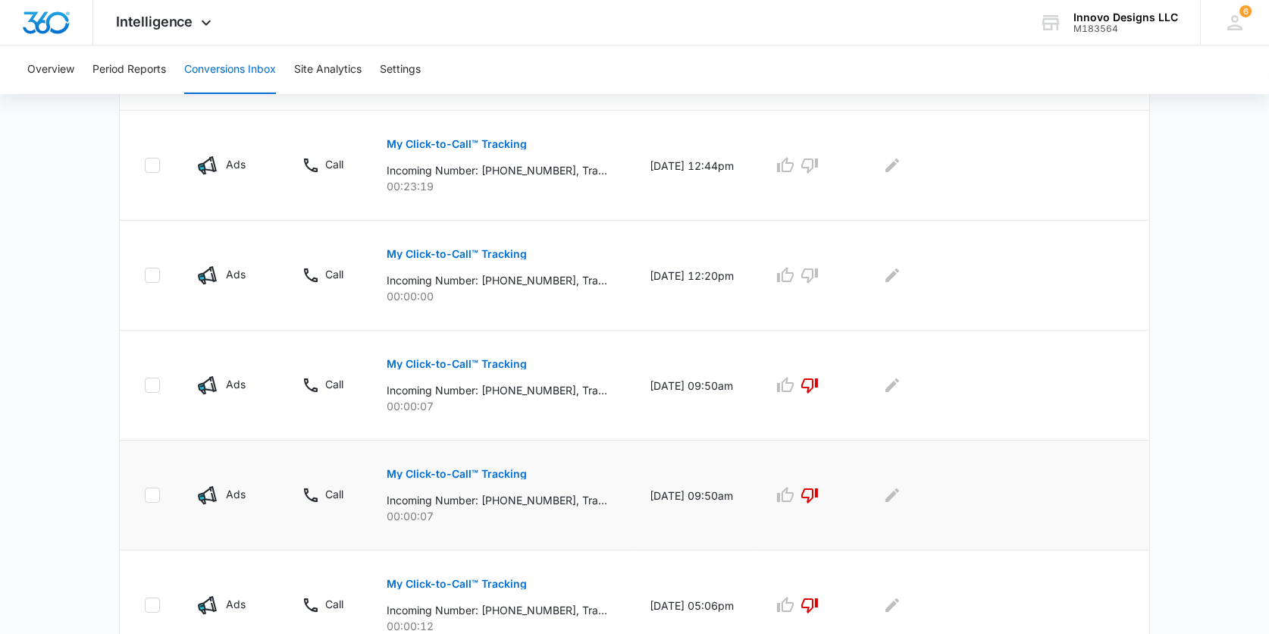
scroll to position [431, 0]
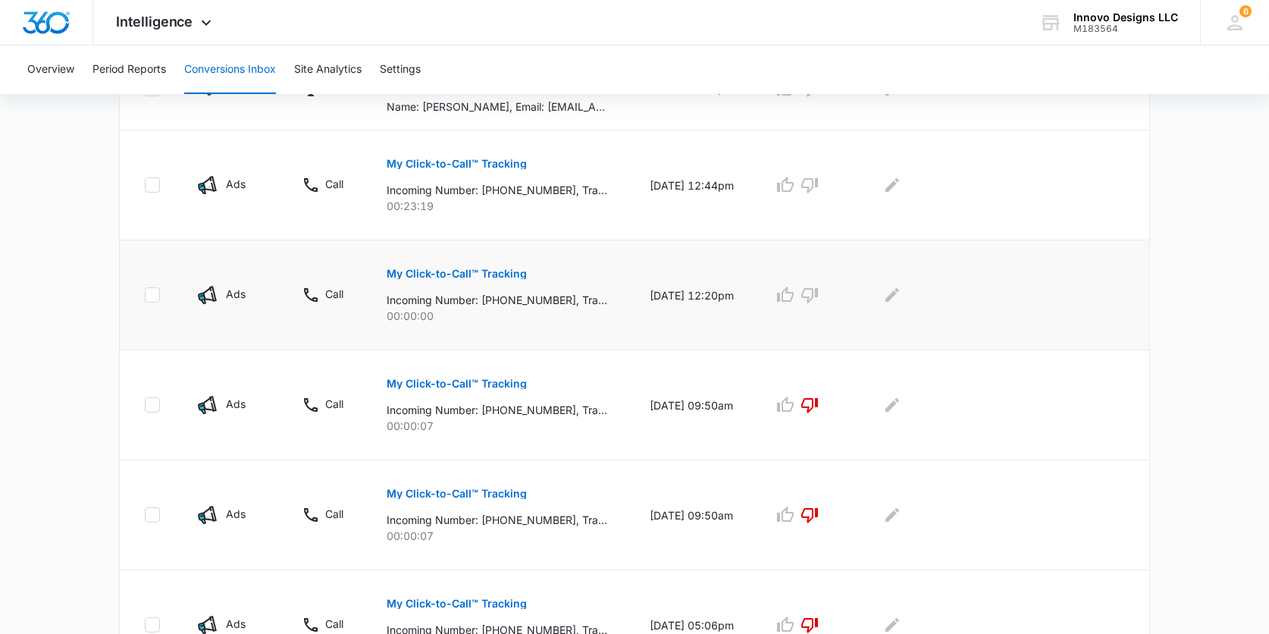
click at [482, 268] on p "My Click-to-Call™ Tracking" at bounding box center [457, 273] width 140 height 11
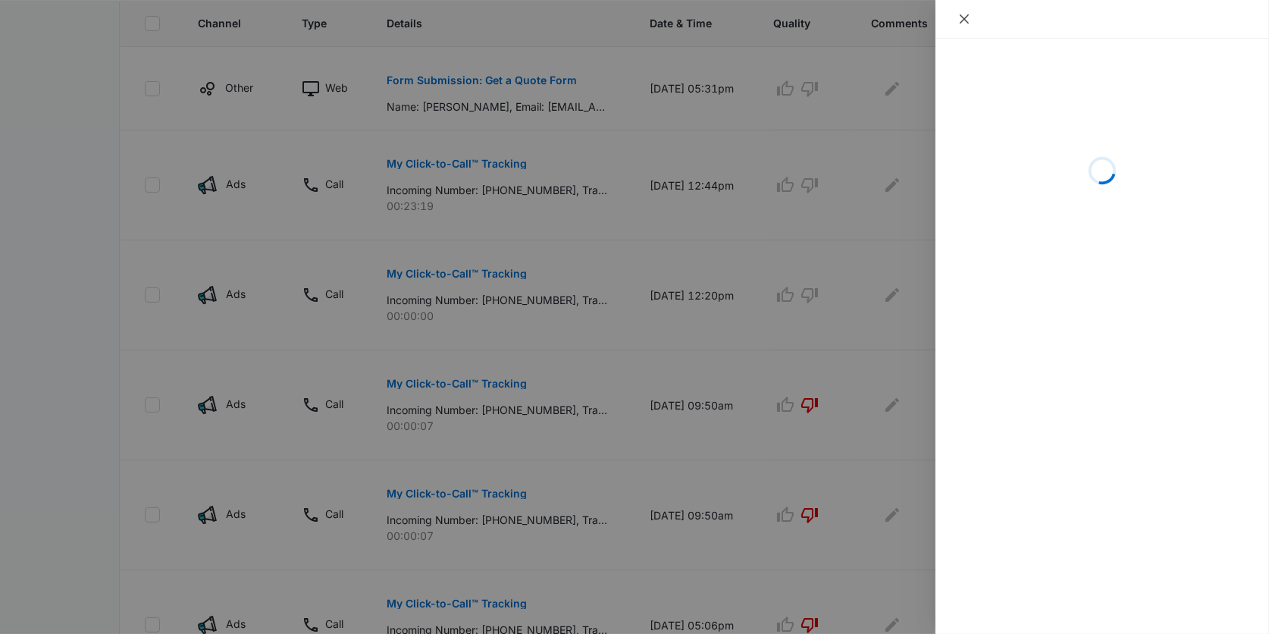
click at [974, 14] on button "Close" at bounding box center [964, 19] width 21 height 14
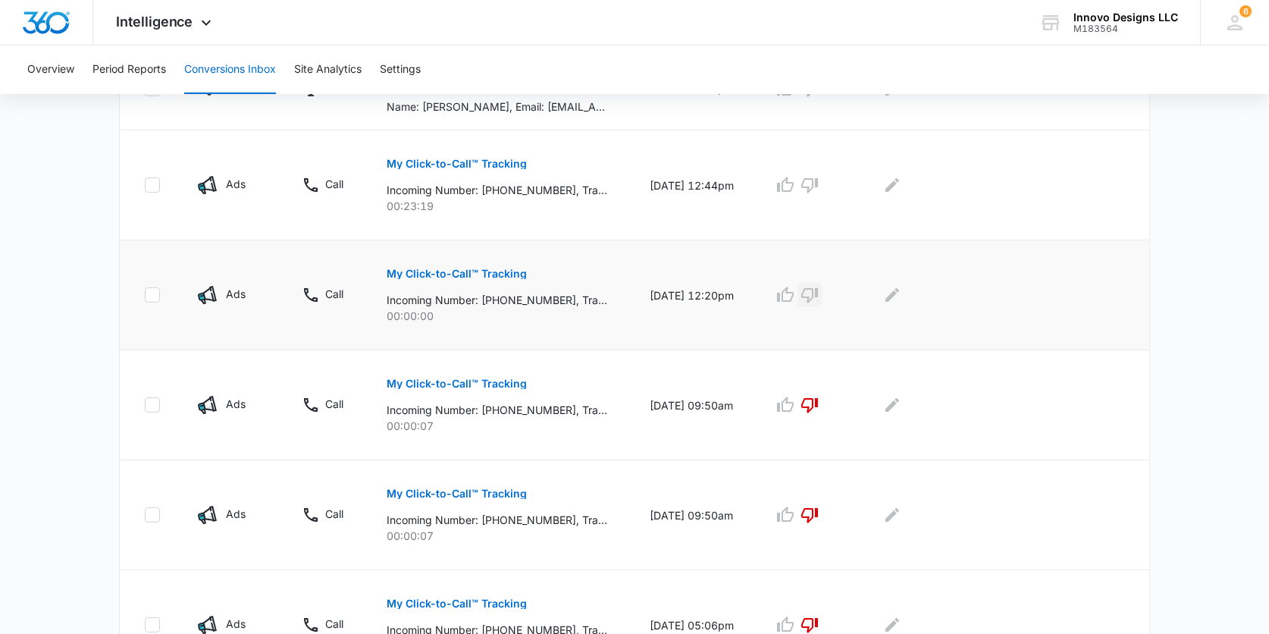
click at [819, 286] on icon "button" at bounding box center [809, 295] width 18 height 18
click at [476, 152] on button "My Click-to-Call™ Tracking" at bounding box center [457, 164] width 140 height 36
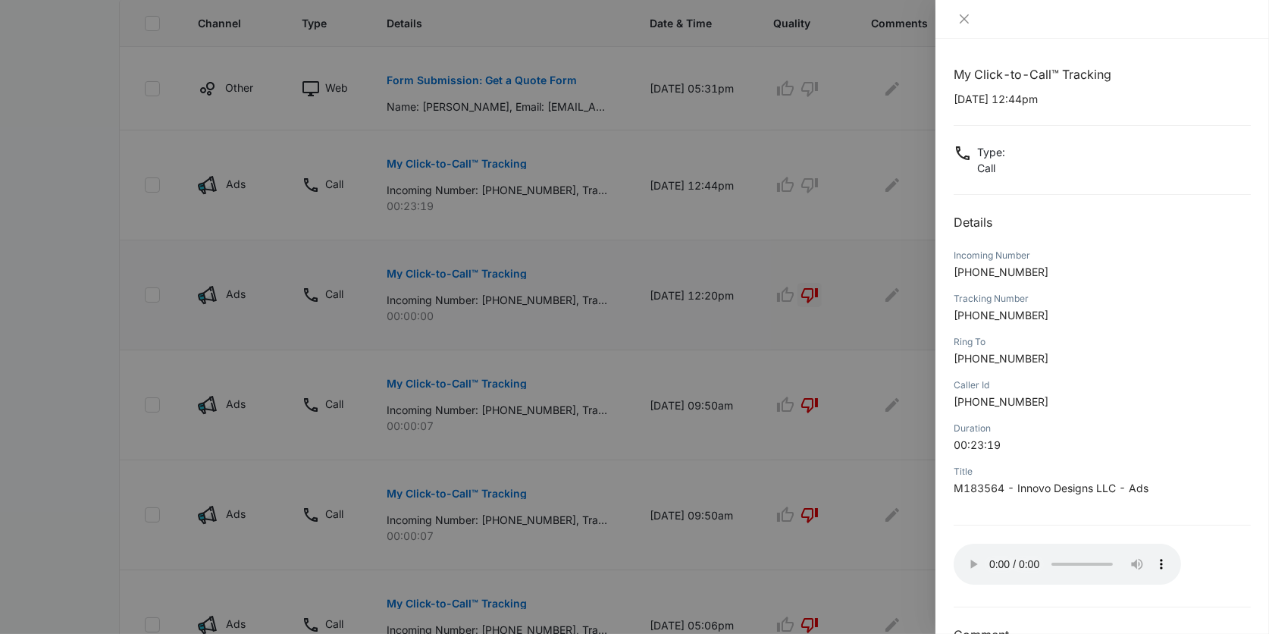
click at [969, 550] on audio "Your browser does not support the audio tag." at bounding box center [1067, 564] width 227 height 41
click at [959, 16] on icon "close" at bounding box center [964, 19] width 12 height 12
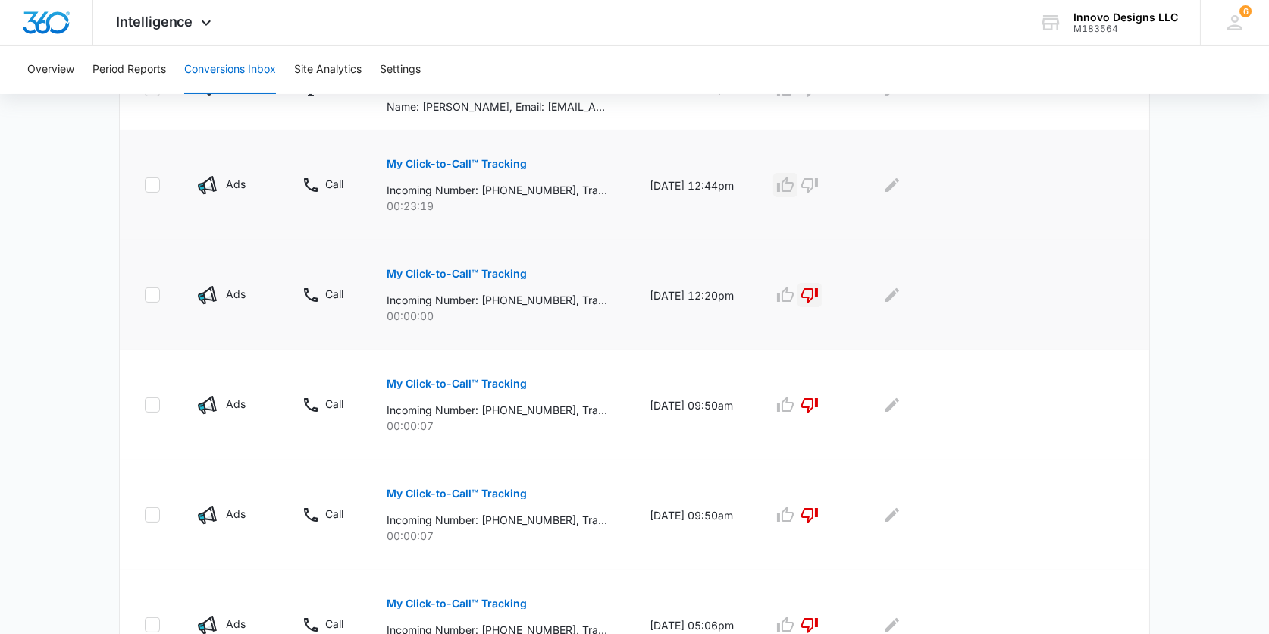
click at [794, 189] on icon "button" at bounding box center [785, 184] width 17 height 15
click at [901, 193] on icon "Edit Comments" at bounding box center [892, 185] width 18 height 18
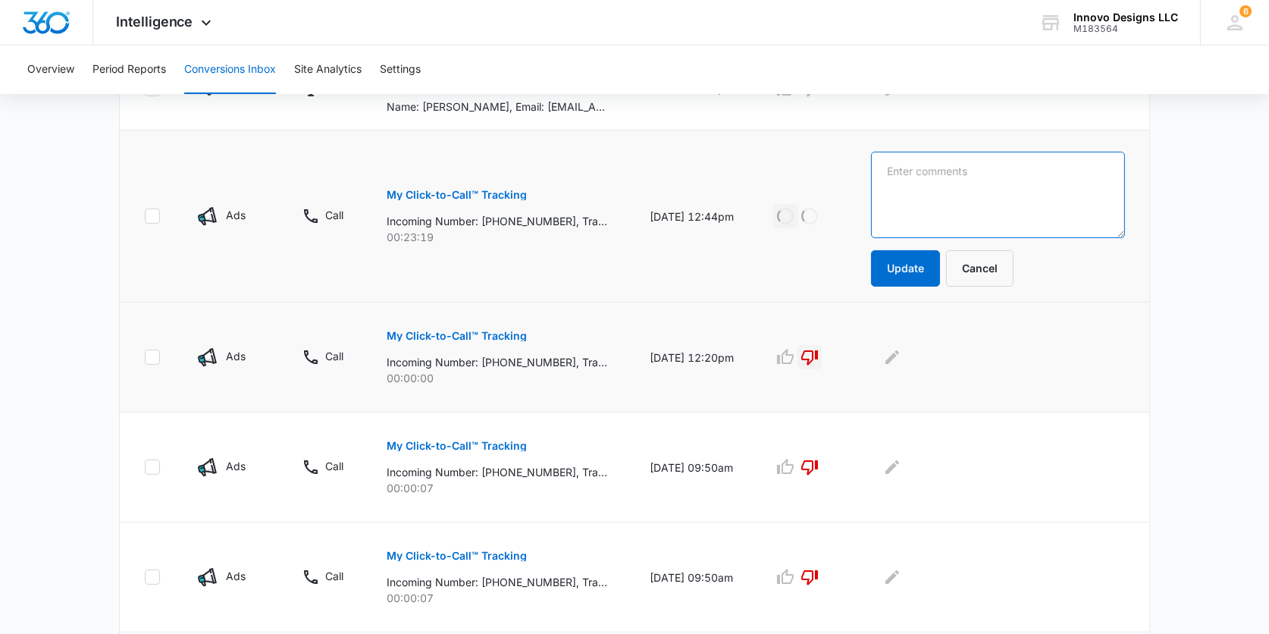
click at [966, 189] on textarea at bounding box center [998, 195] width 254 height 86
type textarea "Artist looking for a commercial water feature design."
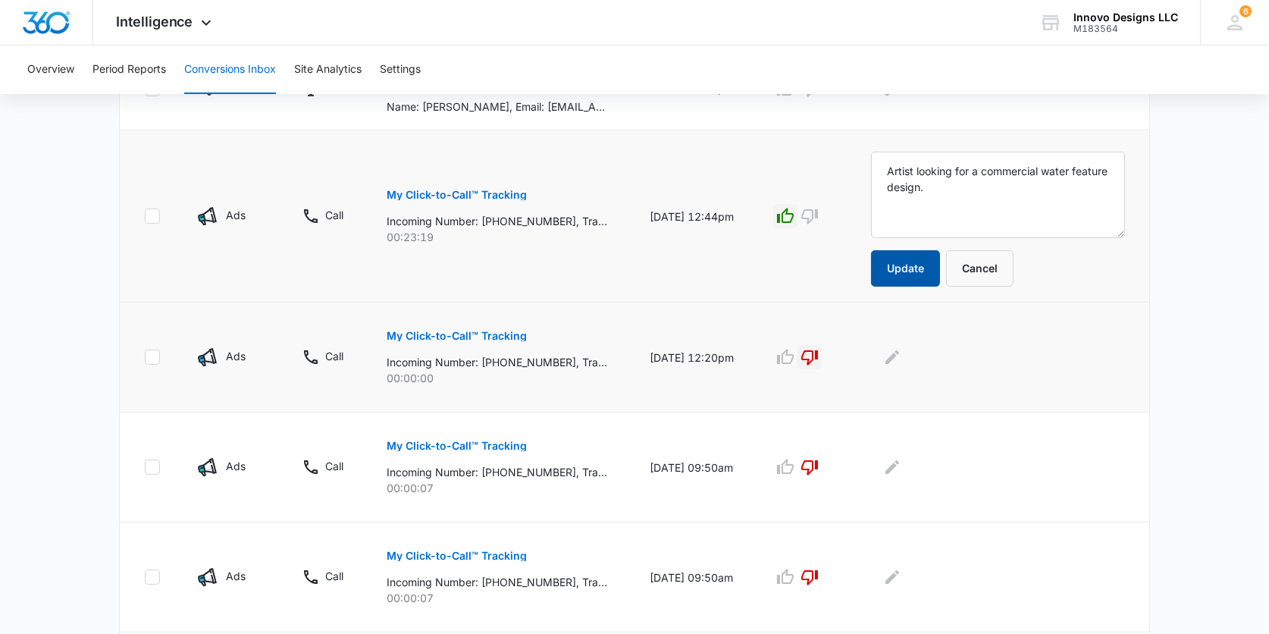
click at [940, 278] on button "Update" at bounding box center [905, 268] width 69 height 36
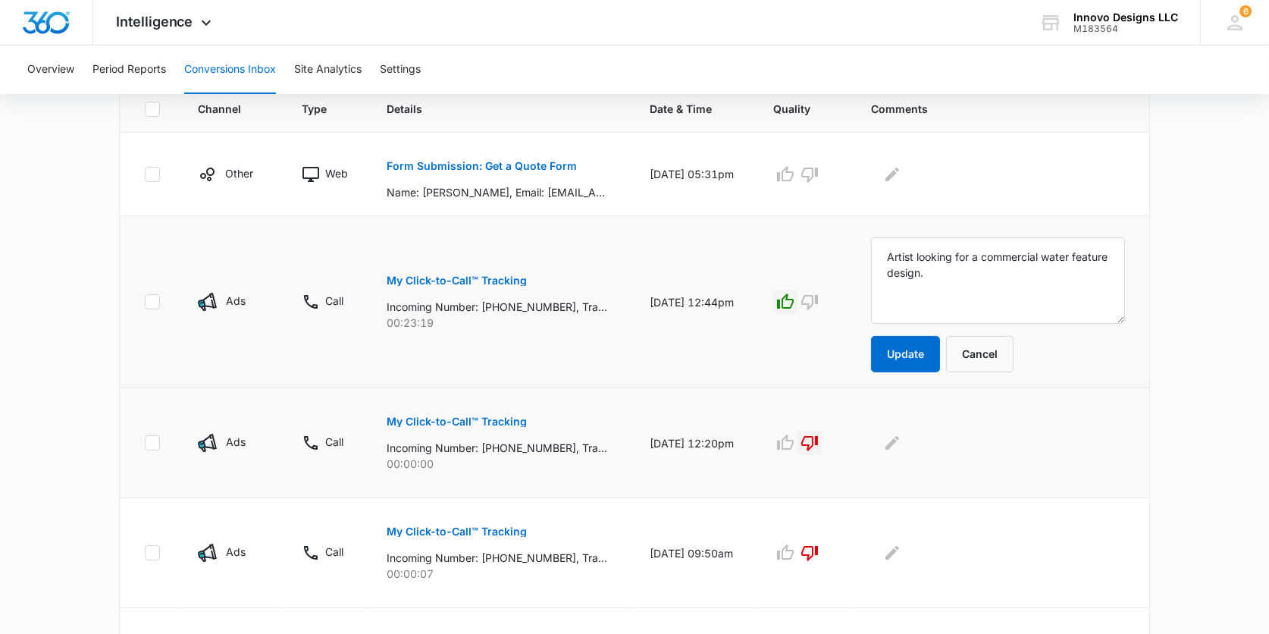
scroll to position [342, 0]
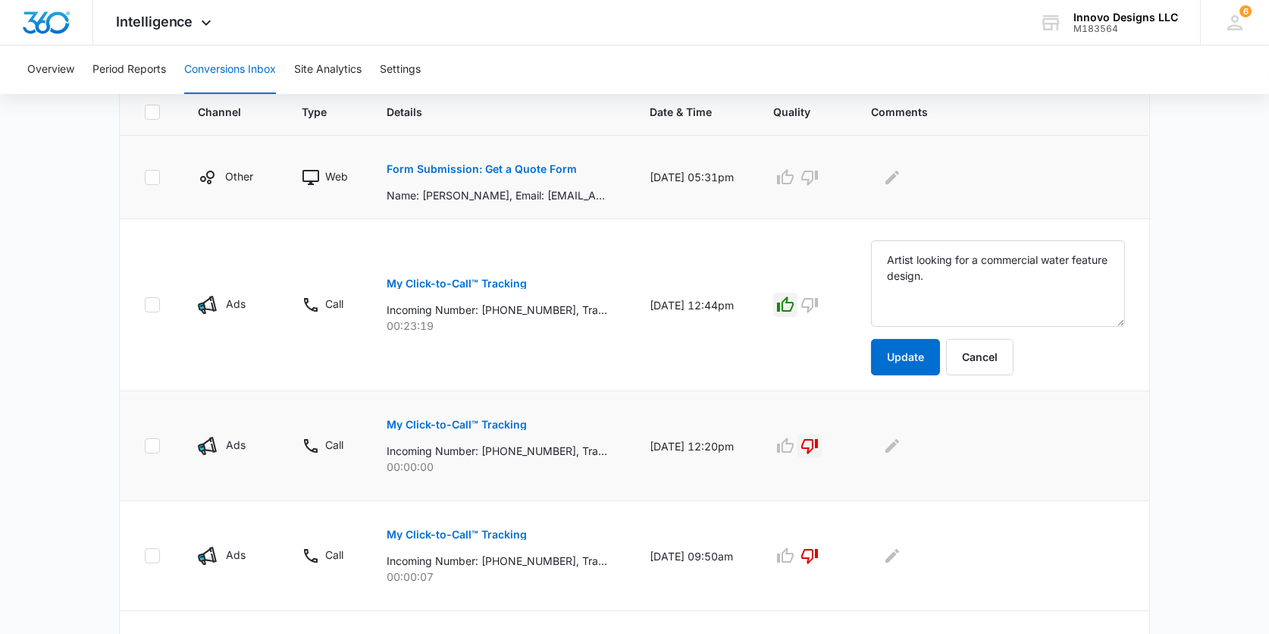
click at [556, 169] on p "Form Submission: Get a Quote Form" at bounding box center [482, 169] width 190 height 11
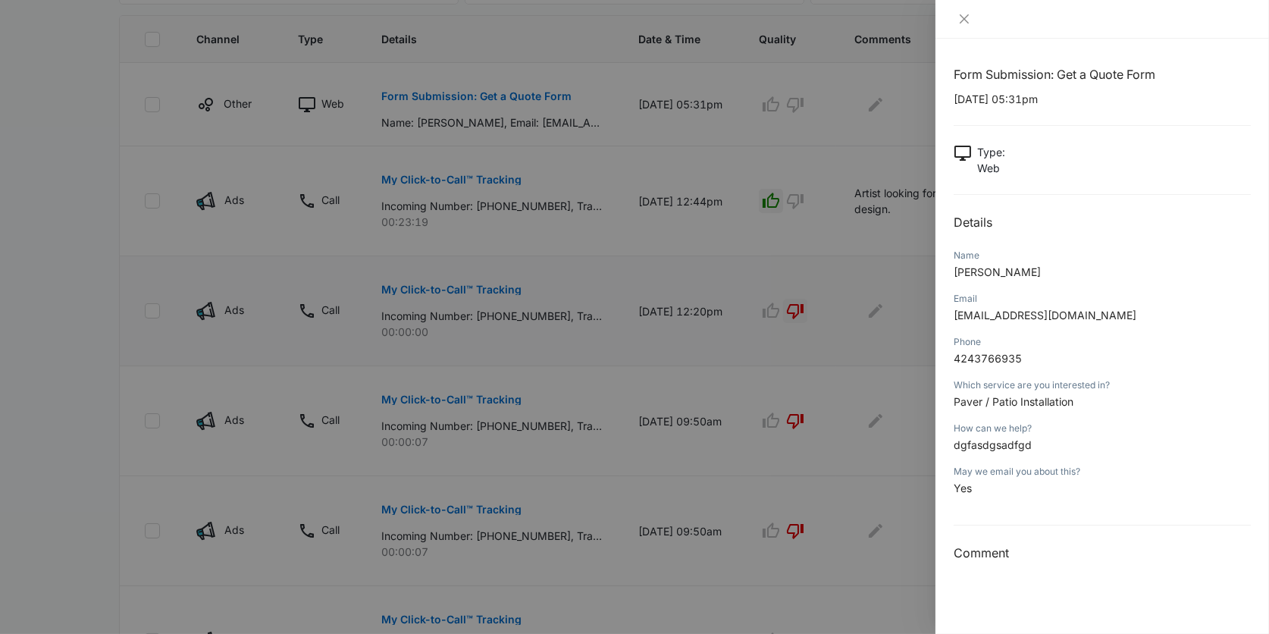
scroll to position [421, 0]
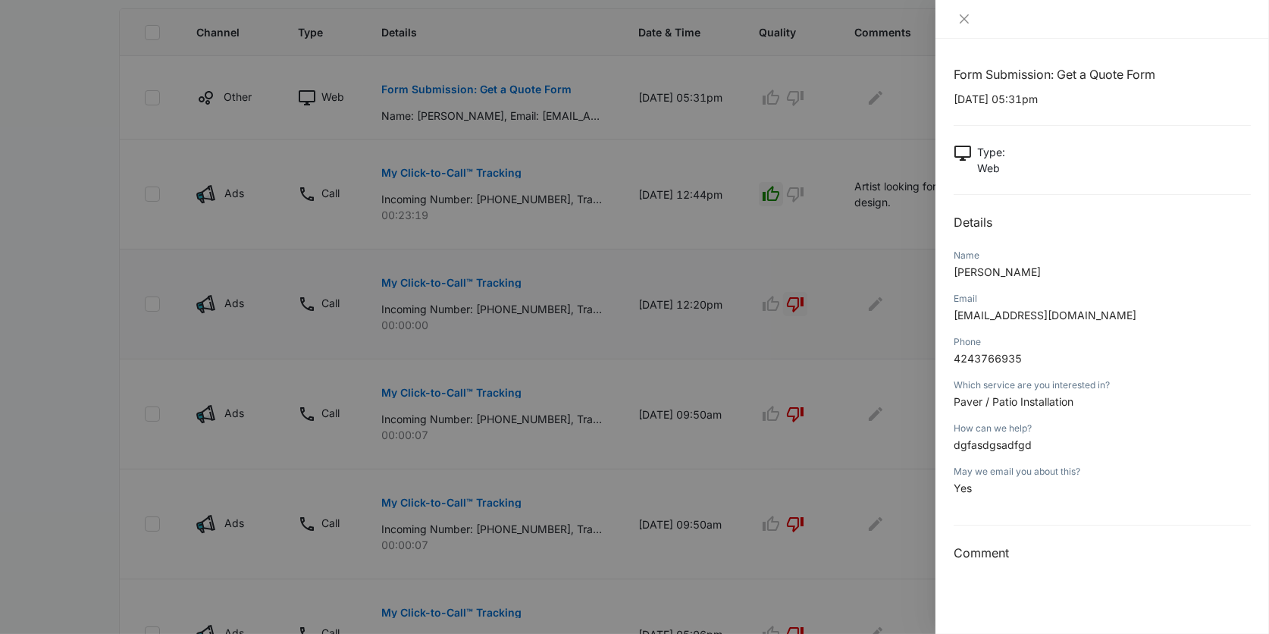
click at [818, 70] on div at bounding box center [634, 317] width 1269 height 634
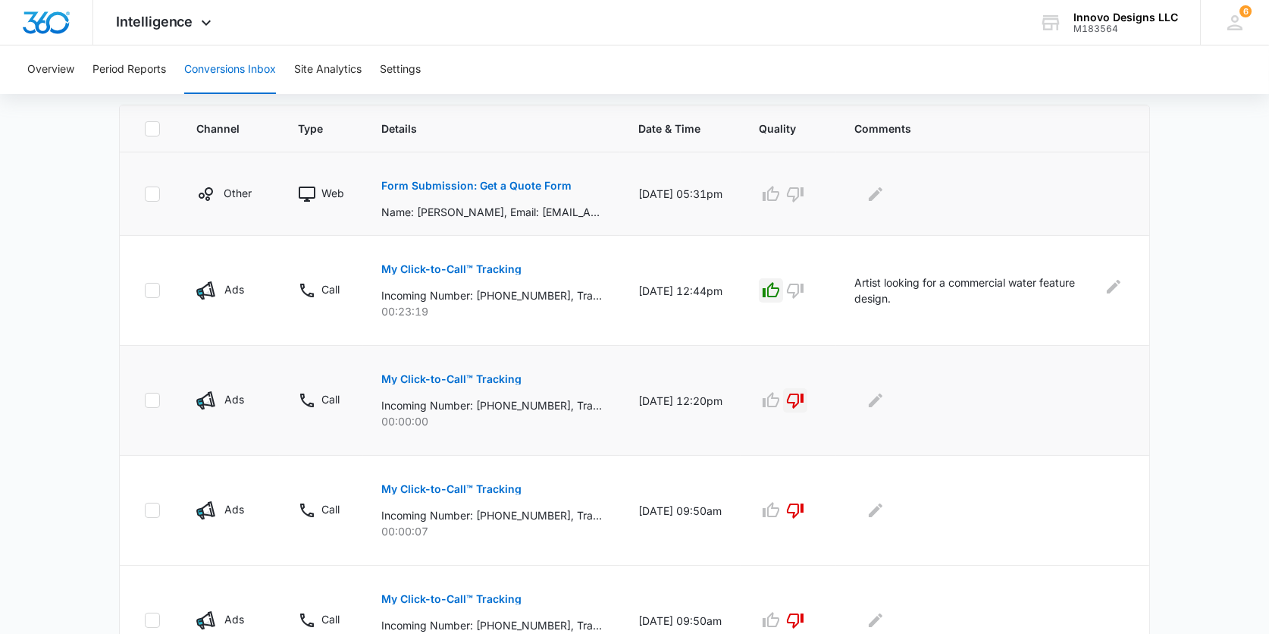
scroll to position [315, 0]
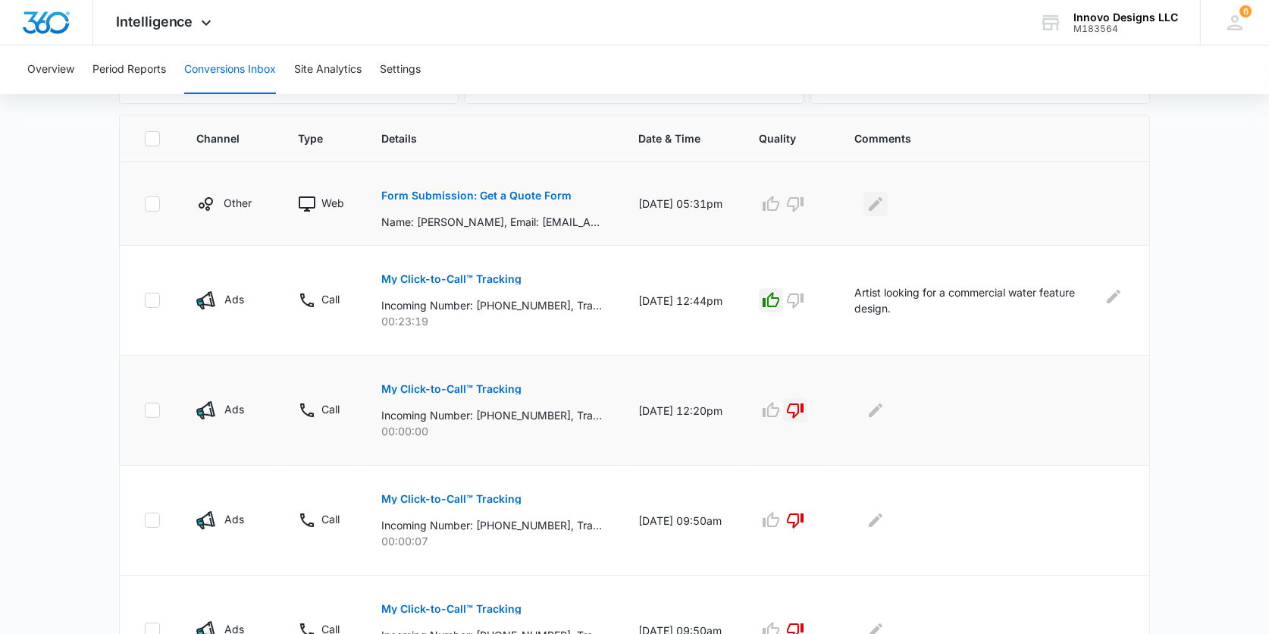
click at [882, 202] on icon "Edit Comments" at bounding box center [876, 203] width 14 height 14
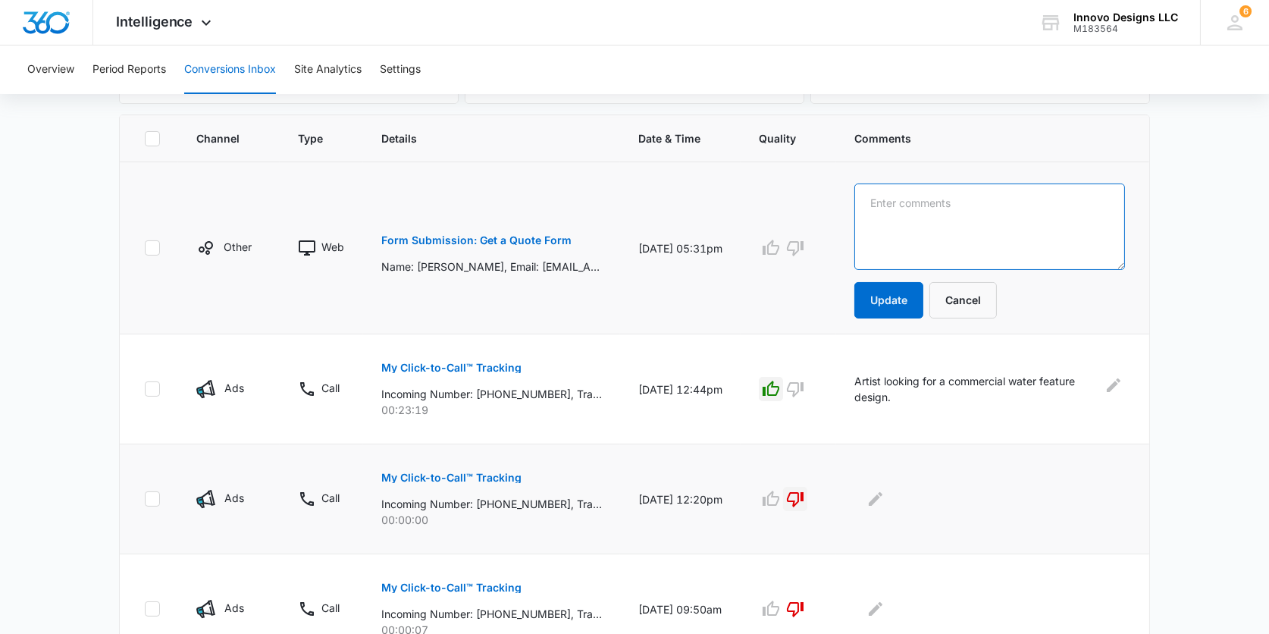
click at [891, 202] on textarea at bounding box center [989, 226] width 271 height 86
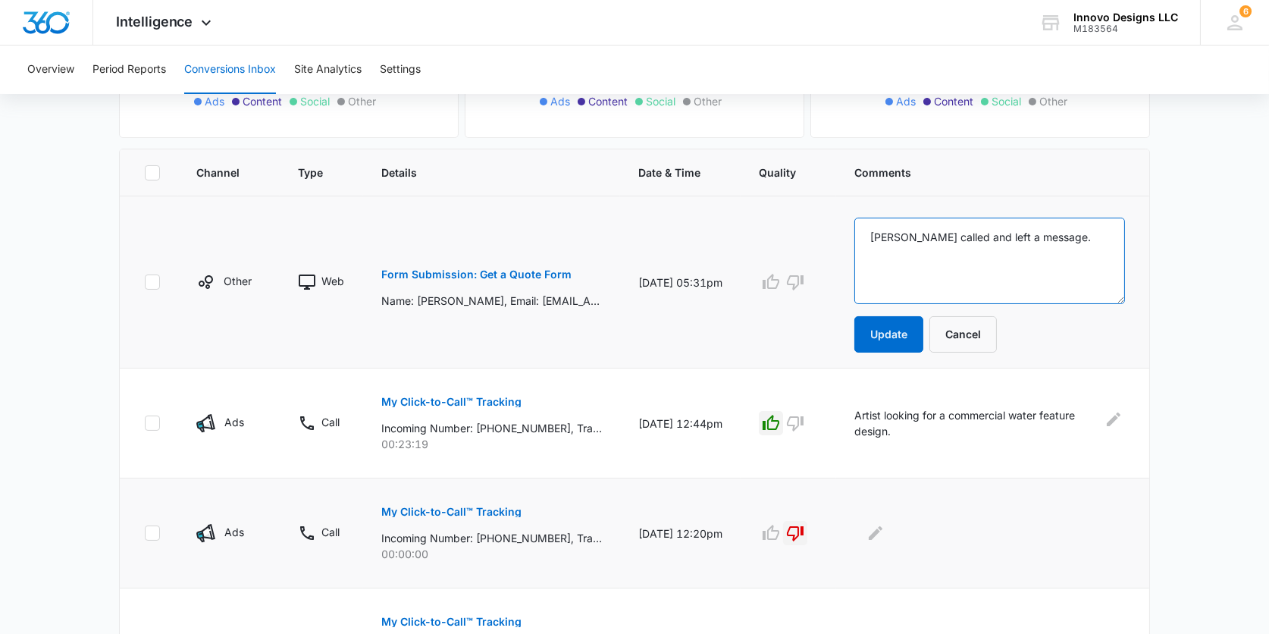
scroll to position [279, 0]
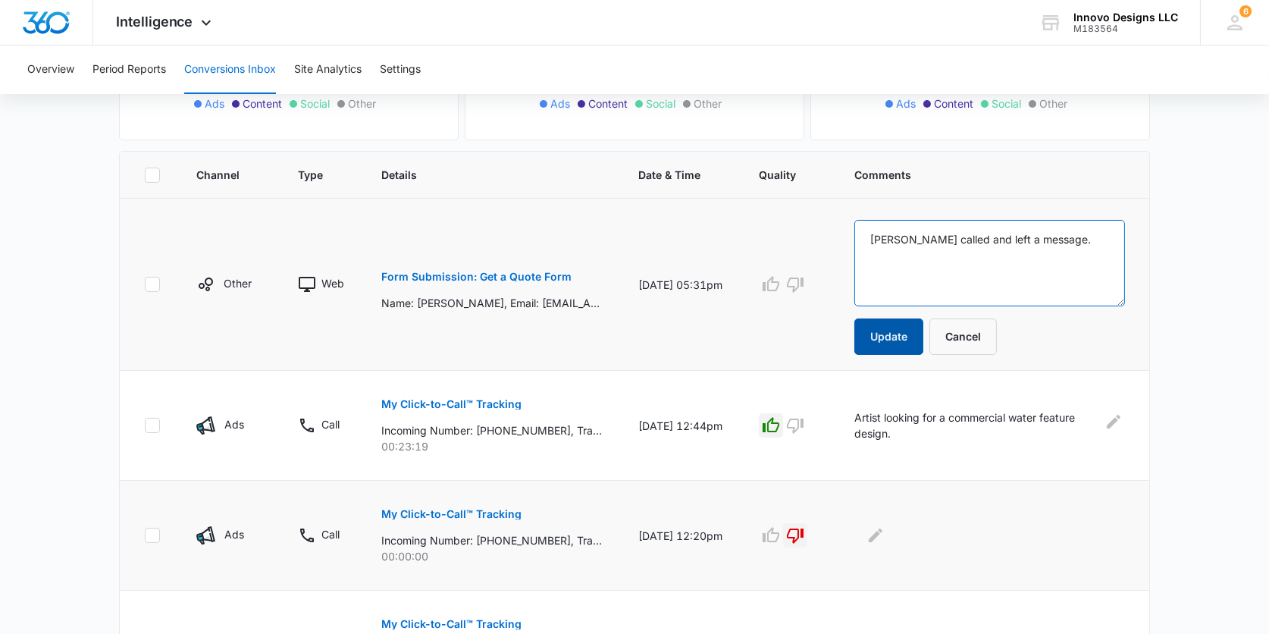
type textarea "[PERSON_NAME] called and left a message."
click at [883, 342] on button "Update" at bounding box center [888, 336] width 69 height 36
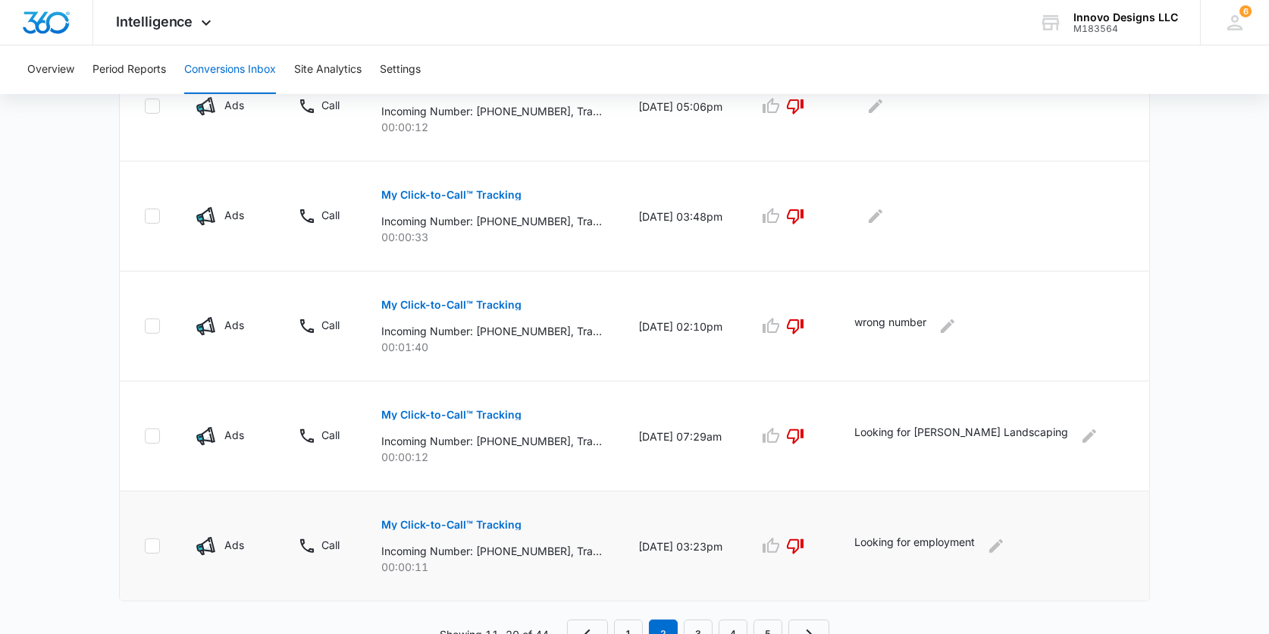
scroll to position [948, 0]
click at [633, 620] on link "1" at bounding box center [628, 634] width 29 height 29
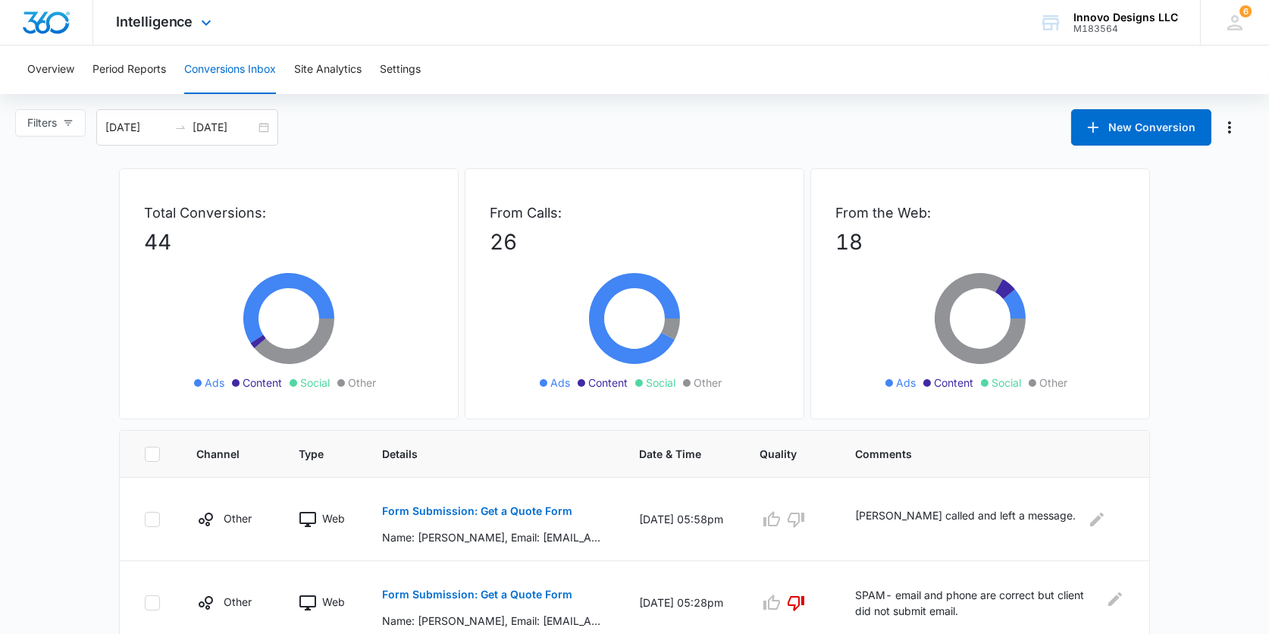
scroll to position [0, 0]
click at [138, 66] on button "Period Reports" at bounding box center [129, 69] width 74 height 49
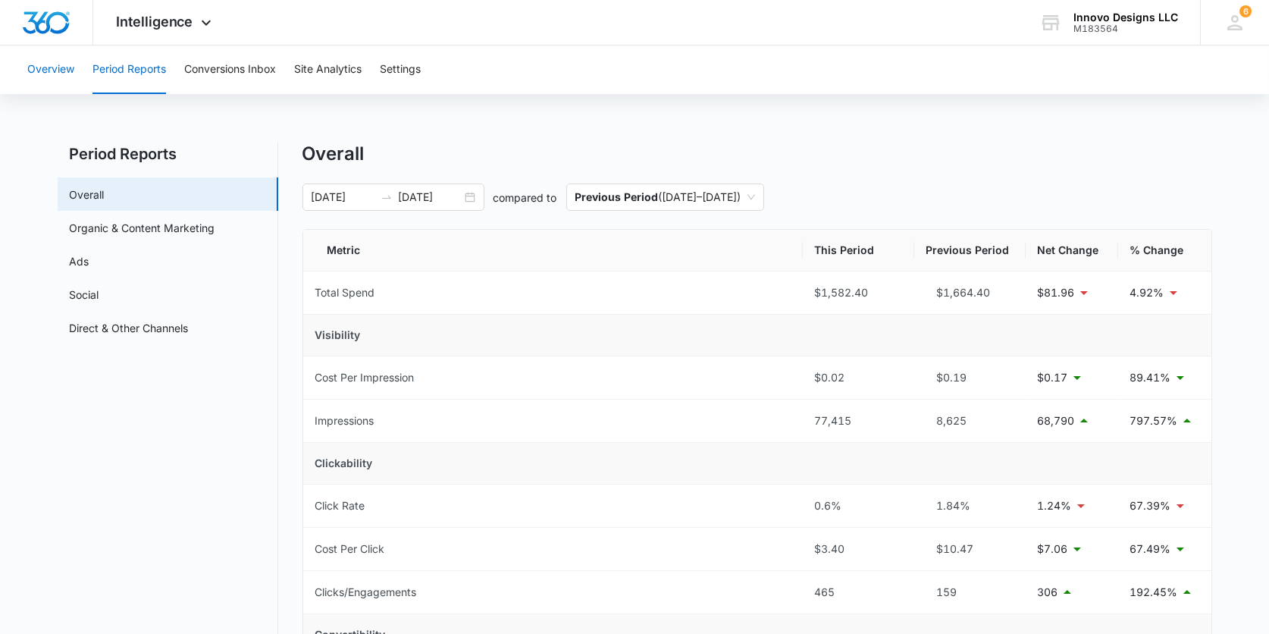
click at [63, 67] on button "Overview" at bounding box center [50, 69] width 47 height 49
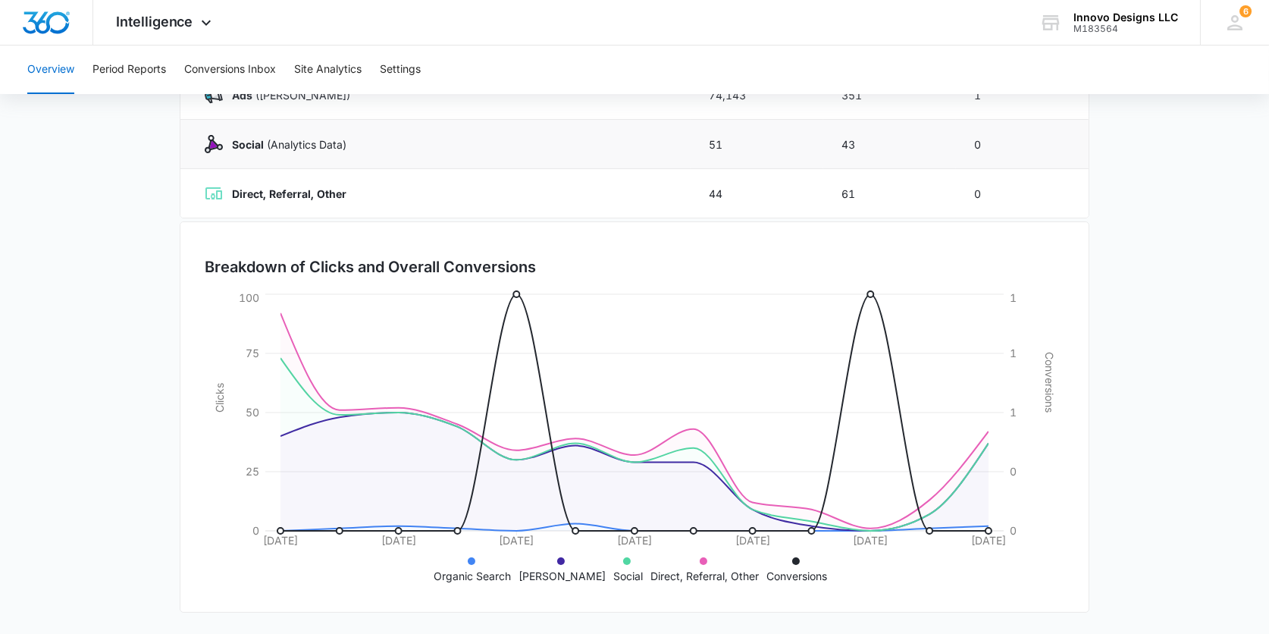
scroll to position [310, 0]
click at [168, 26] on span "Intelligence" at bounding box center [154, 22] width 77 height 16
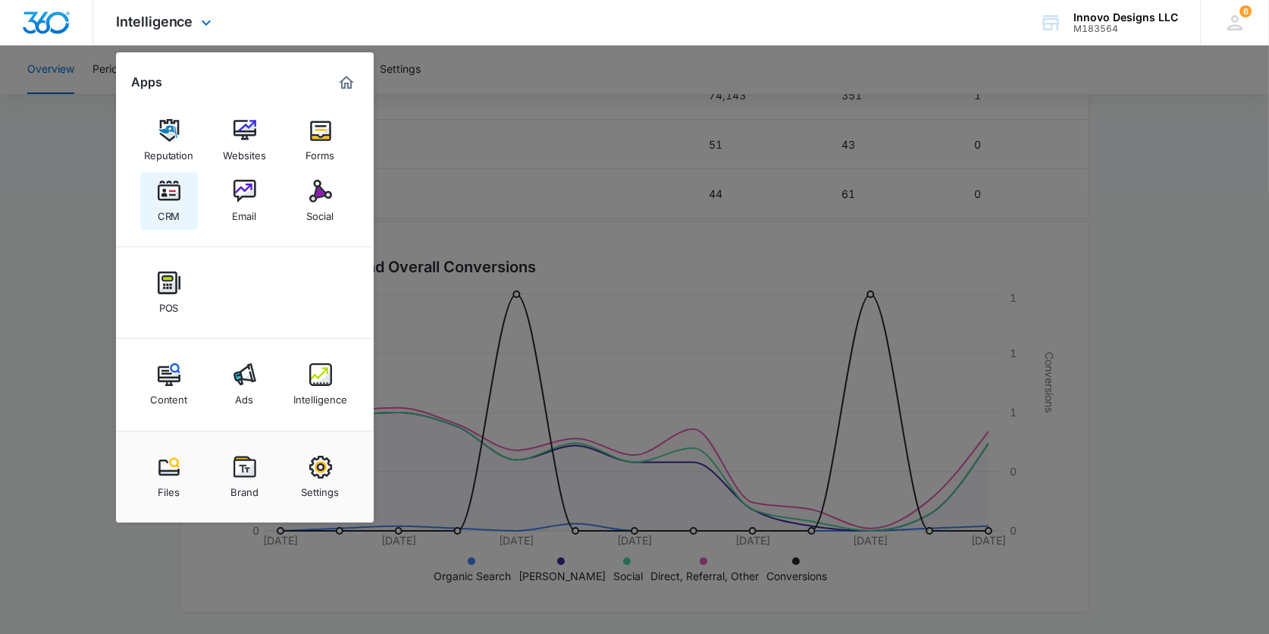
click at [155, 196] on link "CRM" at bounding box center [169, 201] width 58 height 58
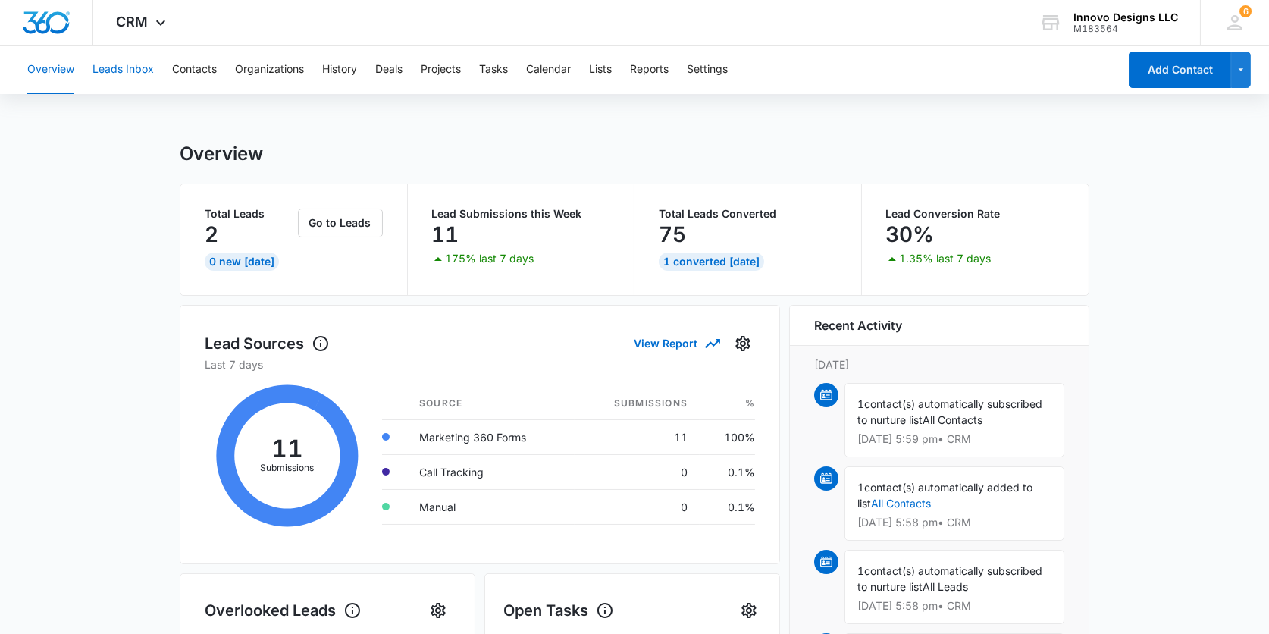
click at [147, 83] on button "Leads Inbox" at bounding box center [122, 69] width 61 height 49
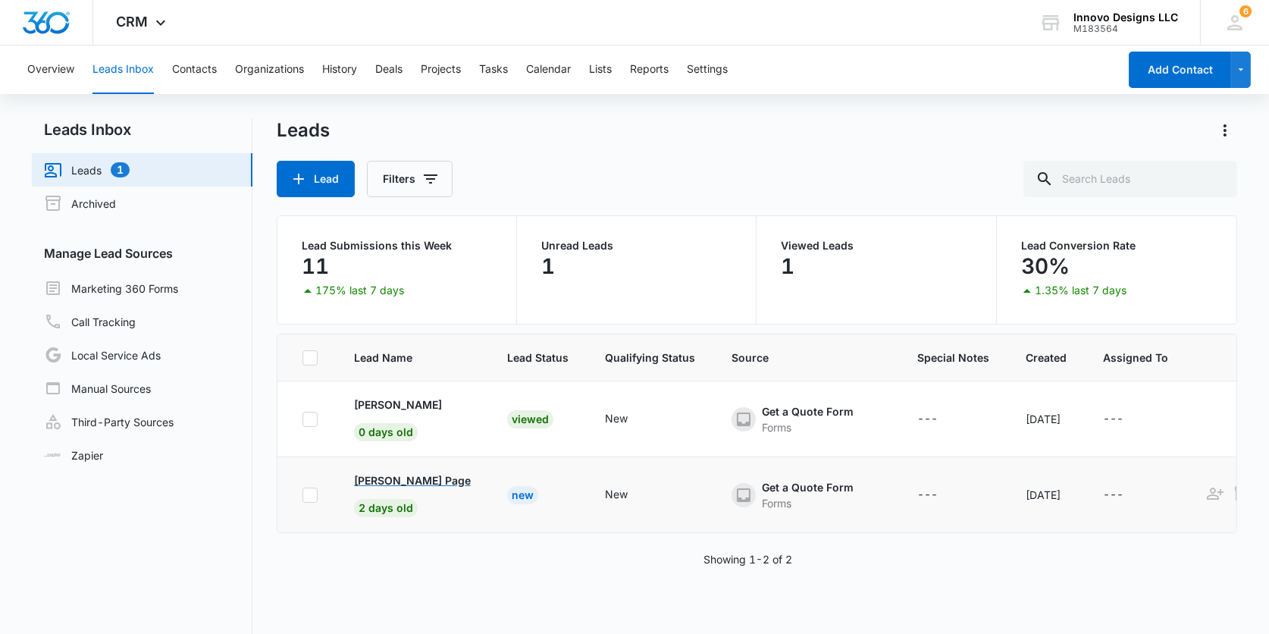
click at [390, 483] on p "[PERSON_NAME] Page" at bounding box center [412, 480] width 117 height 16
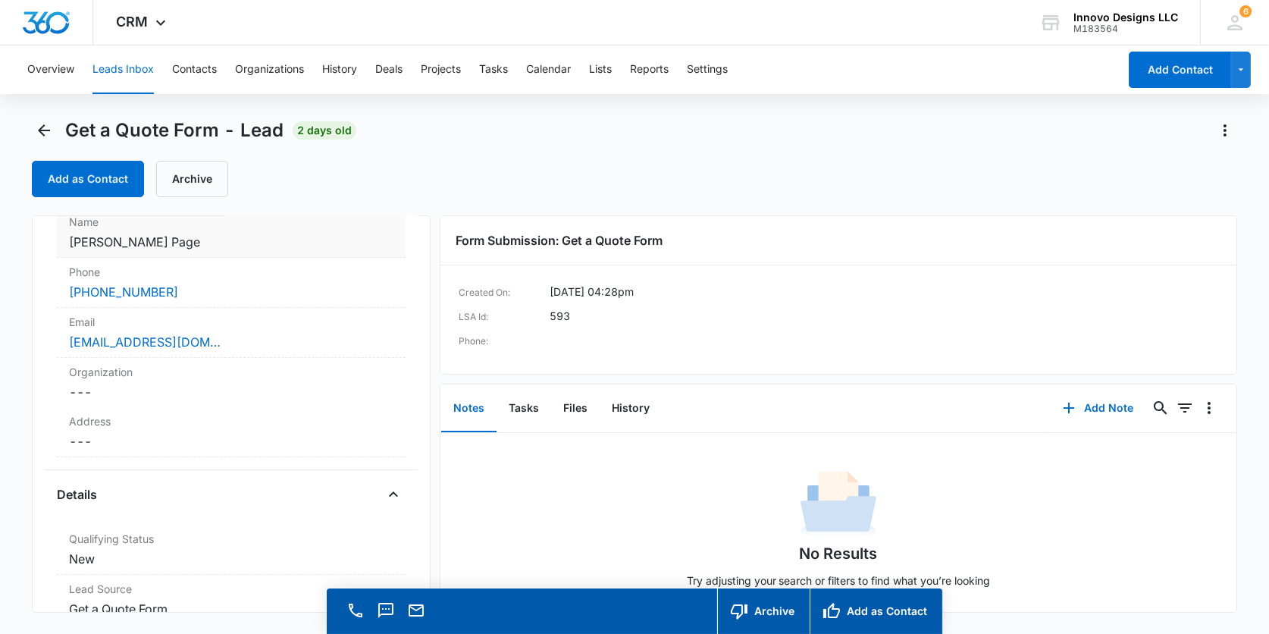
scroll to position [155, 0]
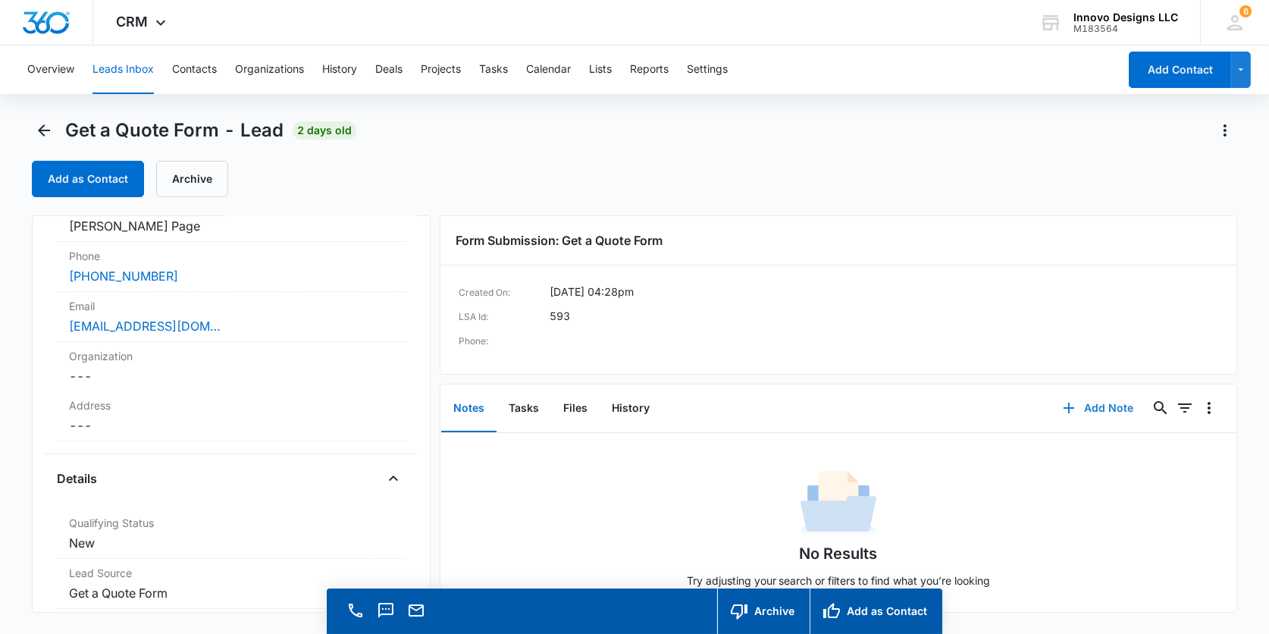
click at [1099, 402] on button "Add Note" at bounding box center [1098, 408] width 101 height 36
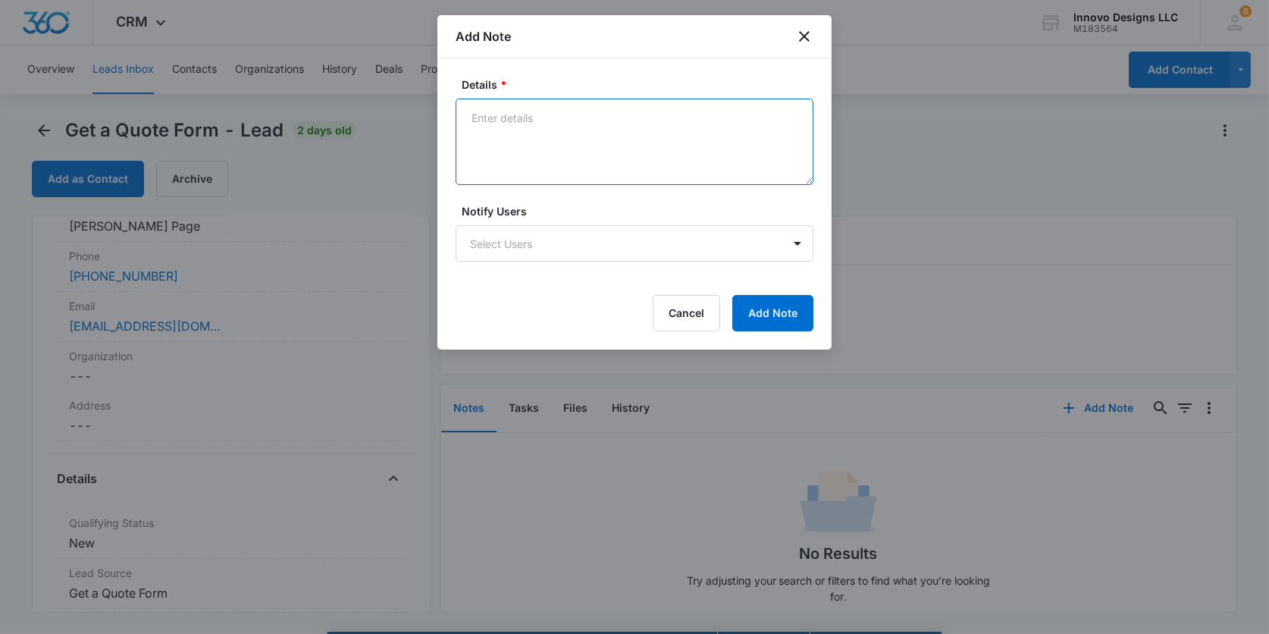
click at [680, 129] on textarea "Details *" at bounding box center [635, 142] width 358 height 86
type textarea "[PERSON_NAME] called and the phone is not connected."
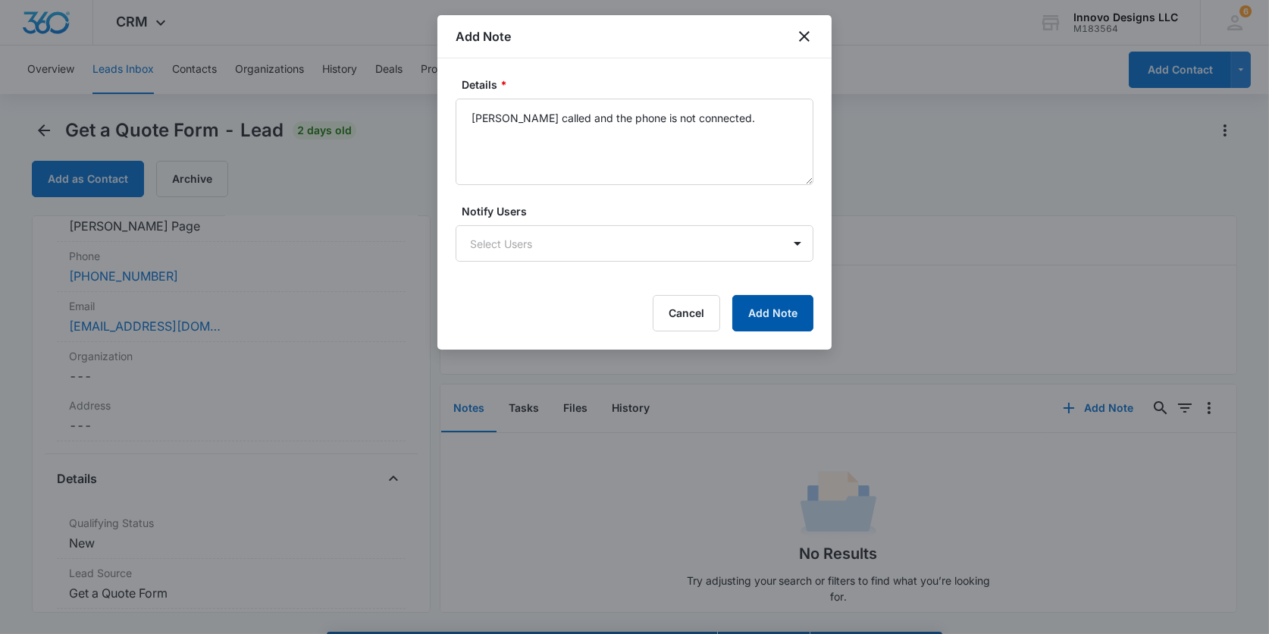
click at [794, 318] on button "Add Note" at bounding box center [772, 313] width 81 height 36
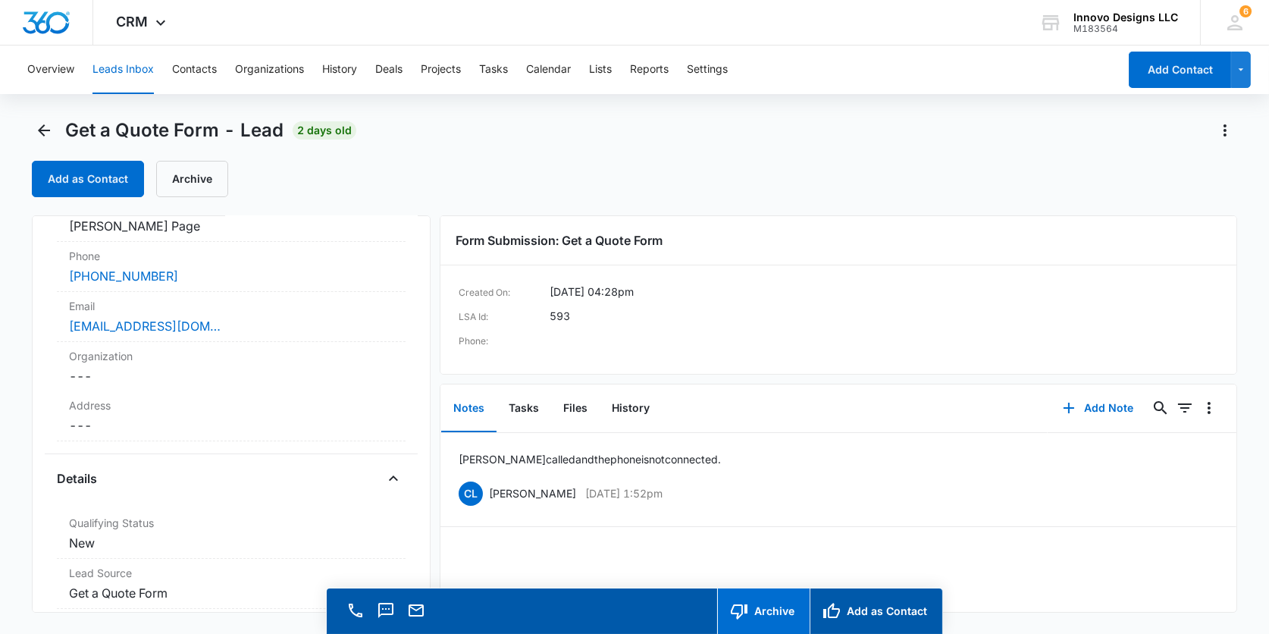
click at [760, 612] on button "Archive" at bounding box center [763, 610] width 92 height 45
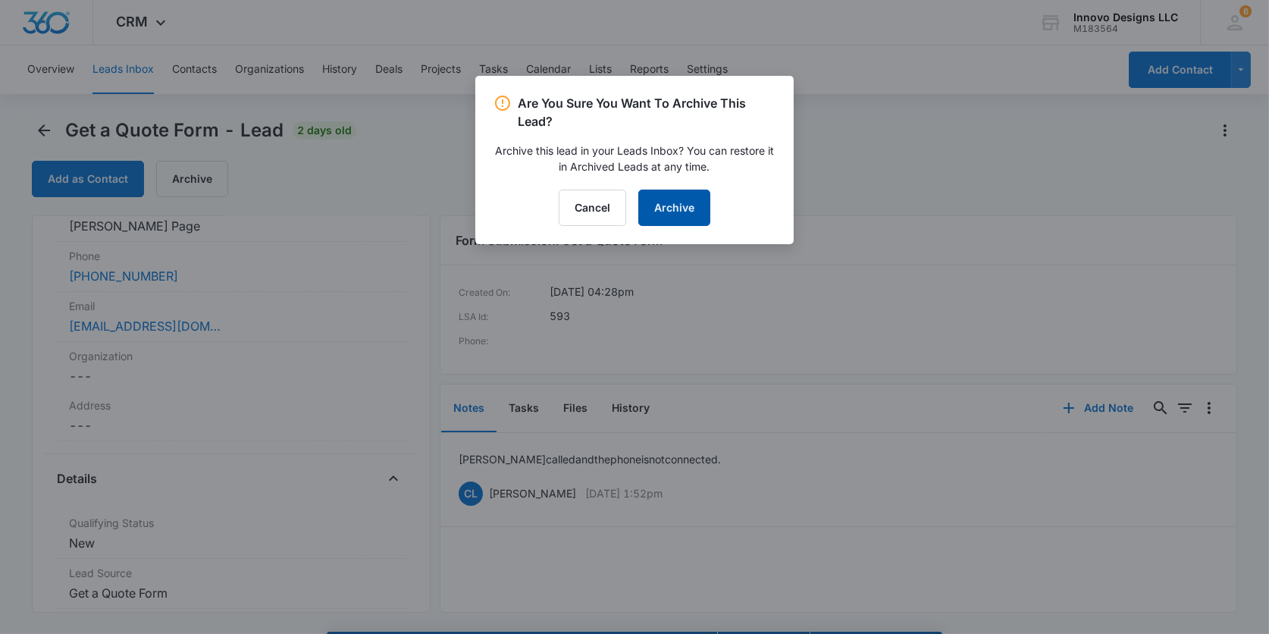
click at [653, 205] on button "Archive" at bounding box center [674, 208] width 72 height 36
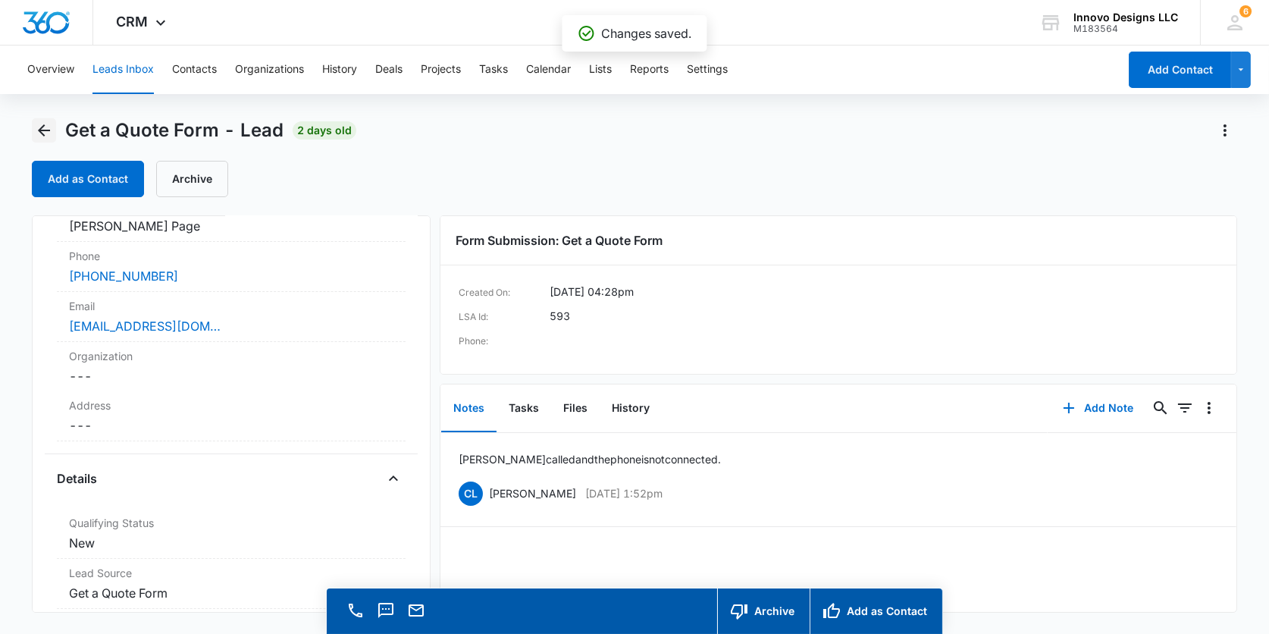
click at [52, 124] on icon "Back" at bounding box center [44, 130] width 18 height 18
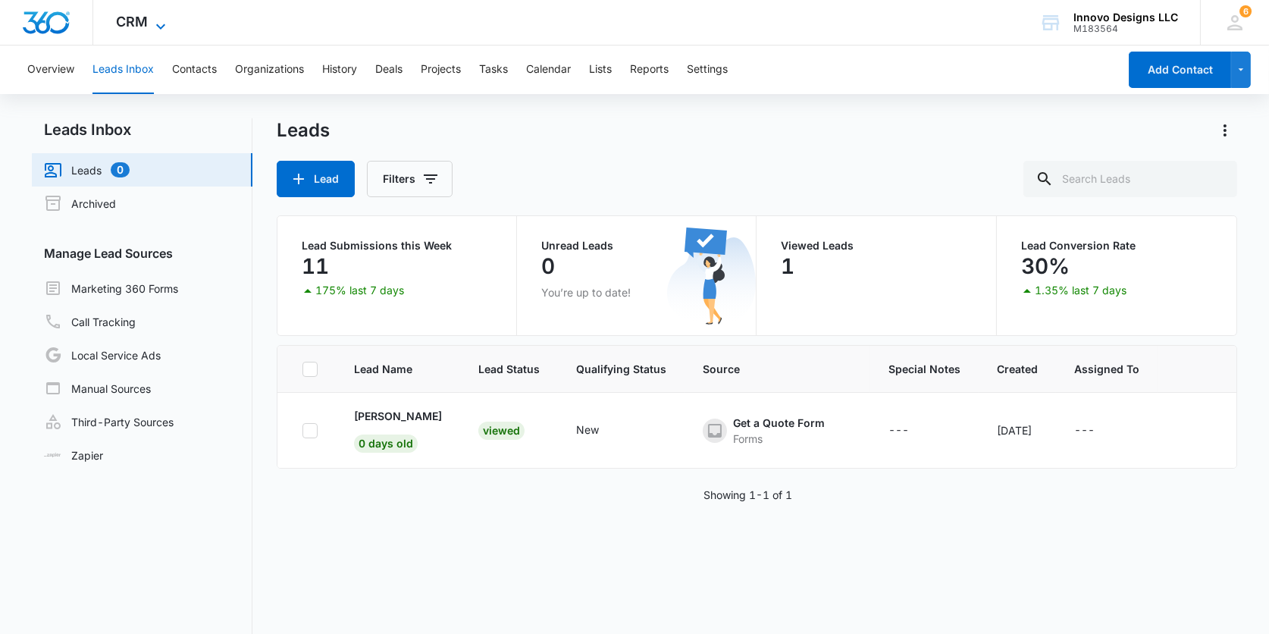
click at [147, 17] on span "CRM" at bounding box center [132, 22] width 32 height 16
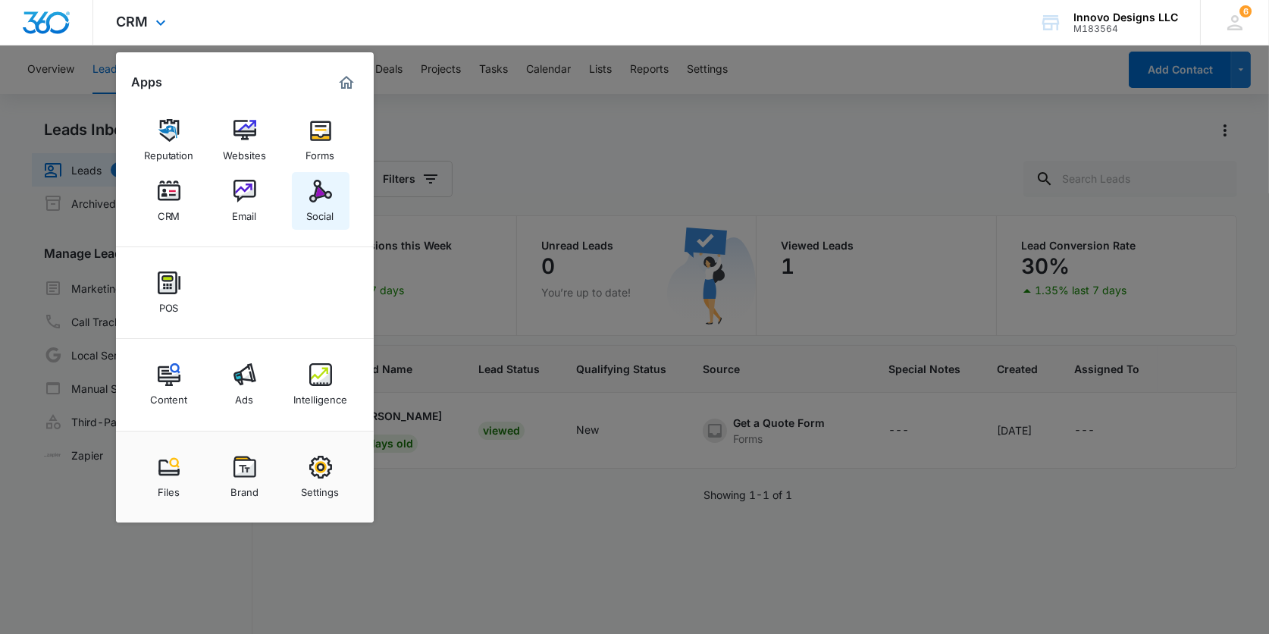
click at [324, 194] on img at bounding box center [320, 191] width 23 height 23
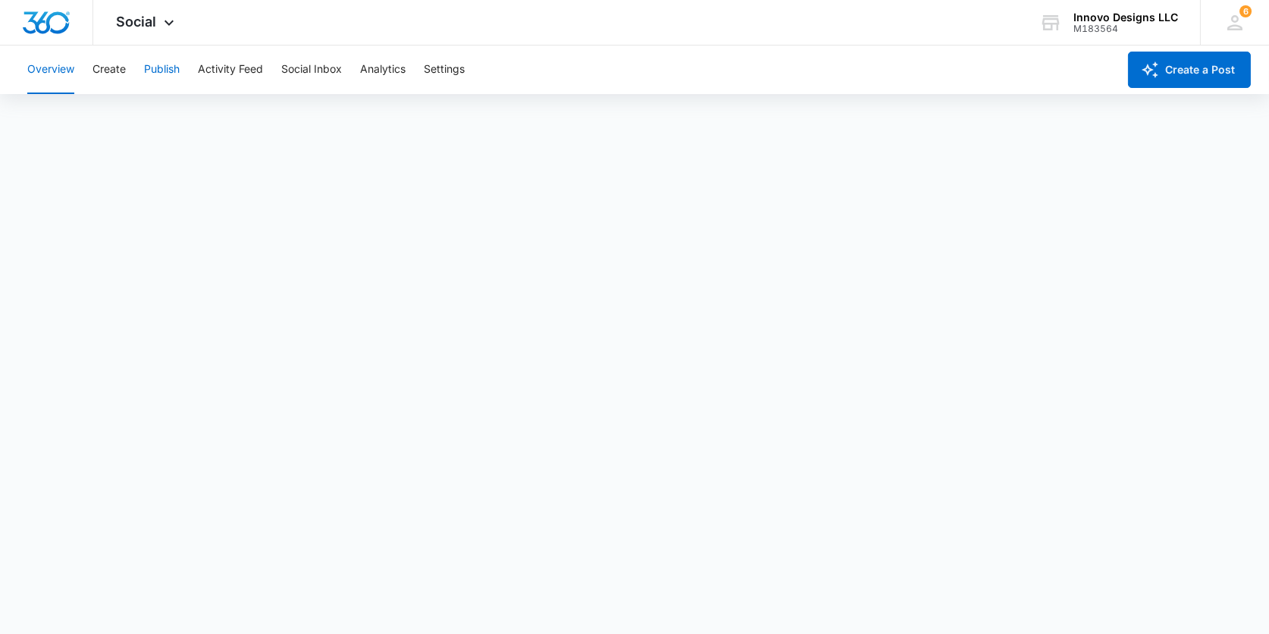
click at [168, 62] on button "Publish" at bounding box center [162, 69] width 36 height 49
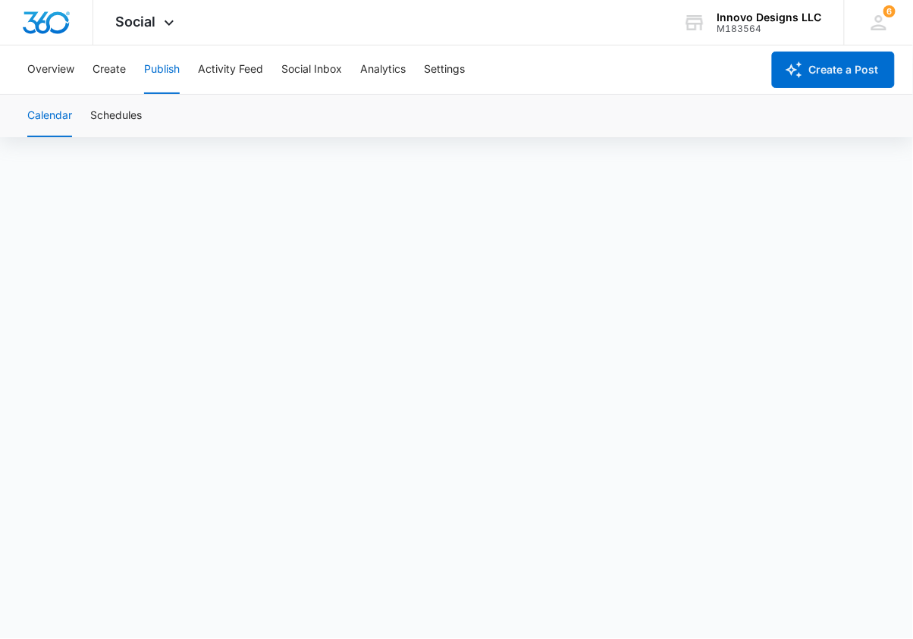
scroll to position [11, 0]
click at [45, 67] on button "Overview" at bounding box center [50, 69] width 47 height 49
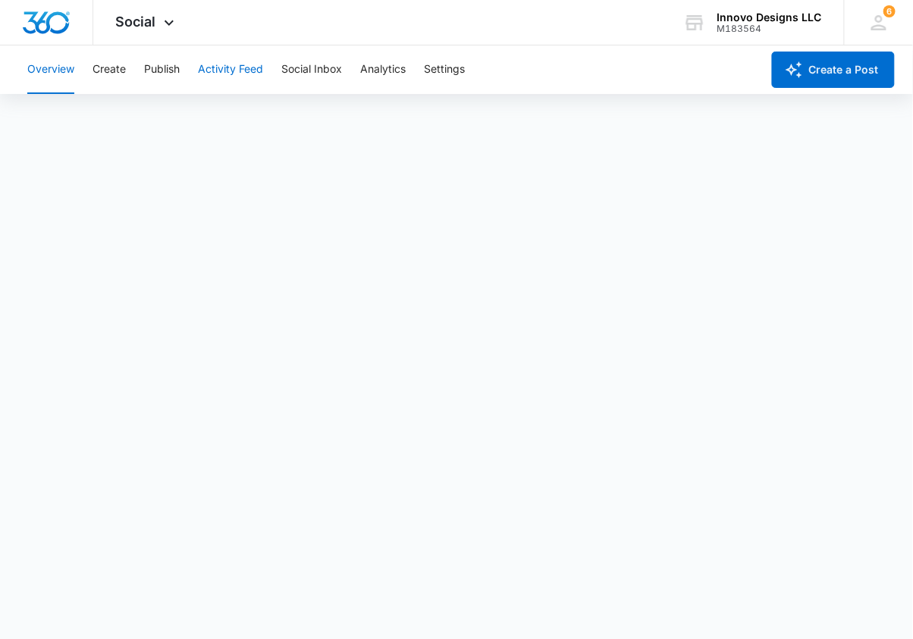
click at [238, 64] on button "Activity Feed" at bounding box center [230, 69] width 65 height 49
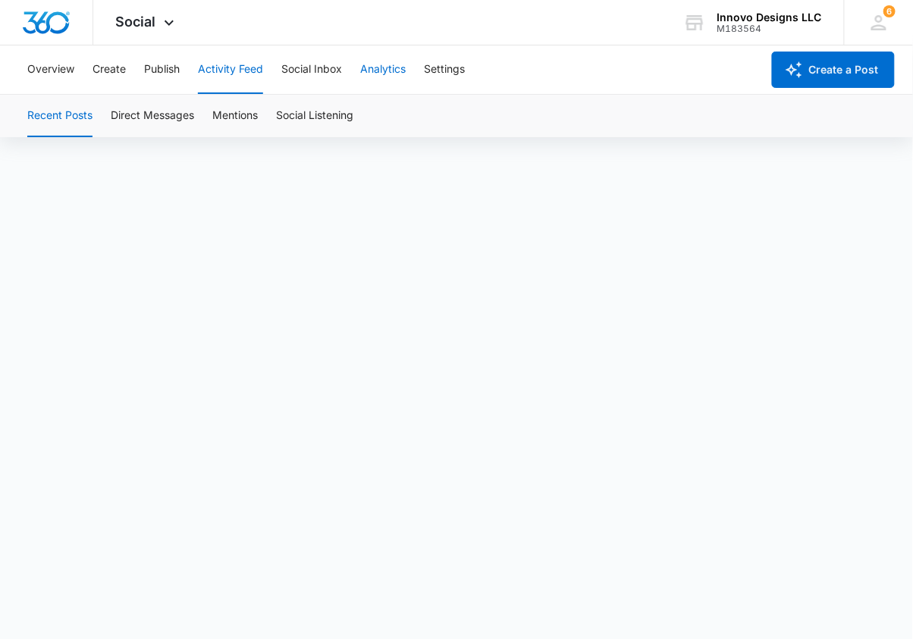
click at [378, 72] on button "Analytics" at bounding box center [382, 69] width 45 height 49
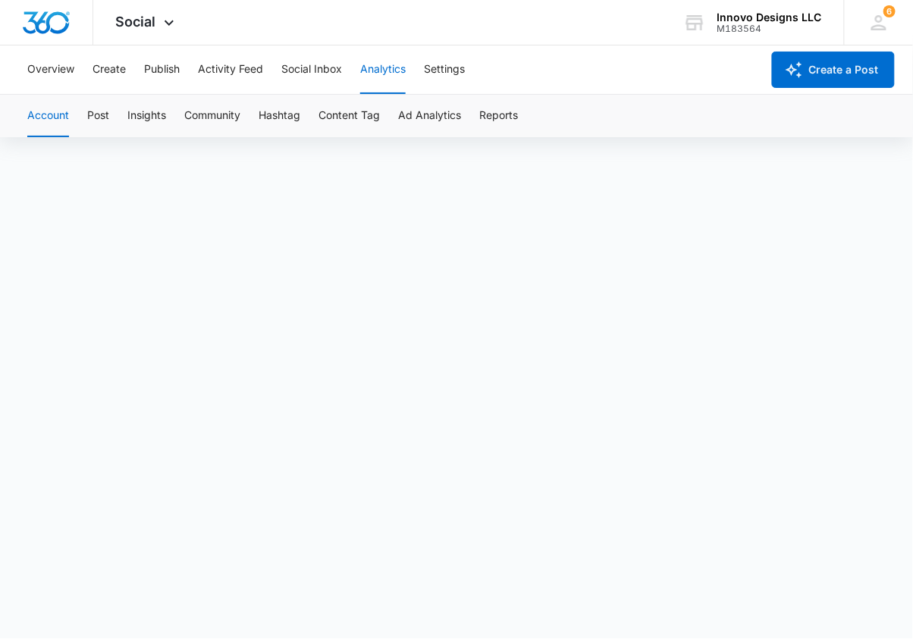
scroll to position [11, 0]
click at [105, 108] on button "Post" at bounding box center [98, 116] width 22 height 42
click at [148, 120] on button "Insights" at bounding box center [146, 116] width 39 height 42
click at [61, 115] on button "Account" at bounding box center [48, 116] width 42 height 42
click at [166, 77] on button "Publish" at bounding box center [162, 69] width 36 height 49
